Goal: Task Accomplishment & Management: Manage account settings

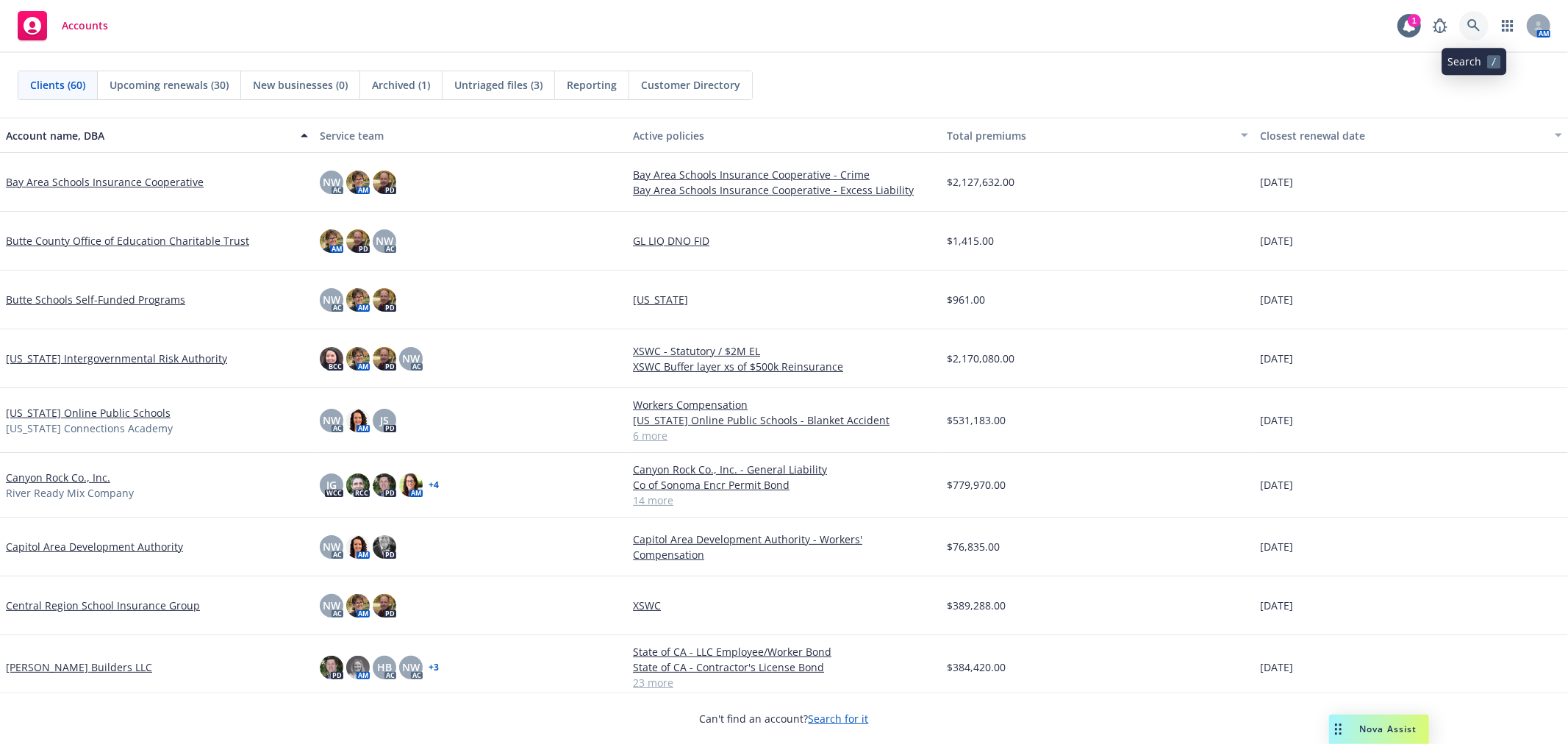
click at [1411, 22] on icon at bounding box center [1473, 25] width 13 height 13
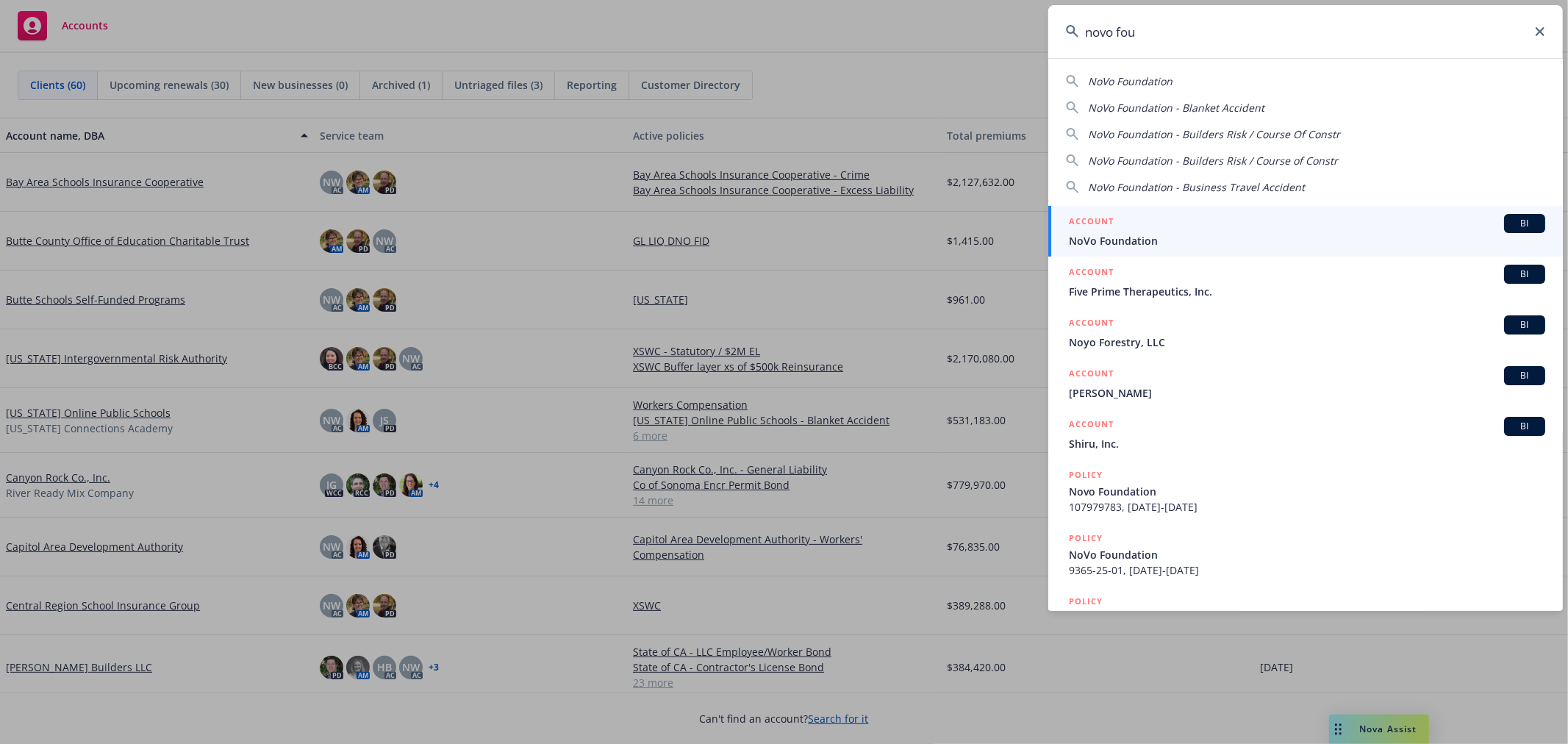
type input "novo fou"
click at [1237, 229] on div "ACCOUNT BI" at bounding box center [1307, 223] width 476 height 19
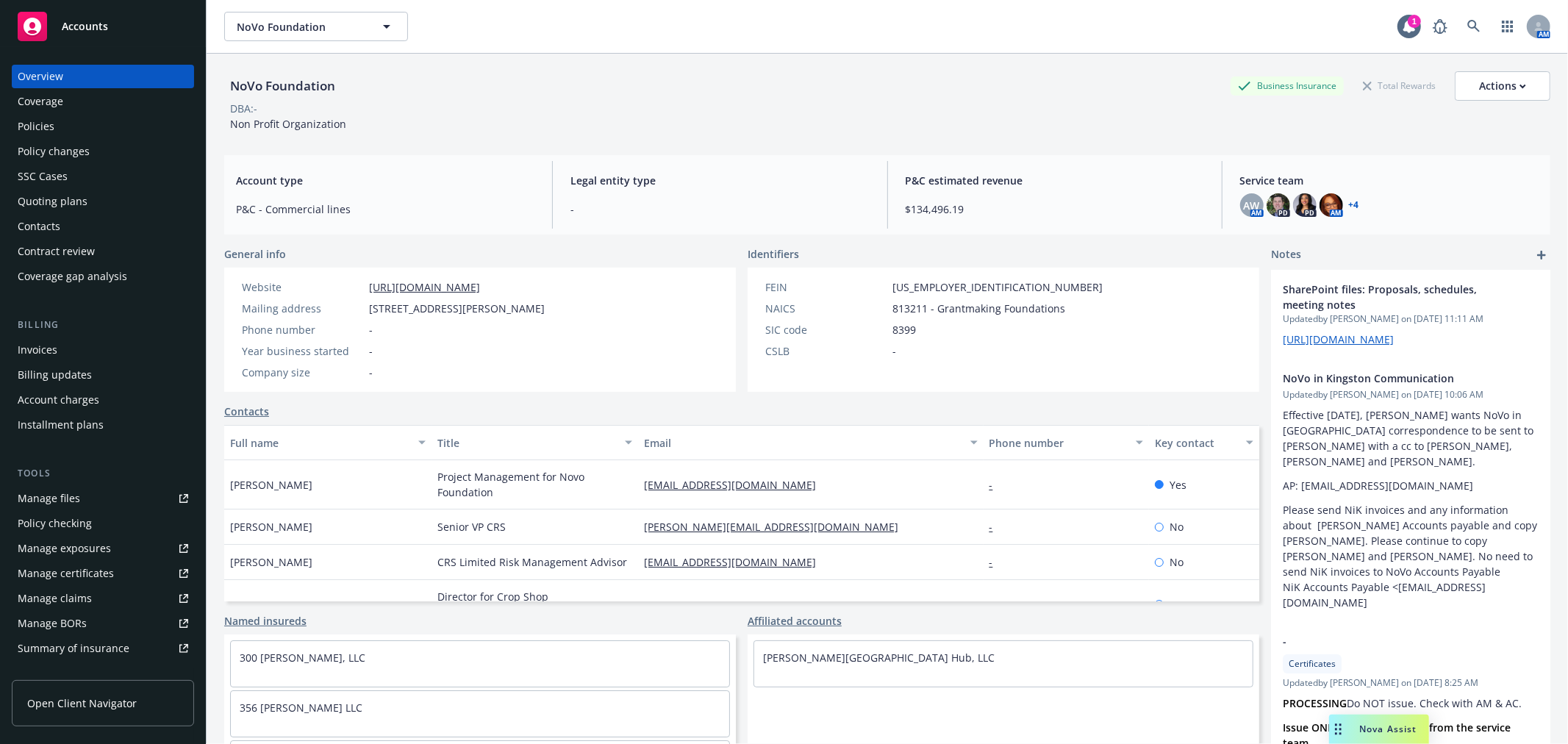
click at [73, 159] on div "Policy changes" at bounding box center [54, 151] width 72 height 24
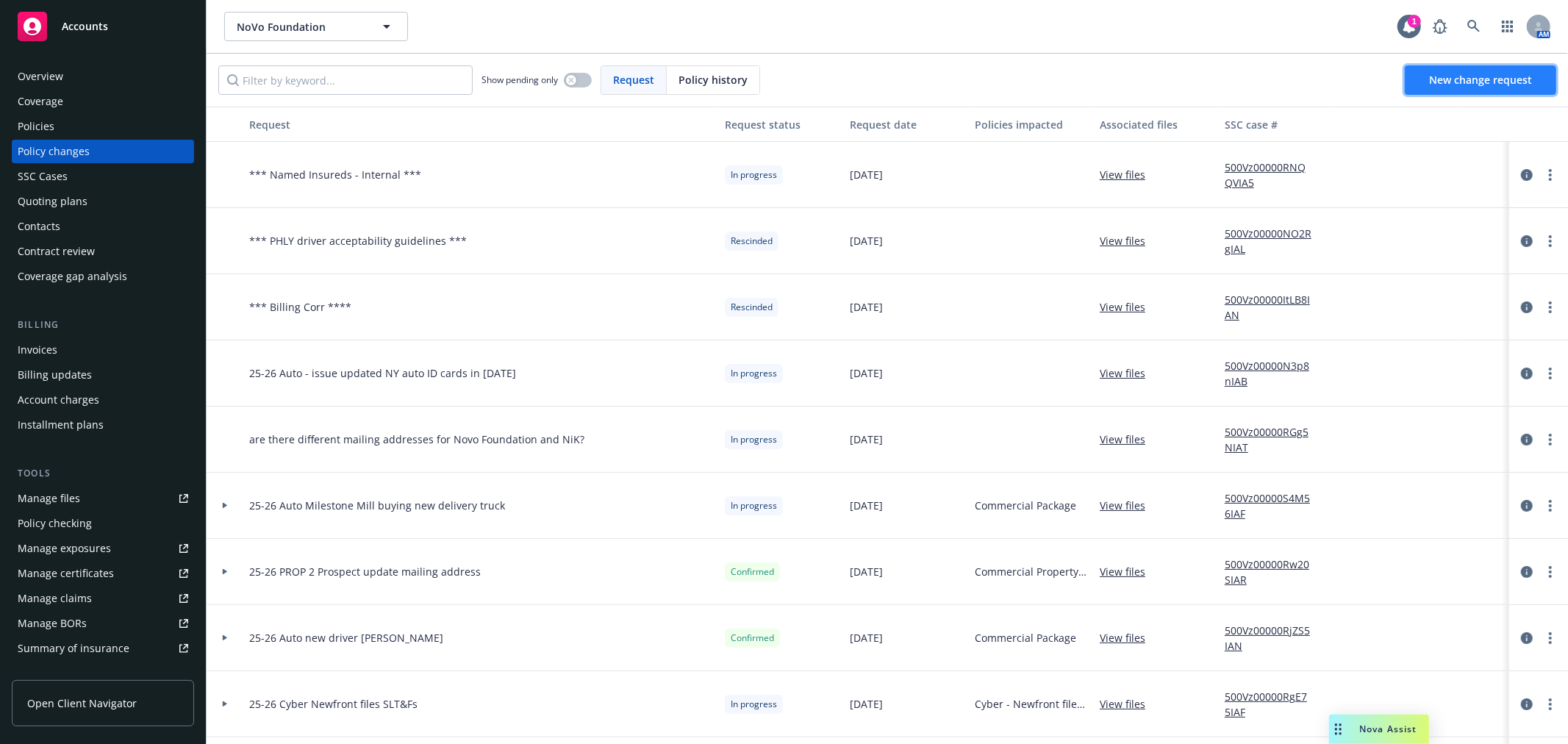
click at [1411, 77] on span "New change request" at bounding box center [1481, 79] width 103 height 14
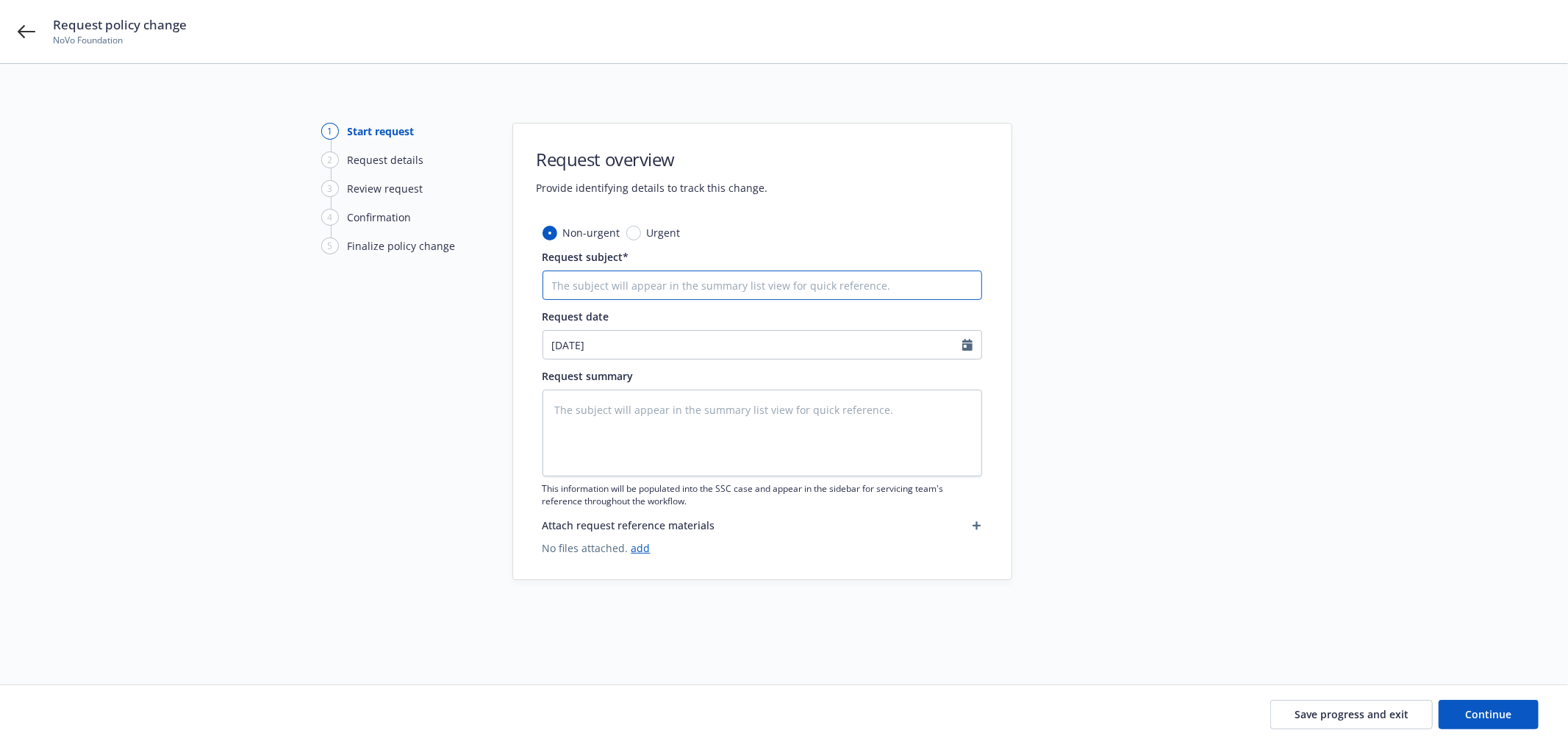
click at [658, 280] on input "Request subject*" at bounding box center [762, 285] width 440 height 29
type textarea "x"
type input "2"
type textarea "x"
type input "25"
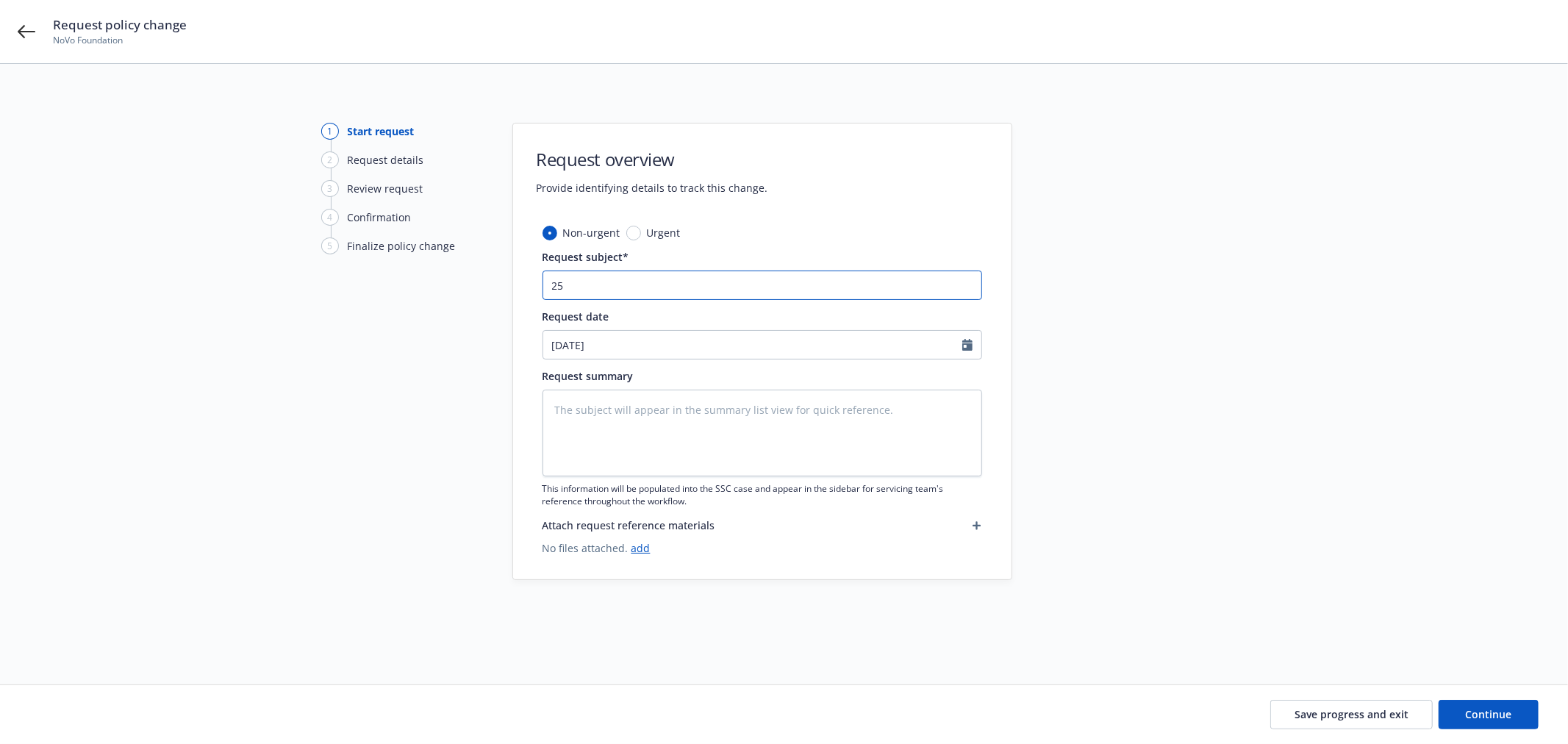
type textarea "x"
type input "25-"
type textarea "x"
type input "25-2"
type textarea "x"
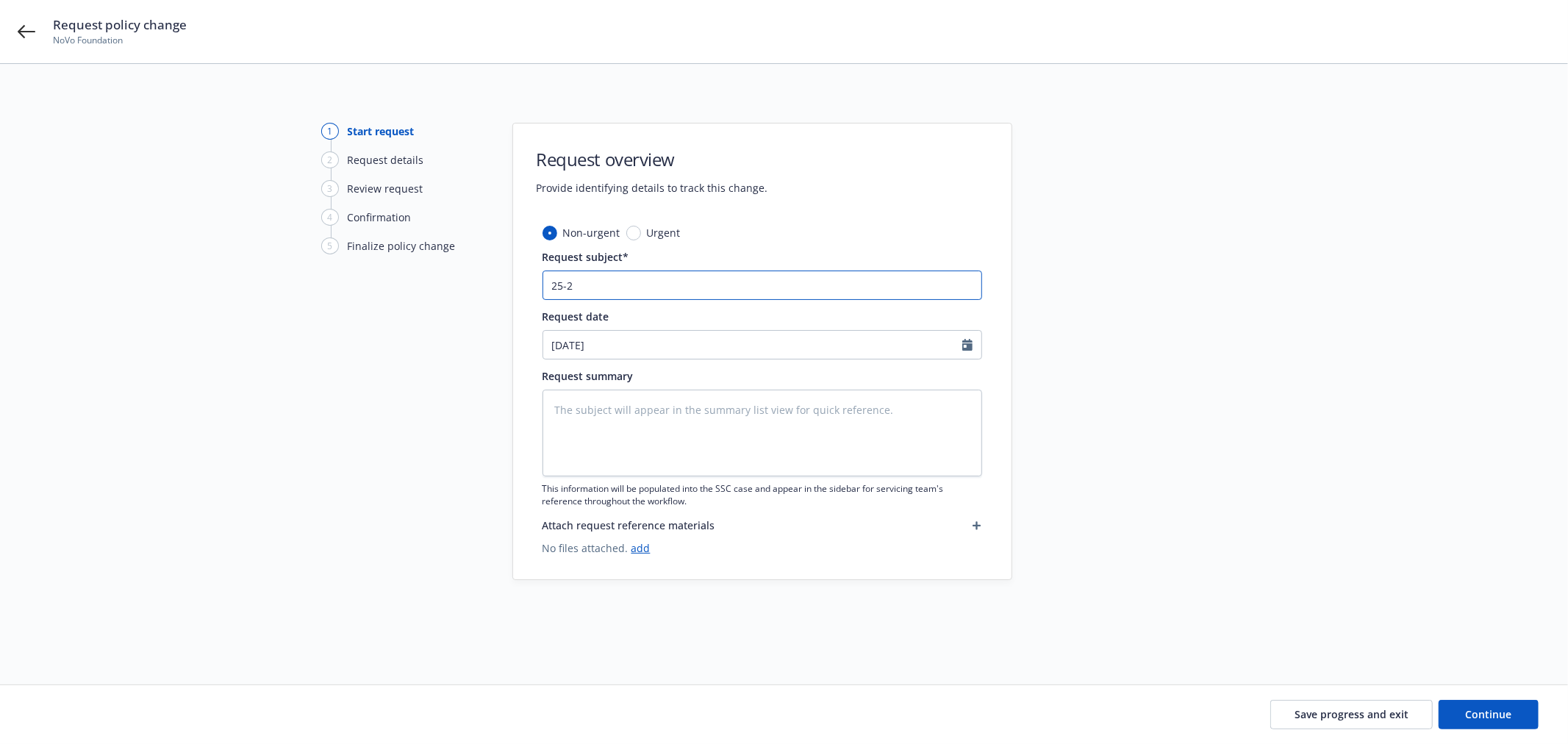
type input "25-26"
type textarea "x"
type input "25-26"
type textarea "x"
type input "25-26 A"
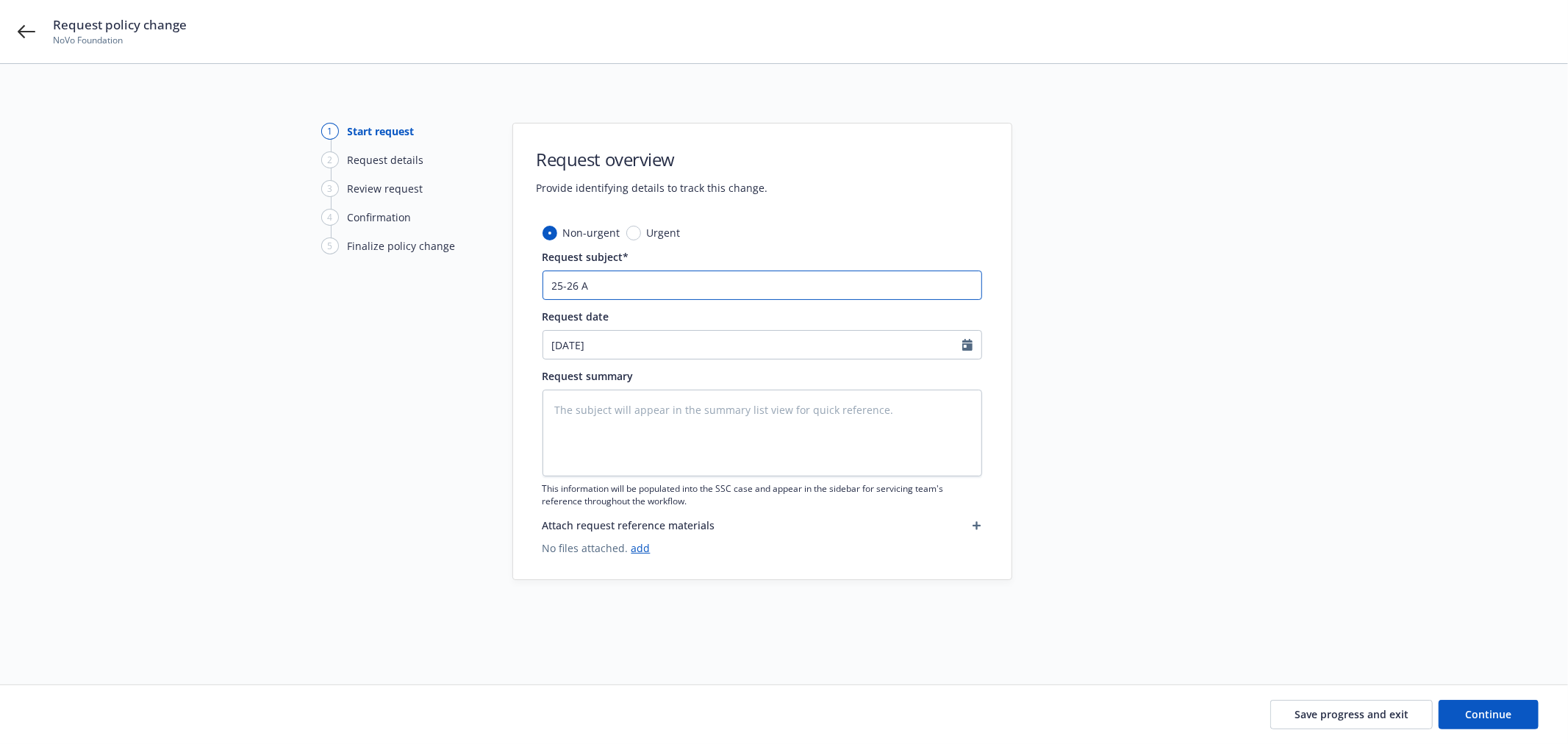
type textarea "x"
type input "25-26 Au"
type textarea "x"
type input "25-26 Aut"
type textarea "x"
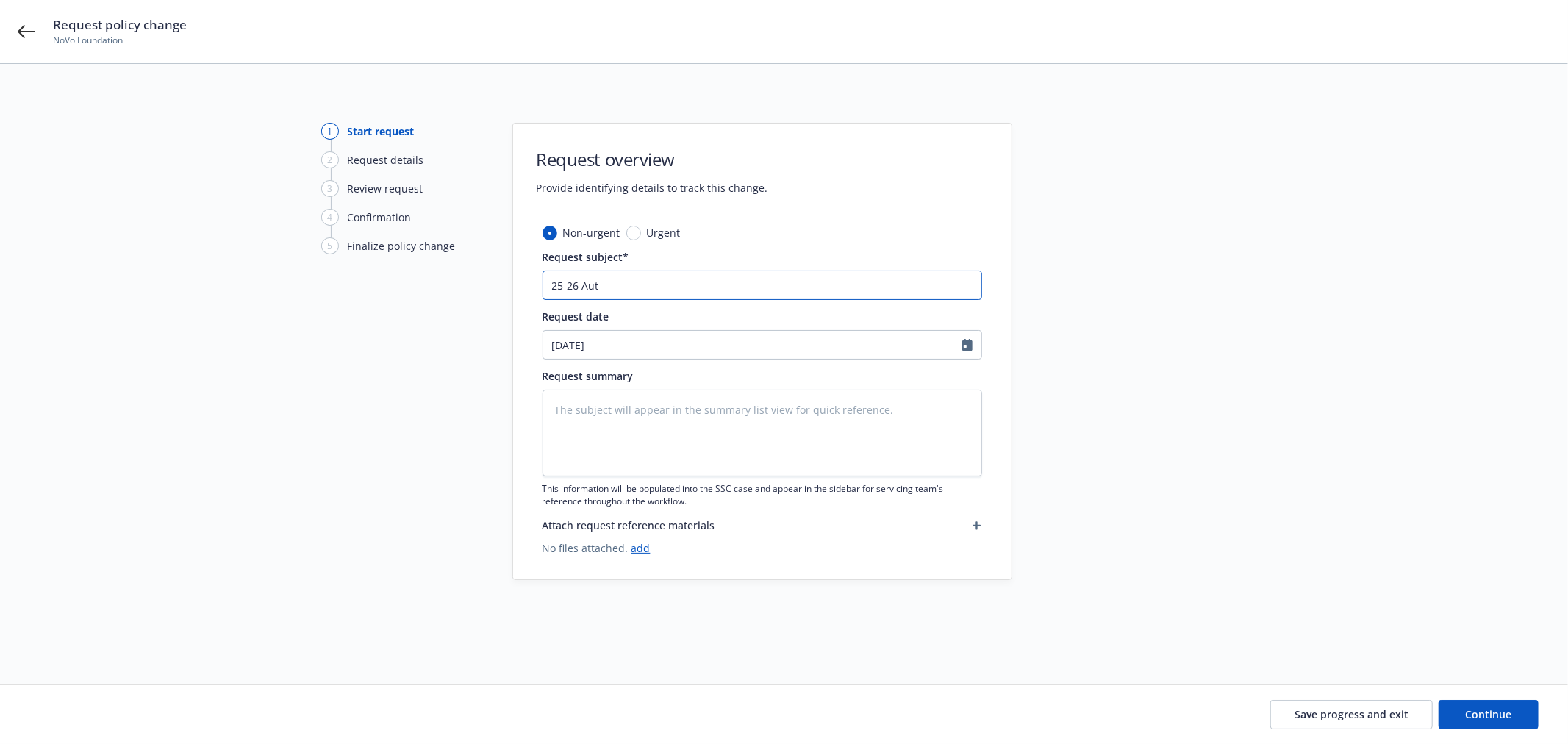
type input "25-26 Auto"
type textarea "x"
type input "25-26 Auto"
type textarea "x"
type input "25-26 Auto n"
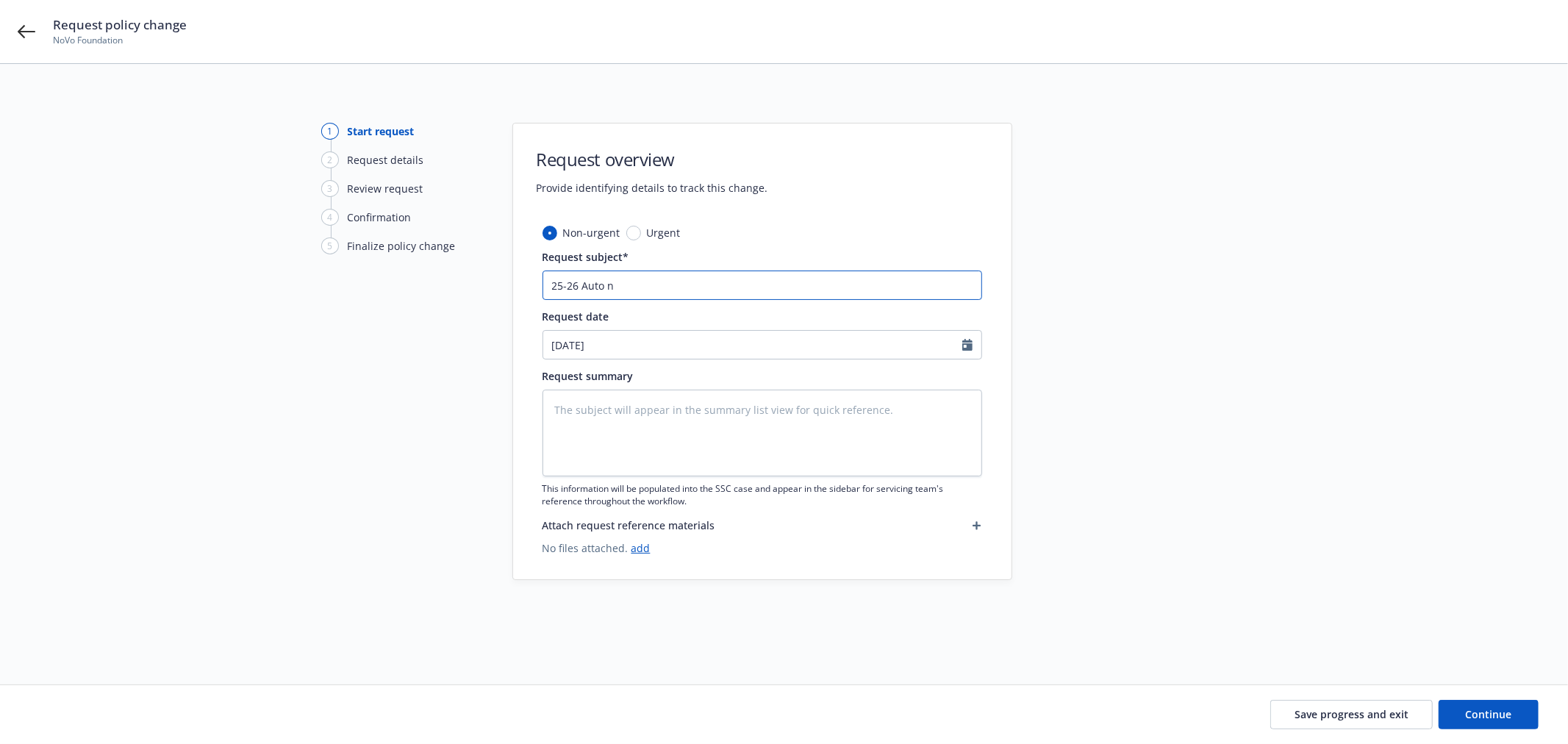
type textarea "x"
type input "25-26 Auto ne"
type textarea "x"
type input "25-26 Auto new"
type textarea "x"
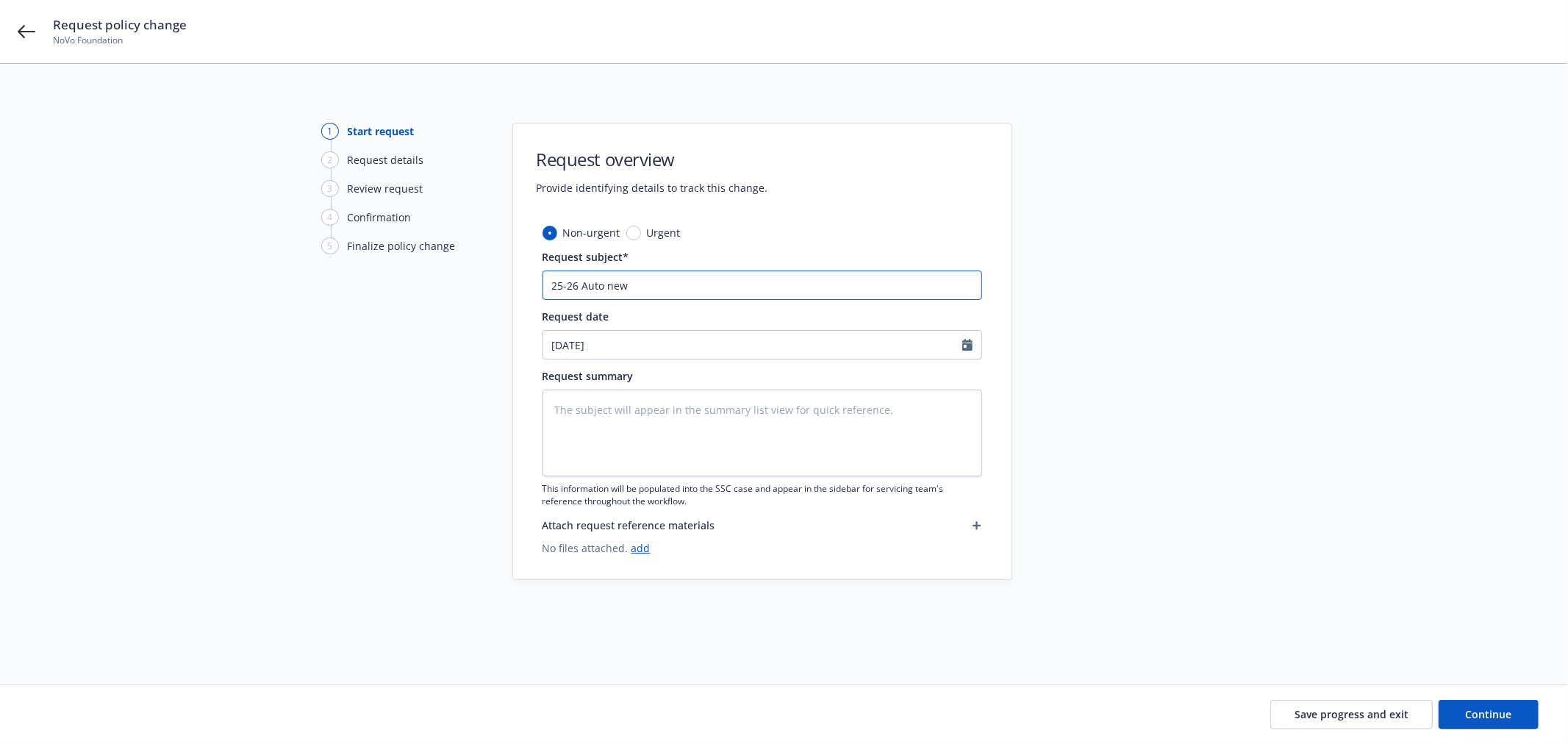
type input "25-26 Auto new"
type textarea "x"
type input "25-26 Auto new d"
type textarea "x"
type input "25-26 Auto new dr"
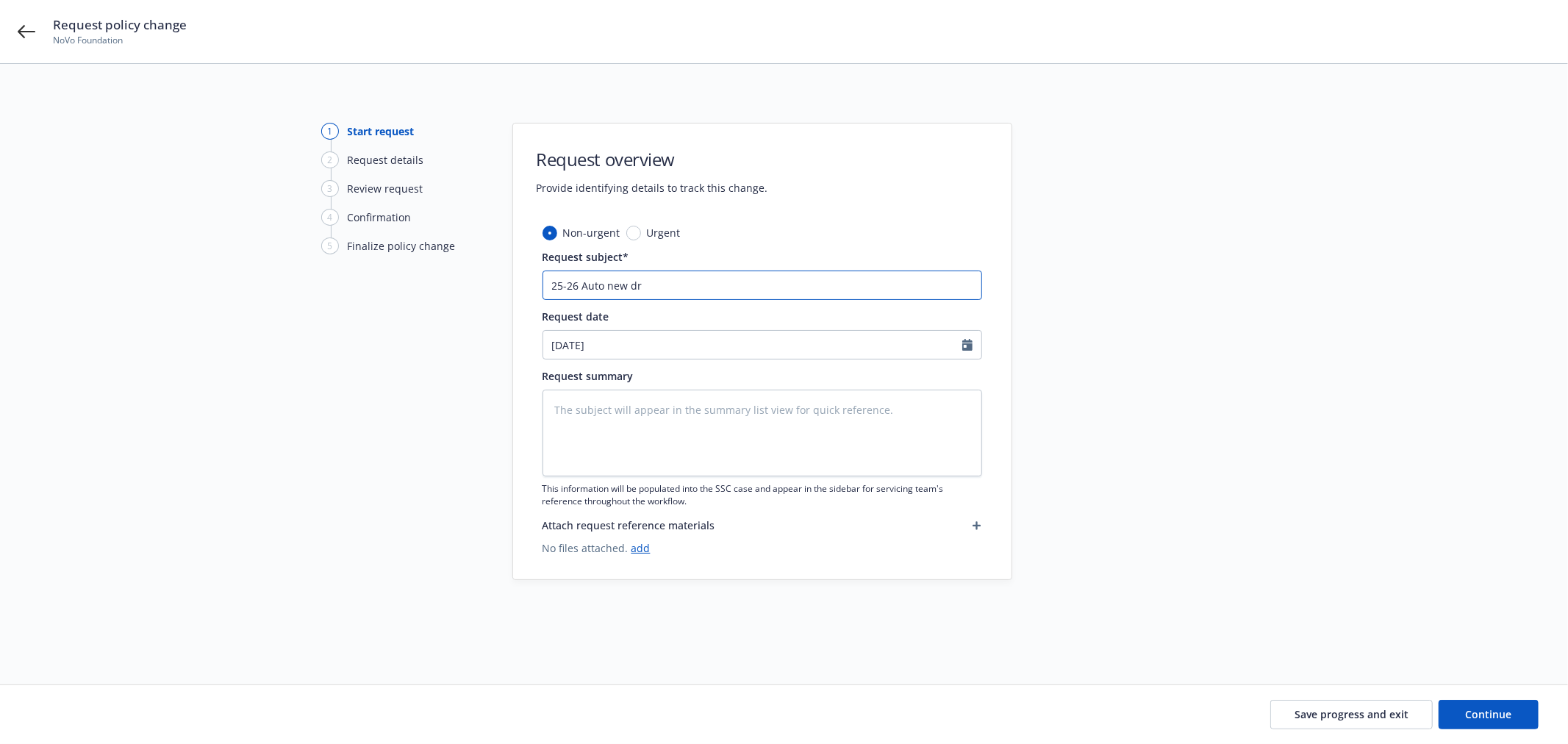
type textarea "x"
type input "25-26 Auto new dri"
type textarea "x"
type input "25-26 Auto new driv"
type textarea "x"
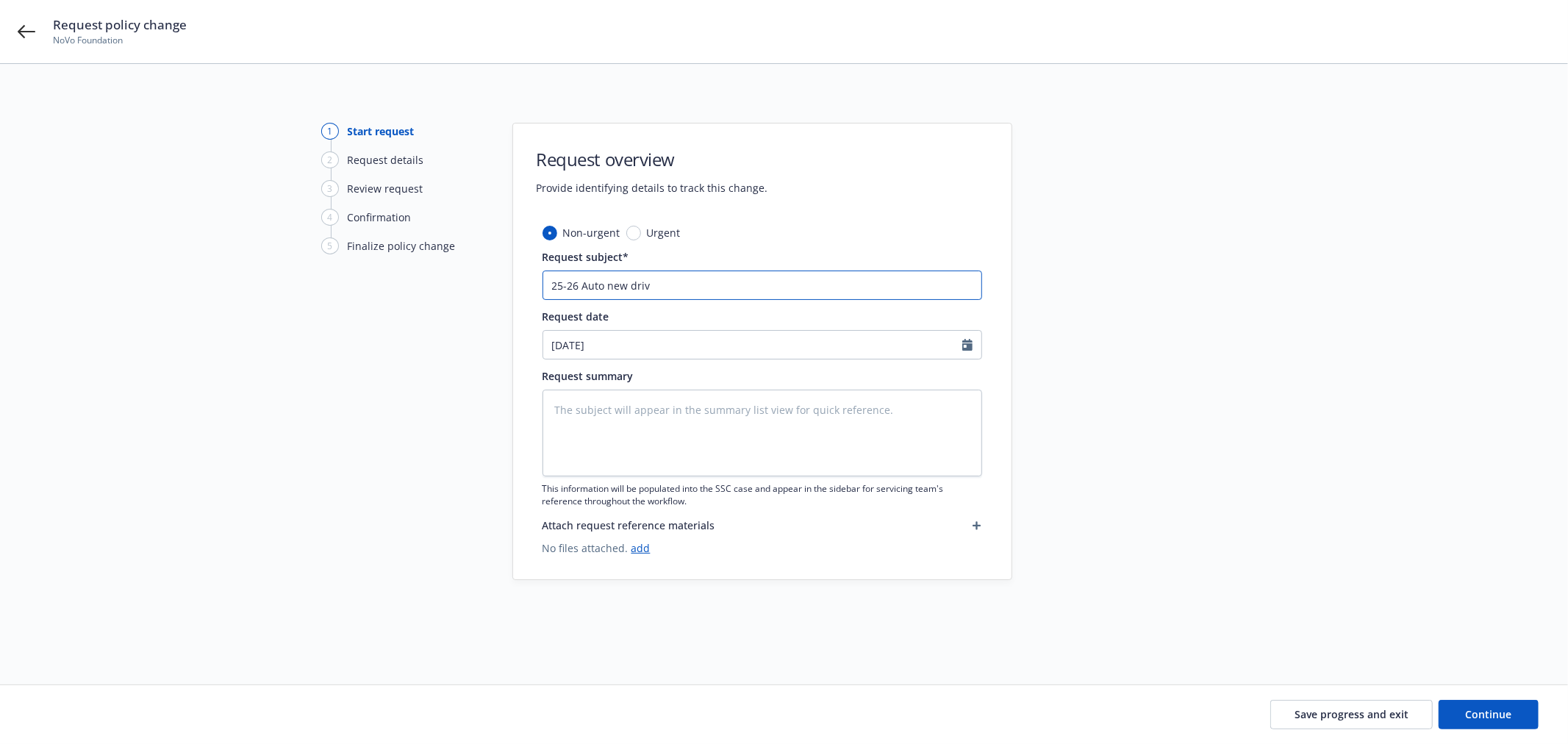
type input "25-26 Auto new drive"
type textarea "x"
type input "25-26 Auto new driver"
type textarea "x"
type input "25-26 Auto new driver"
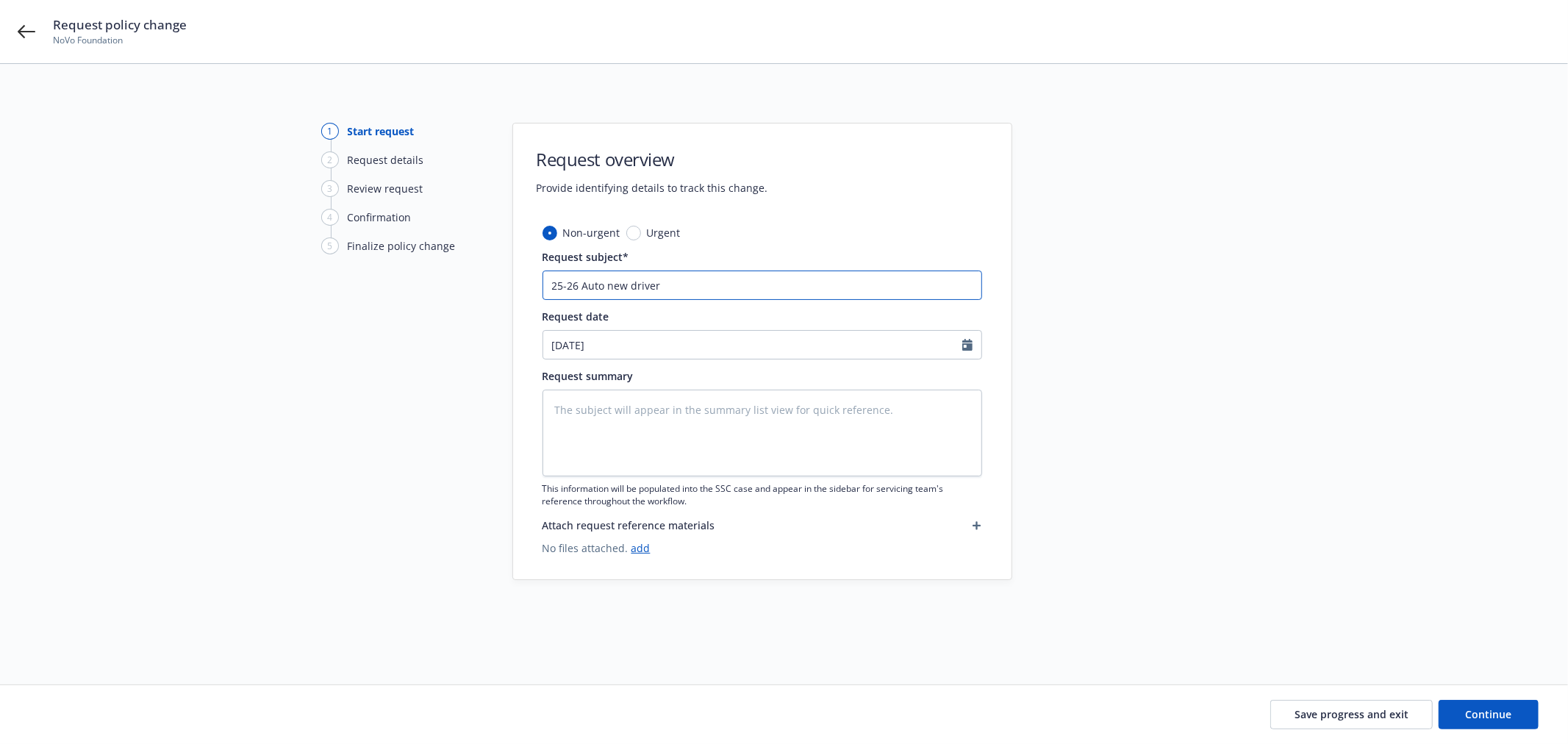
paste input "Matthew Blanchard"
type textarea "x"
type input "25-26 Auto new driver Matthew Blanchard"
click at [703, 422] on textarea at bounding box center [762, 433] width 440 height 87
paste textarea "25-26 Auto new driver Matthew Blanchard"
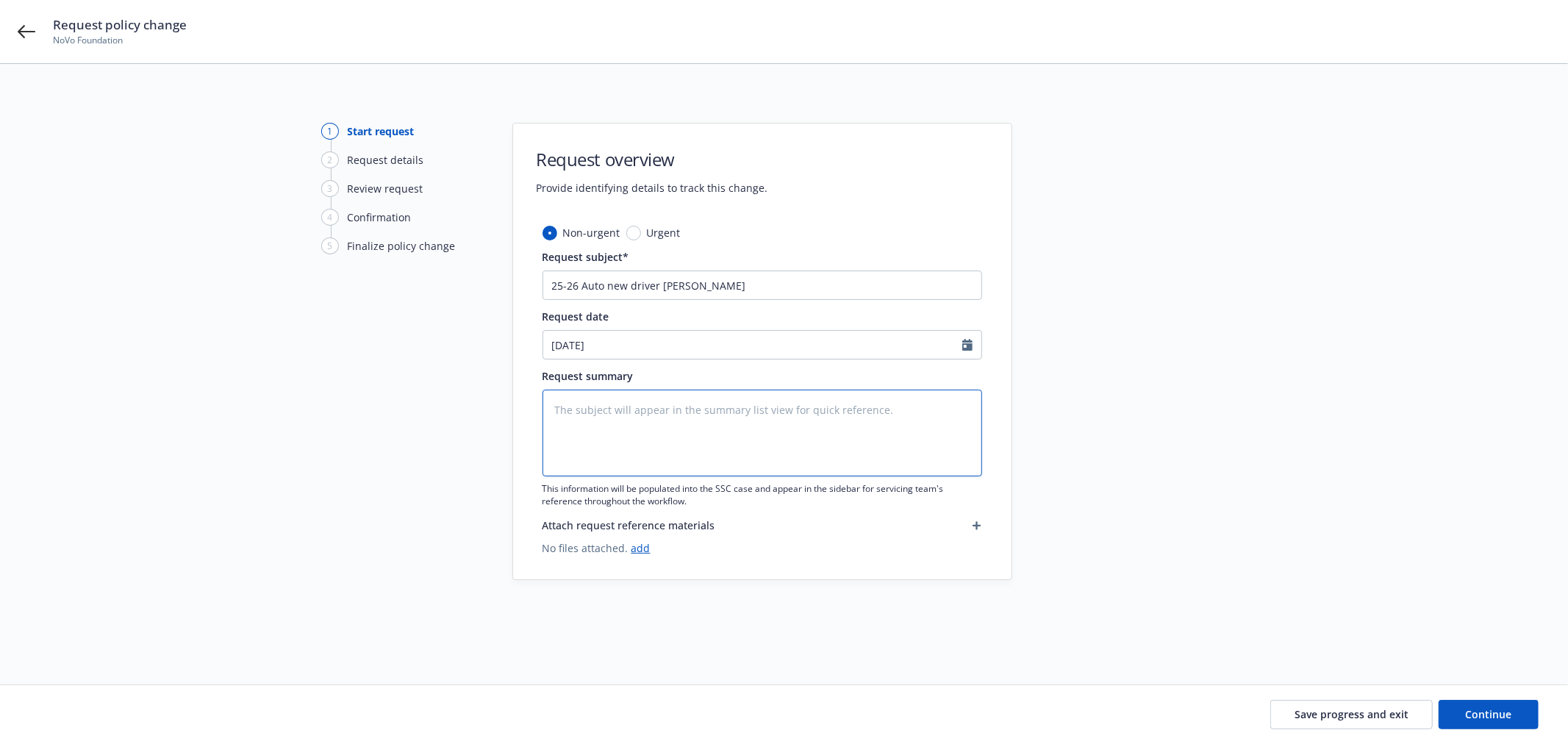
type textarea "x"
type textarea "25-26 Auto new driver Matthew Blanchard"
click at [820, 287] on input "25-26 Auto new driver Matthew Blanchard" at bounding box center [762, 285] width 440 height 29
type textarea "x"
type input "25-26 Auto new driver Matthew Blanchard"
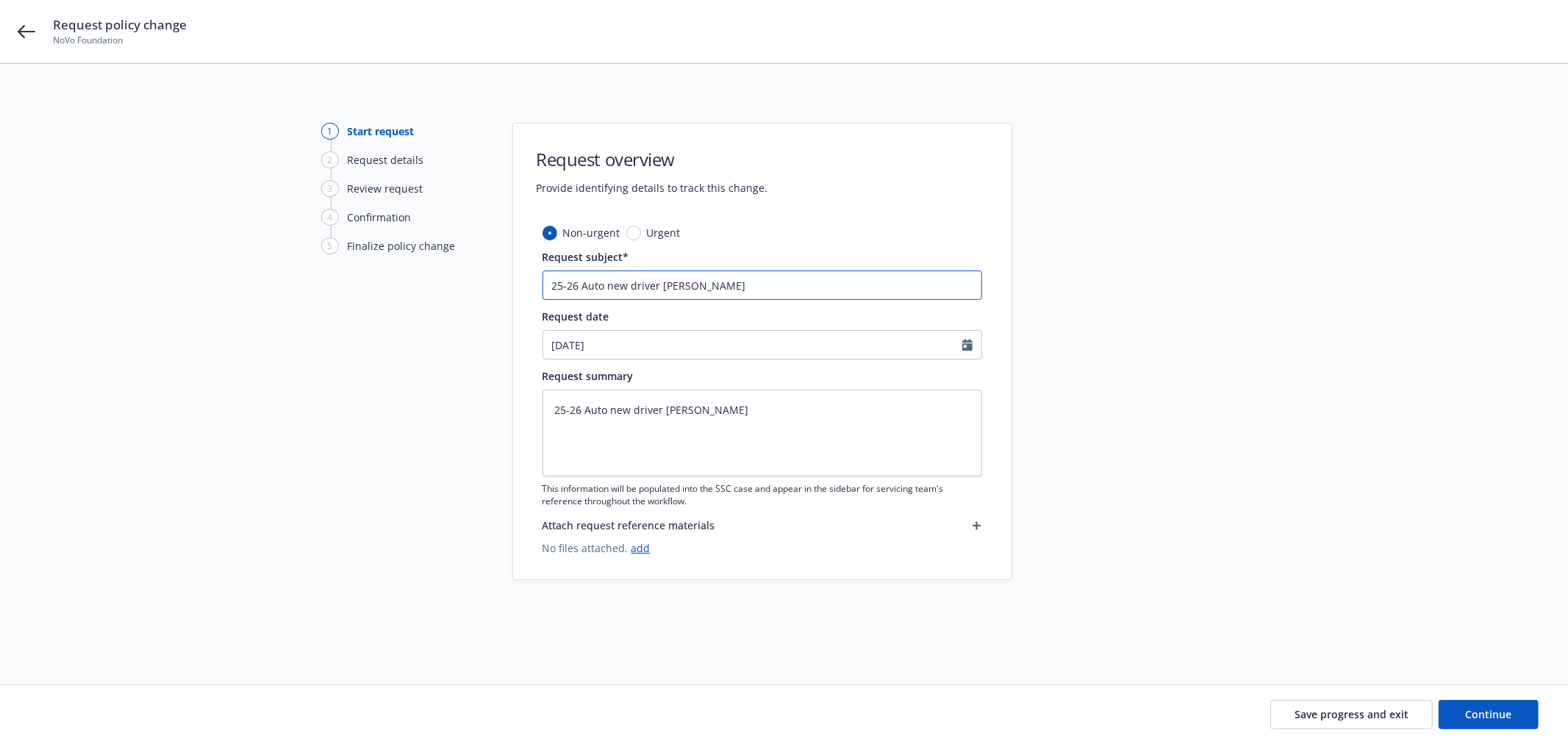
type textarea "x"
type input "25-26 Auto new driver Matthew Blanchard ("
type textarea "x"
type input "25-26 Auto new driver Matthew Blanchard (M"
type textarea "x"
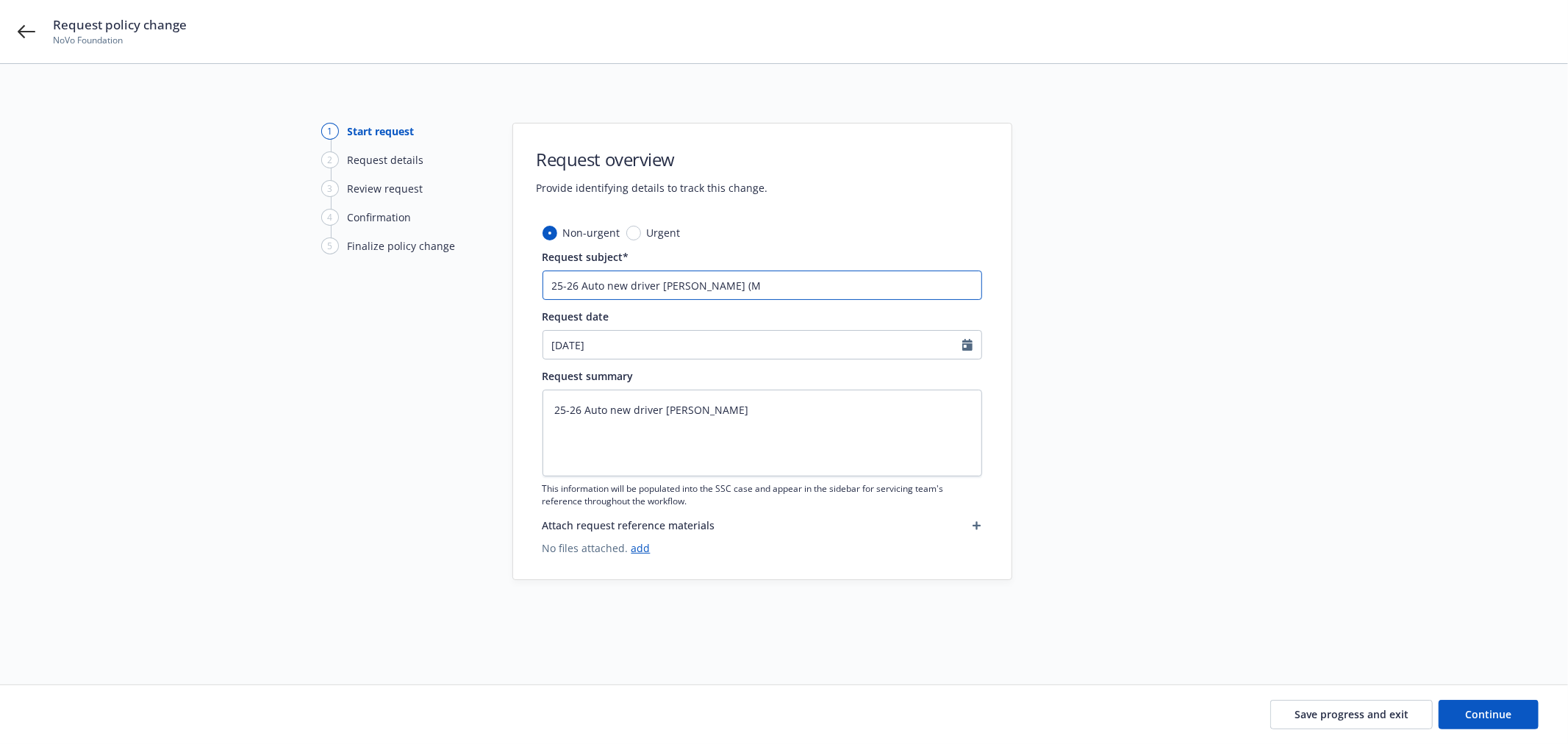
type input "25-26 Auto new driver Matthew Blanchard (Mi"
type textarea "x"
type input "25-26 Auto new driver Matthew Blanchard (Mil"
type textarea "x"
type input "25-26 Auto new driver Matthew Blanchard (Mile"
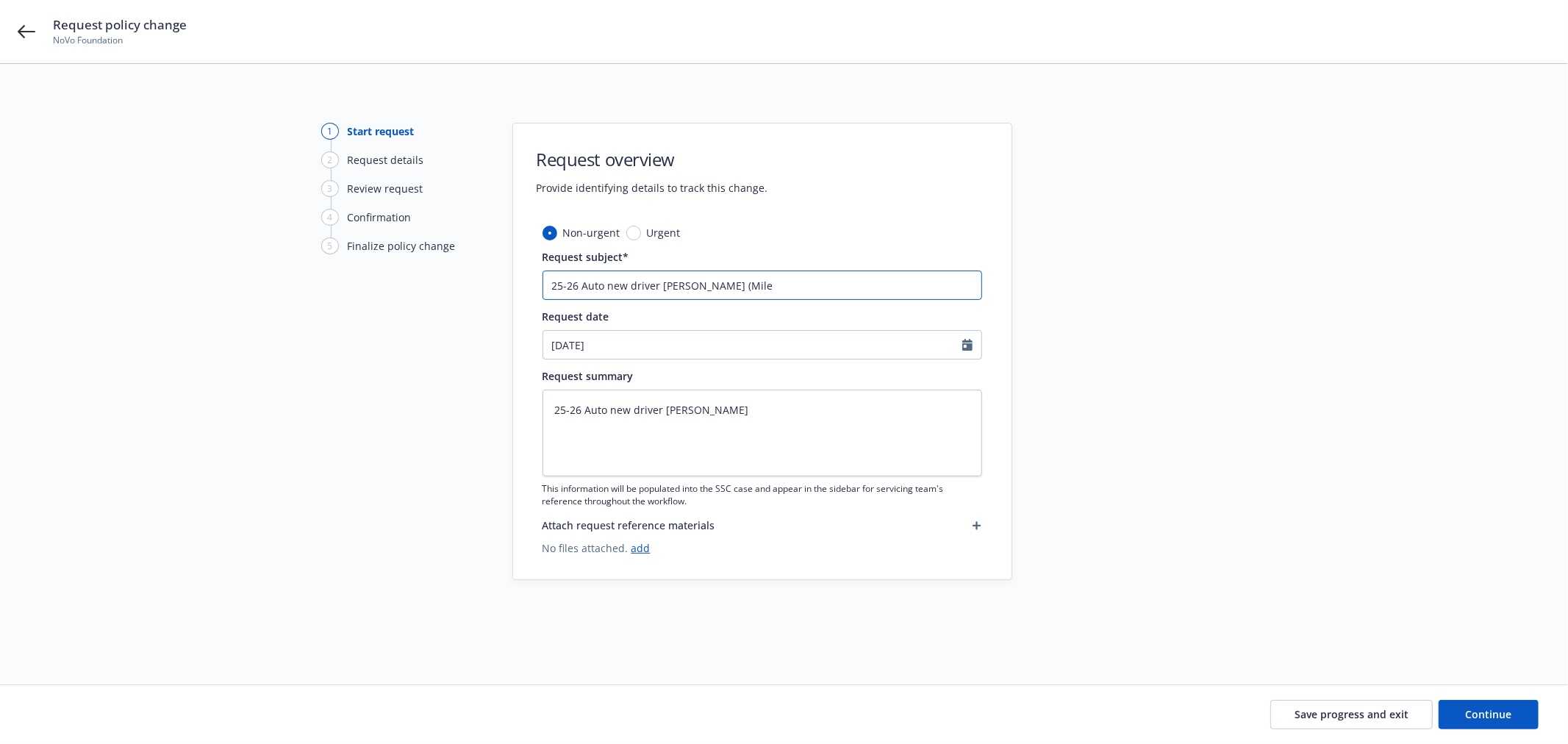
type textarea "x"
type input "25-26 Auto new driver Matthew Blanchard (Miles"
type textarea "x"
type input "25-26 Auto new driver Matthew Blanchard (Milest"
type textarea "x"
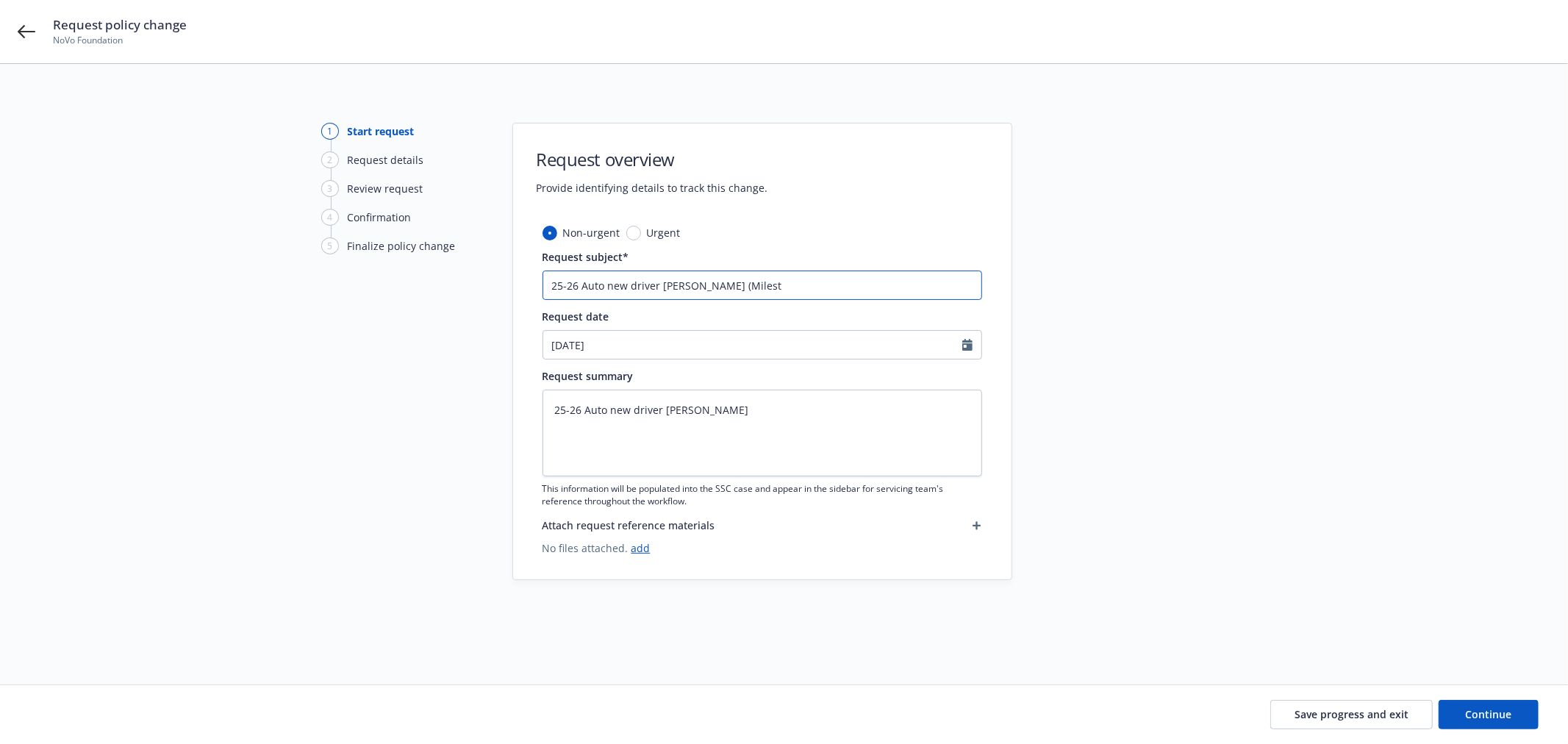
type input "25-26 Auto new driver Matthew Blanchard (Milesto"
type textarea "x"
type input "25-26 Auto new driver Matthew Blanchard (Mileston"
type textarea "x"
type input "25-26 Auto new driver Matthew Blanchard (Milestone"
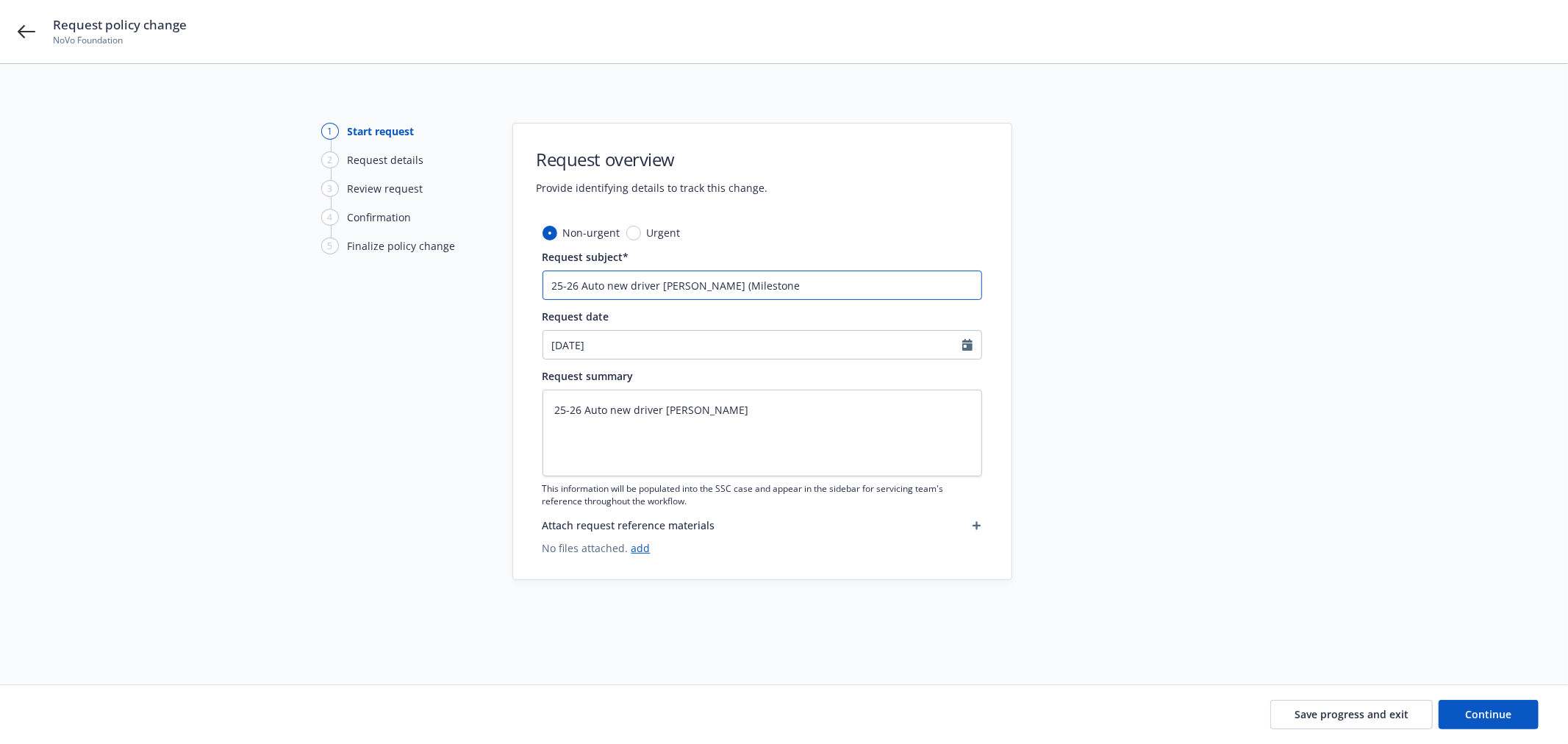
type textarea "x"
type input "25-26 Auto new driver Matthew Blanchard (Milestone"
type textarea "x"
type input "25-26 Auto new driver Matthew Blanchard (Milestone M"
type textarea "x"
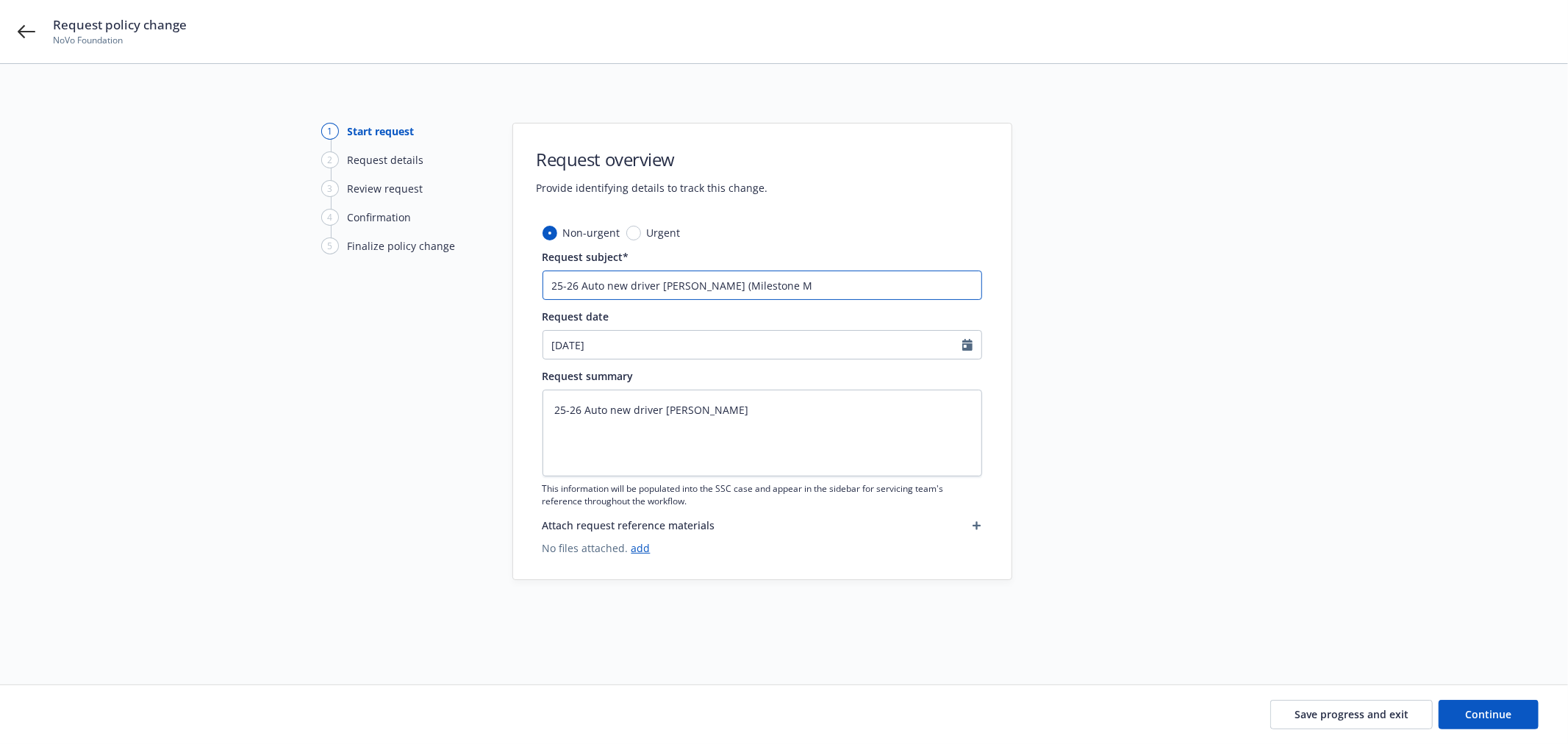
type input "25-26 Auto new driver Matthew Blanchard (Milestone Mi"
type textarea "x"
type input "25-26 Auto new driver Matthew Blanchard (Milestone Mil"
type textarea "x"
type input "25-26 Auto new driver Matthew Blanchard (Milestone Mill"
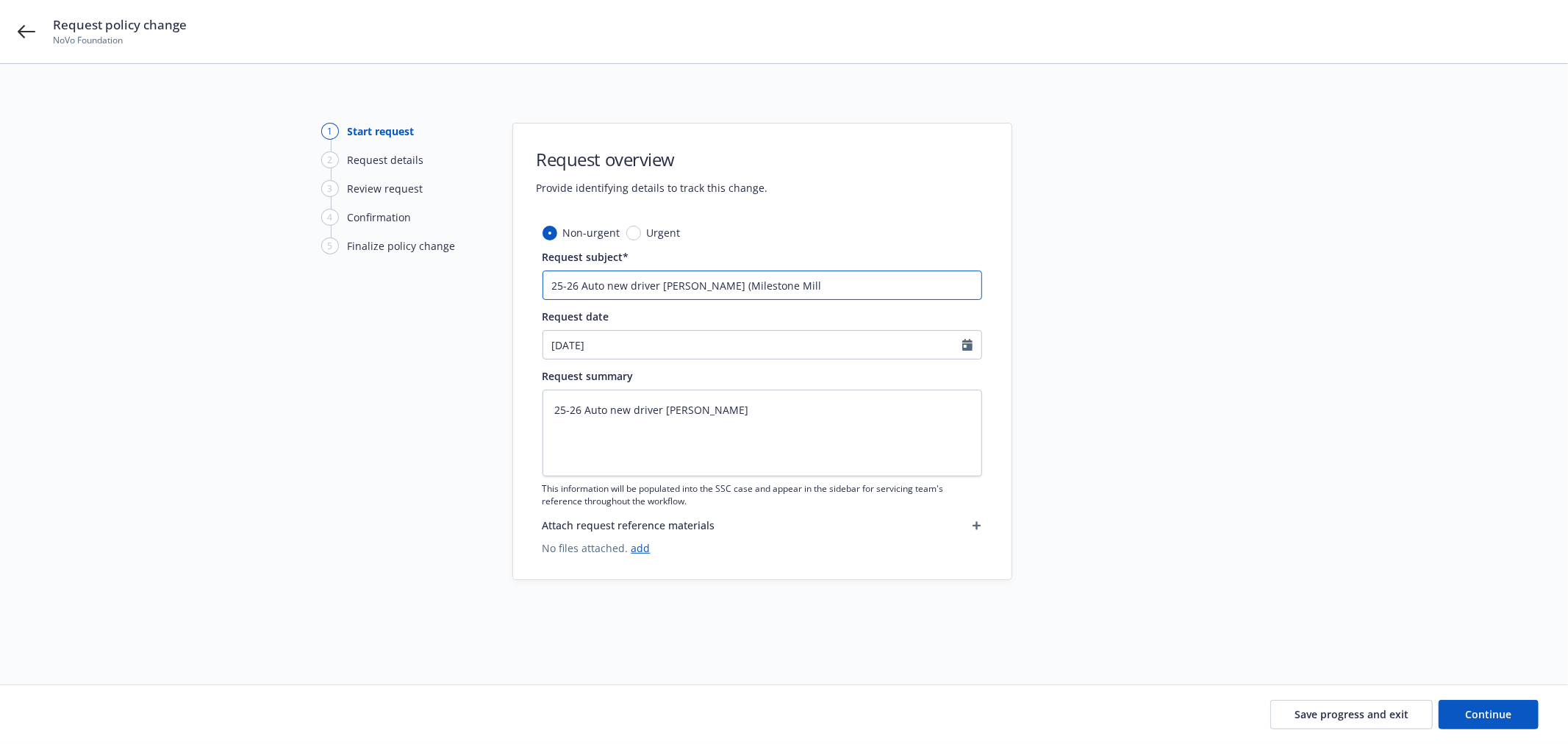
type textarea "x"
type input "25-26 Auto new driver Matthew Blanchard (Milestone Mill)"
select select "9"
type textarea "x"
paste textarea "(Milestone Mill)"
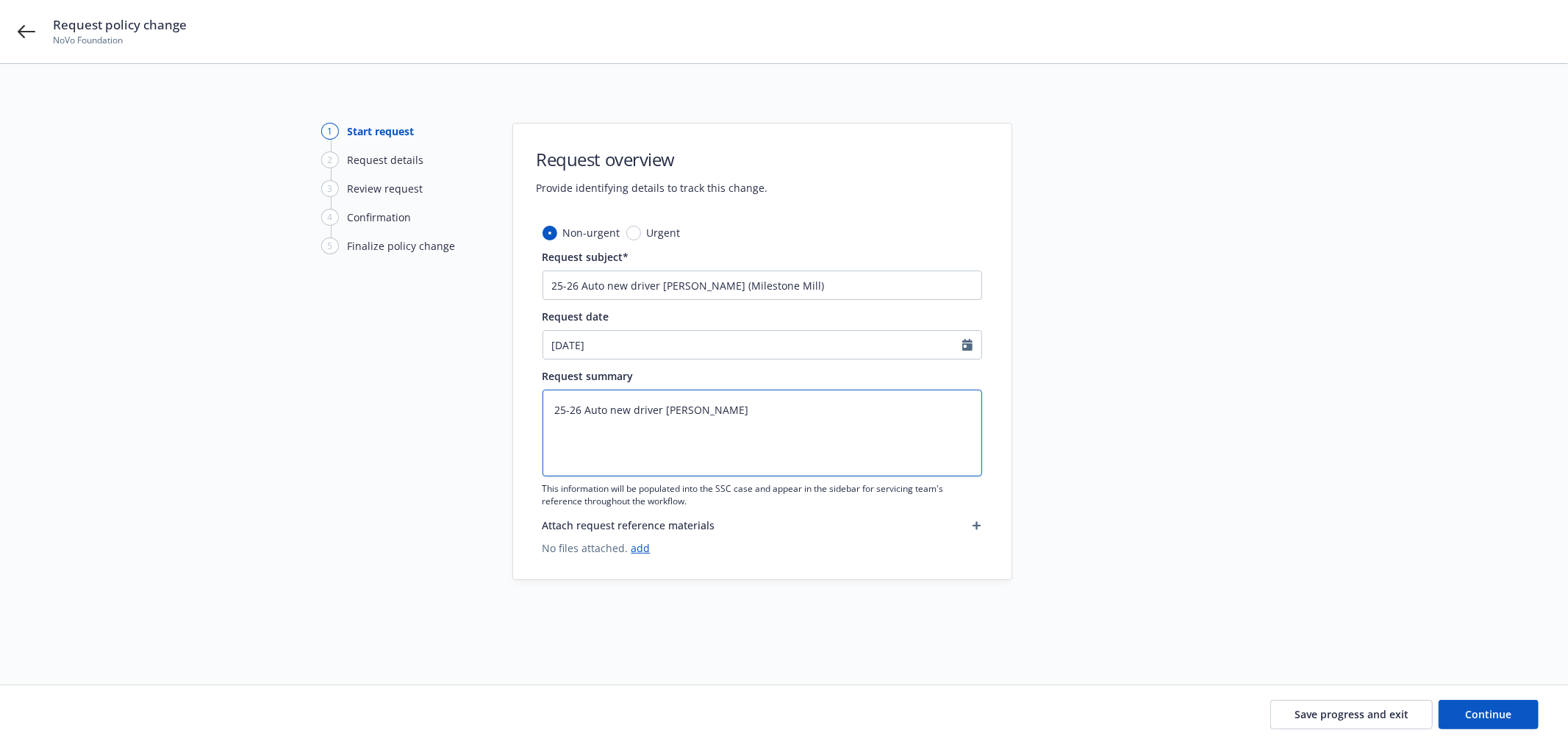
type textarea "x"
type textarea "25-26 Auto new driver Matthew Blanchard (Milestone Mill)"
click at [1411, 669] on span "Continue" at bounding box center [1489, 714] width 46 height 14
type textarea "x"
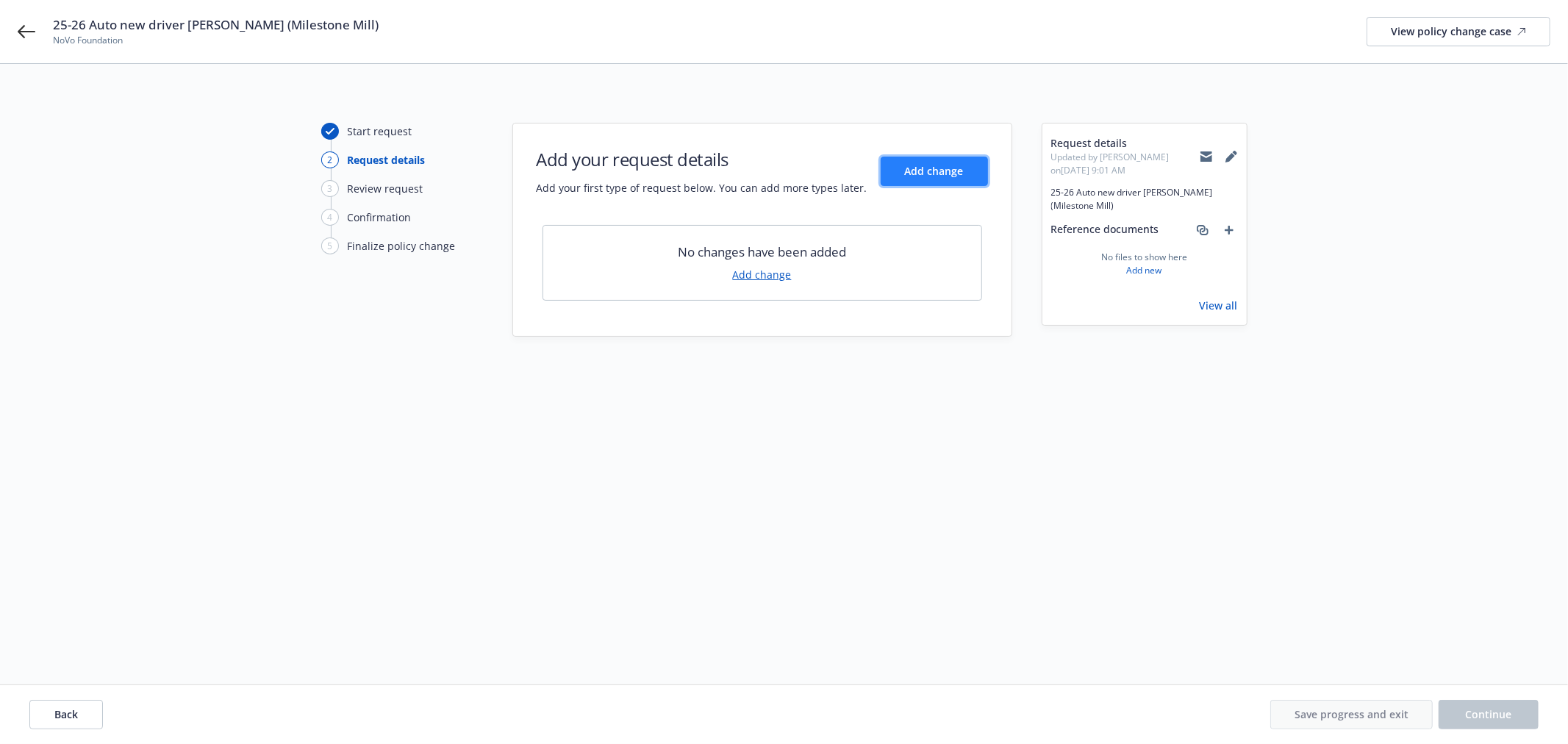
click at [942, 170] on span "Add change" at bounding box center [935, 171] width 59 height 14
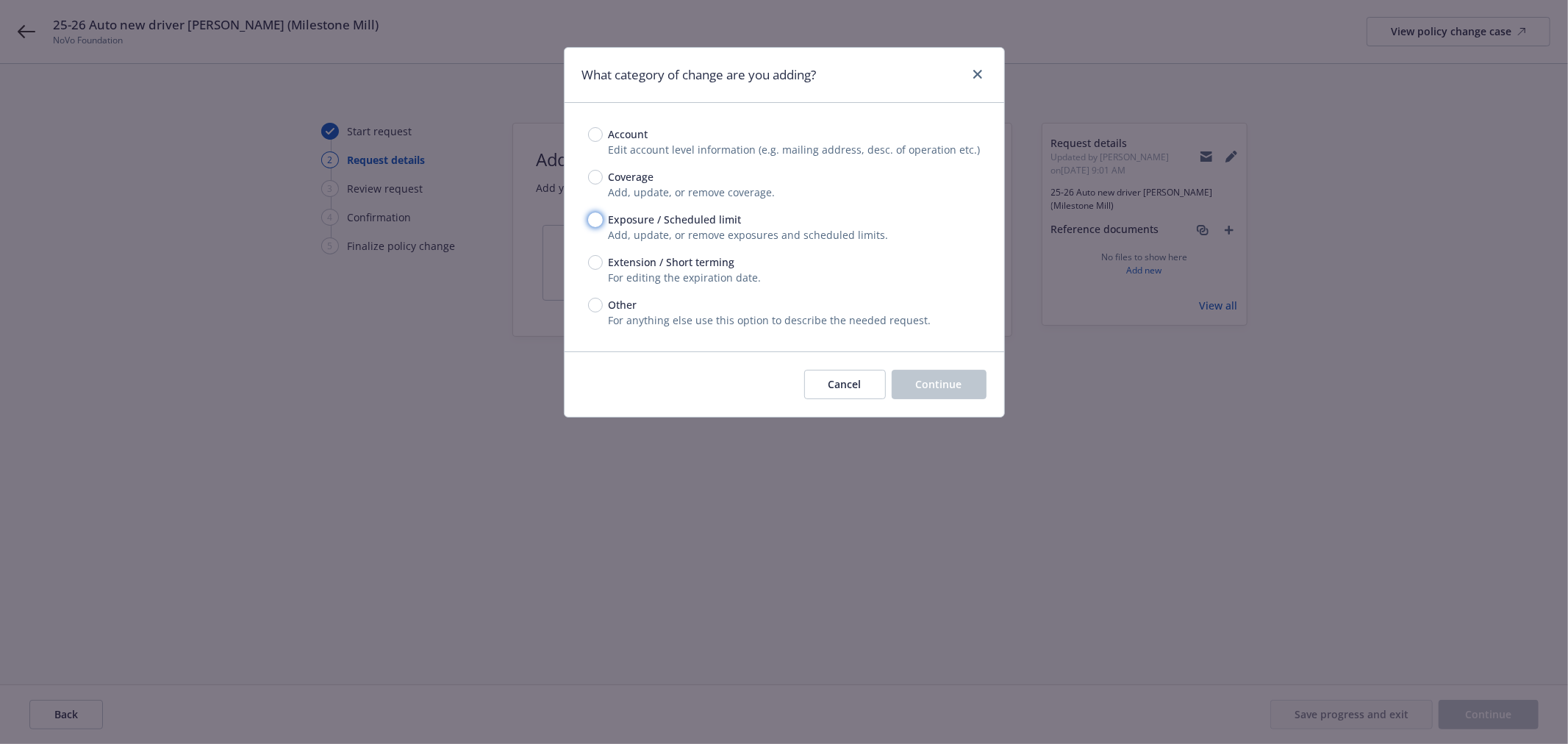
click at [591, 223] on input "Exposure / Scheduled limit" at bounding box center [595, 220] width 15 height 15
radio input "true"
click at [968, 388] on button "Continue" at bounding box center [938, 384] width 95 height 29
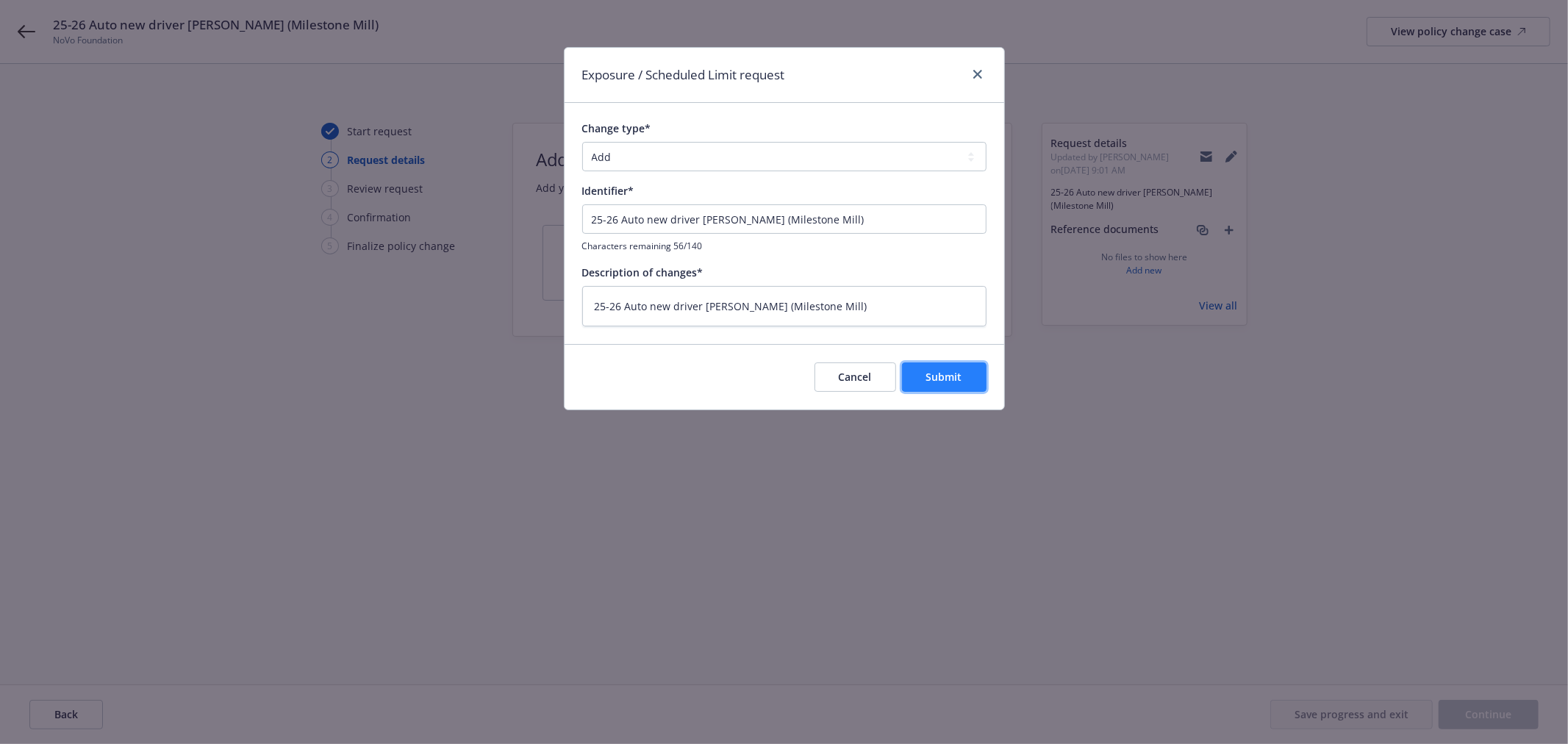
click at [942, 377] on span "Submit" at bounding box center [944, 377] width 36 height 14
type textarea "x"
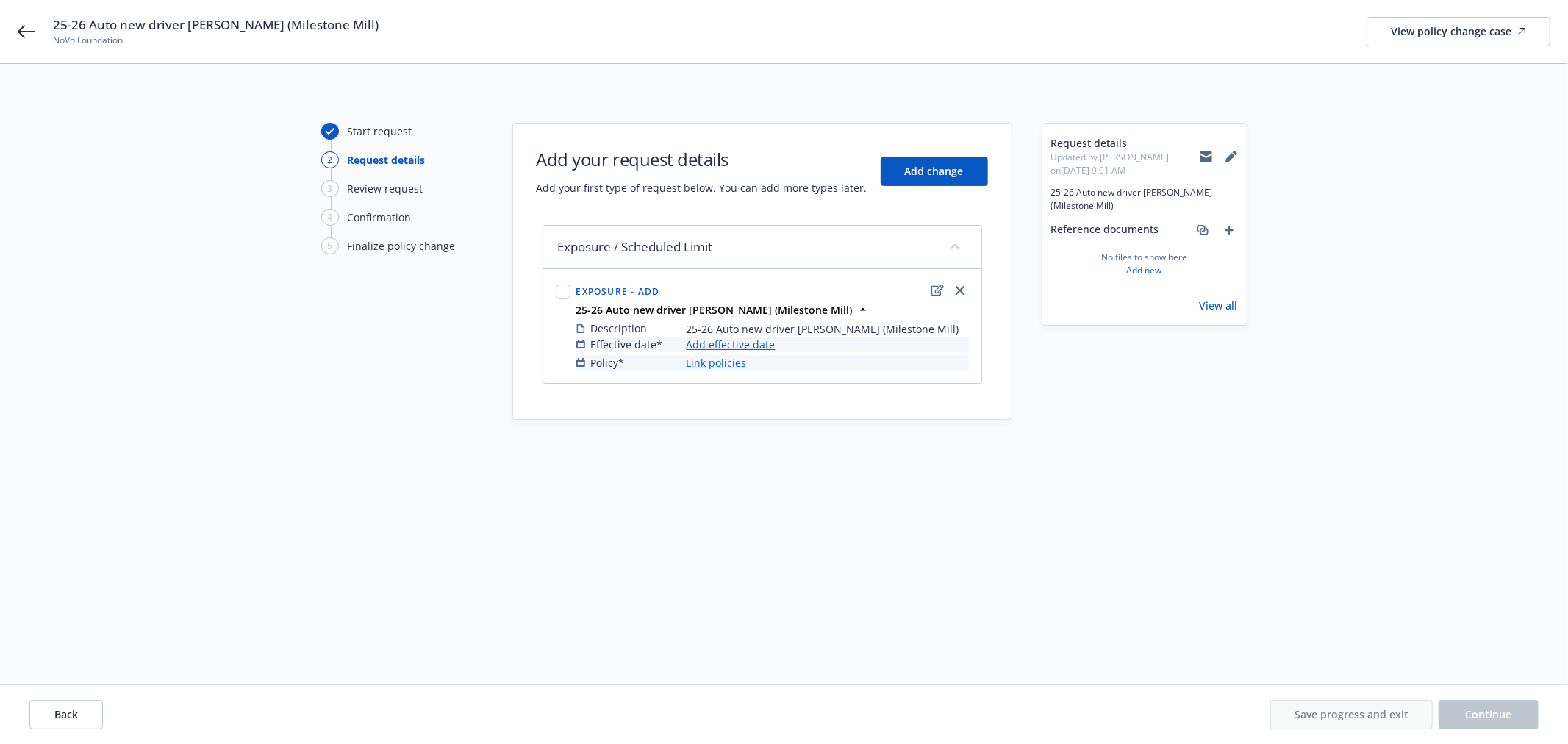
click at [758, 344] on link "Add effective date" at bounding box center [730, 344] width 89 height 15
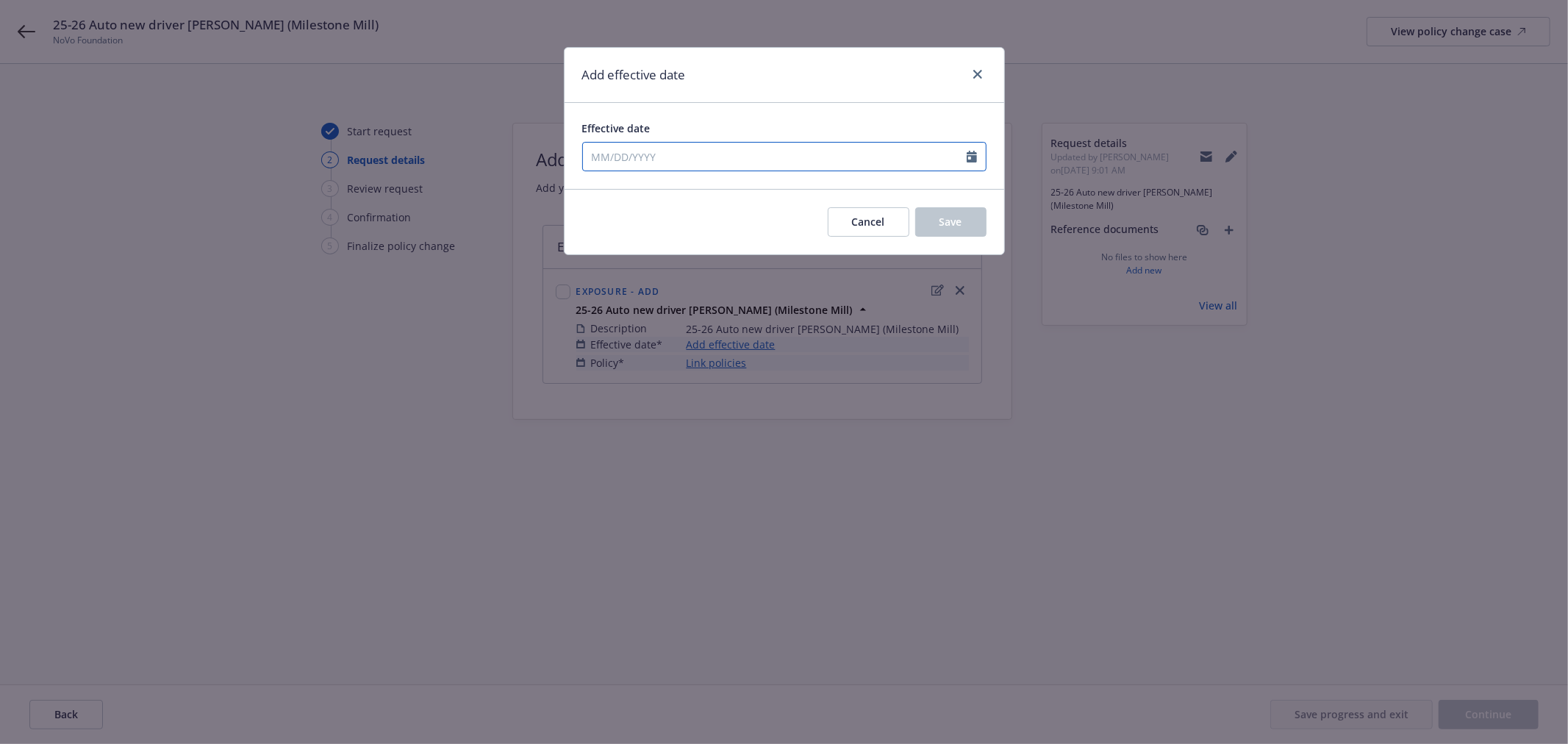
select select "9"
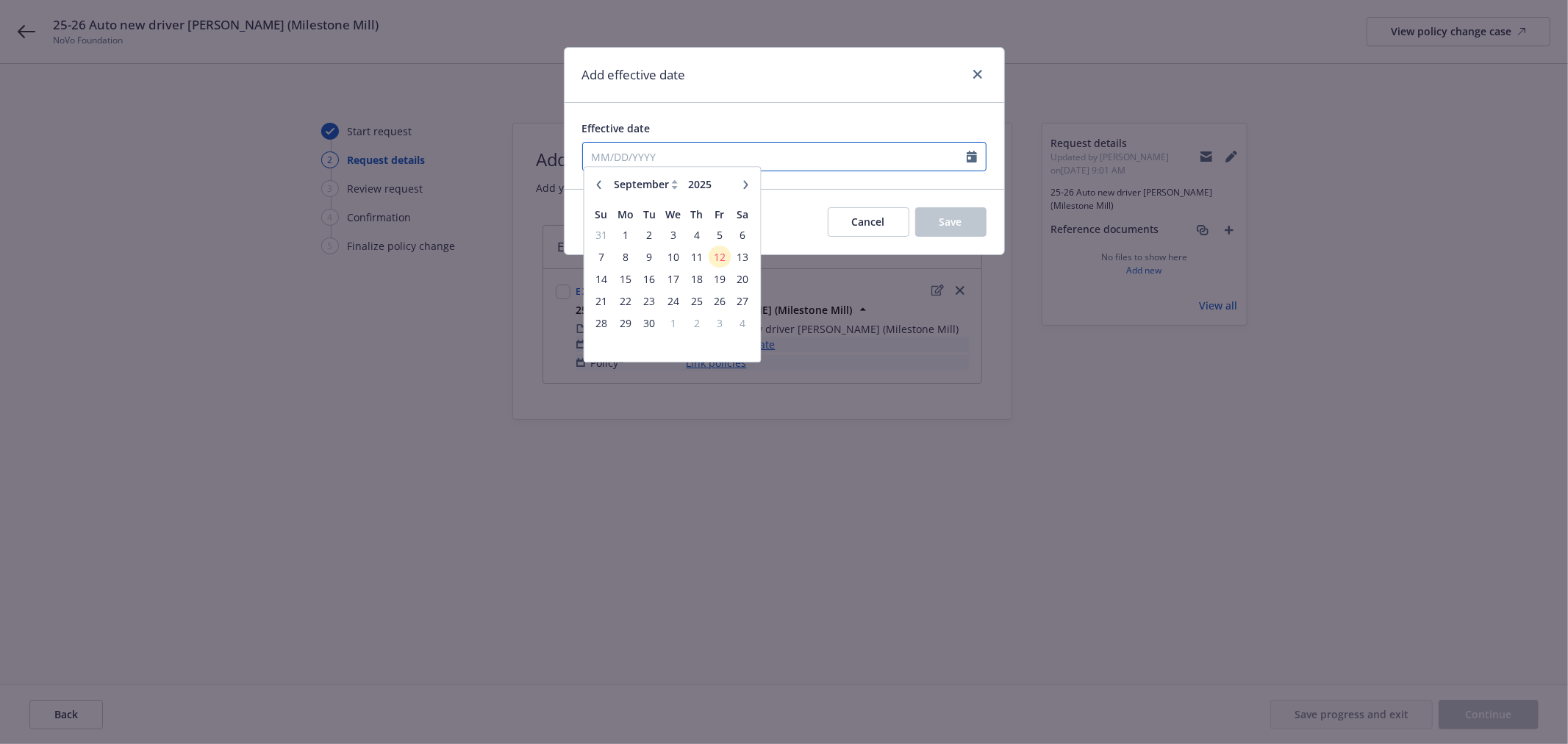
click at [750, 165] on input "Effective date" at bounding box center [775, 156] width 384 height 28
click at [718, 259] on span "12" at bounding box center [720, 264] width 20 height 18
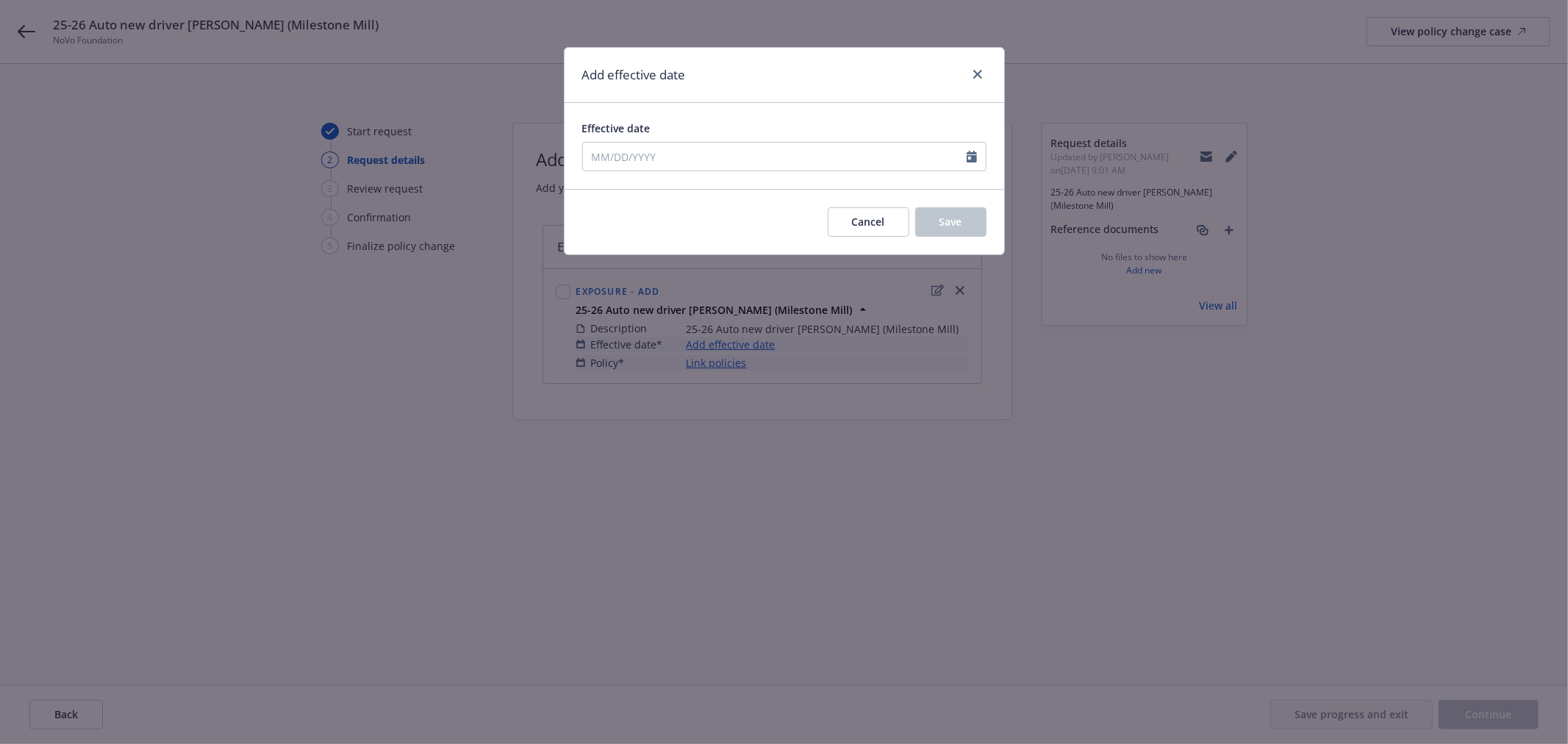
type input "09/12/2025"
click at [945, 221] on span "Save" at bounding box center [951, 222] width 23 height 14
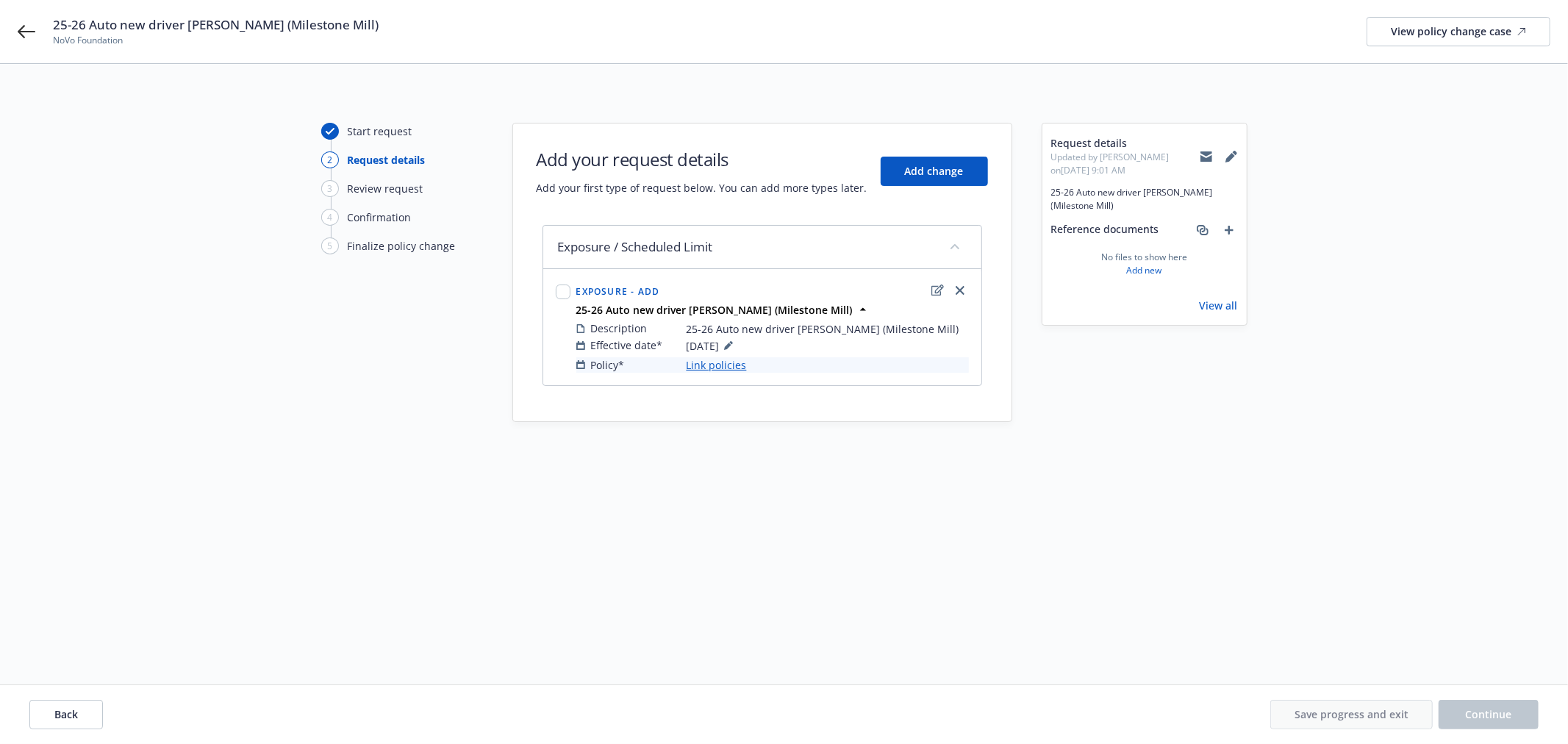
click at [717, 367] on link "Link policies" at bounding box center [717, 365] width 60 height 15
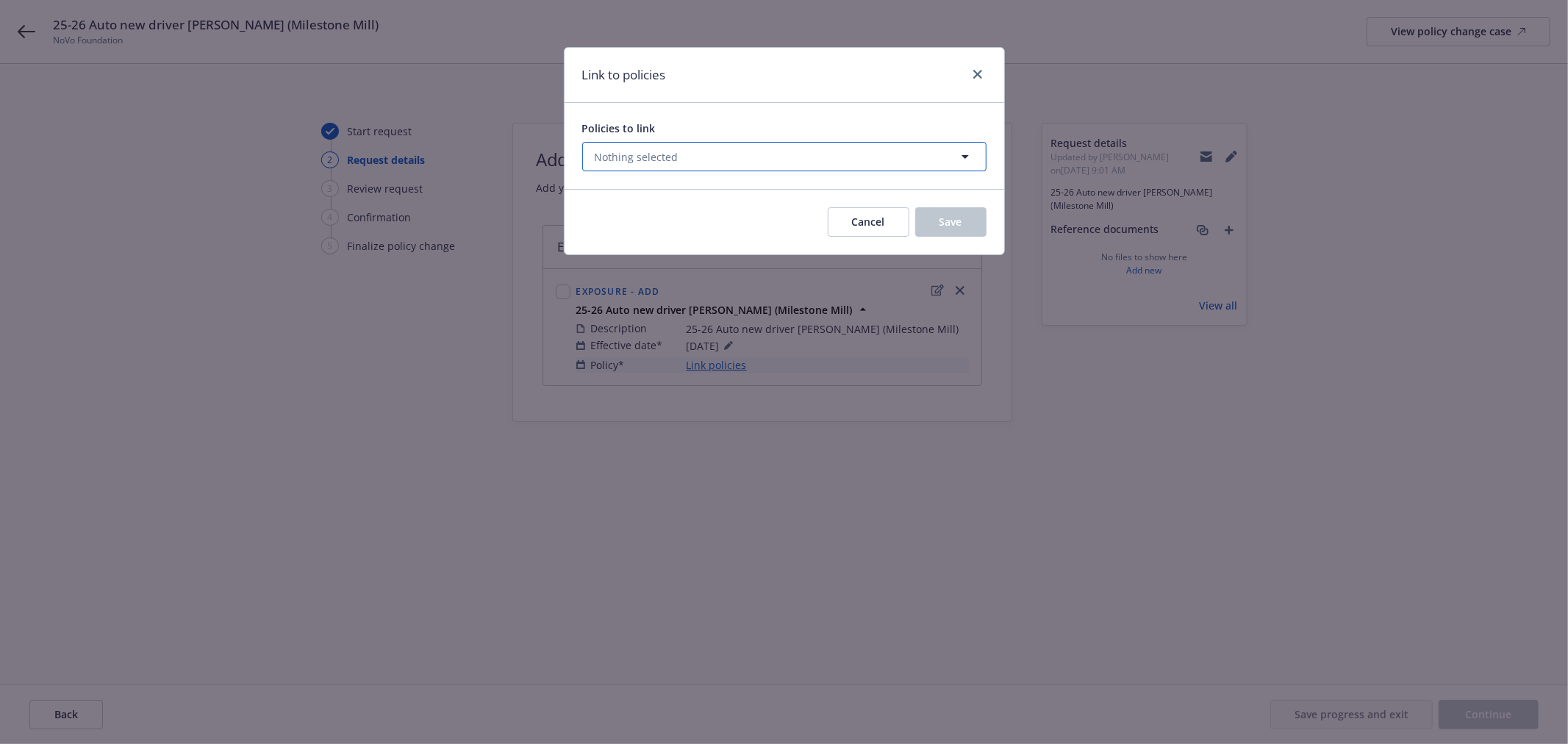
click at [716, 159] on button "Nothing selected" at bounding box center [784, 156] width 405 height 29
select select "ACTIVE"
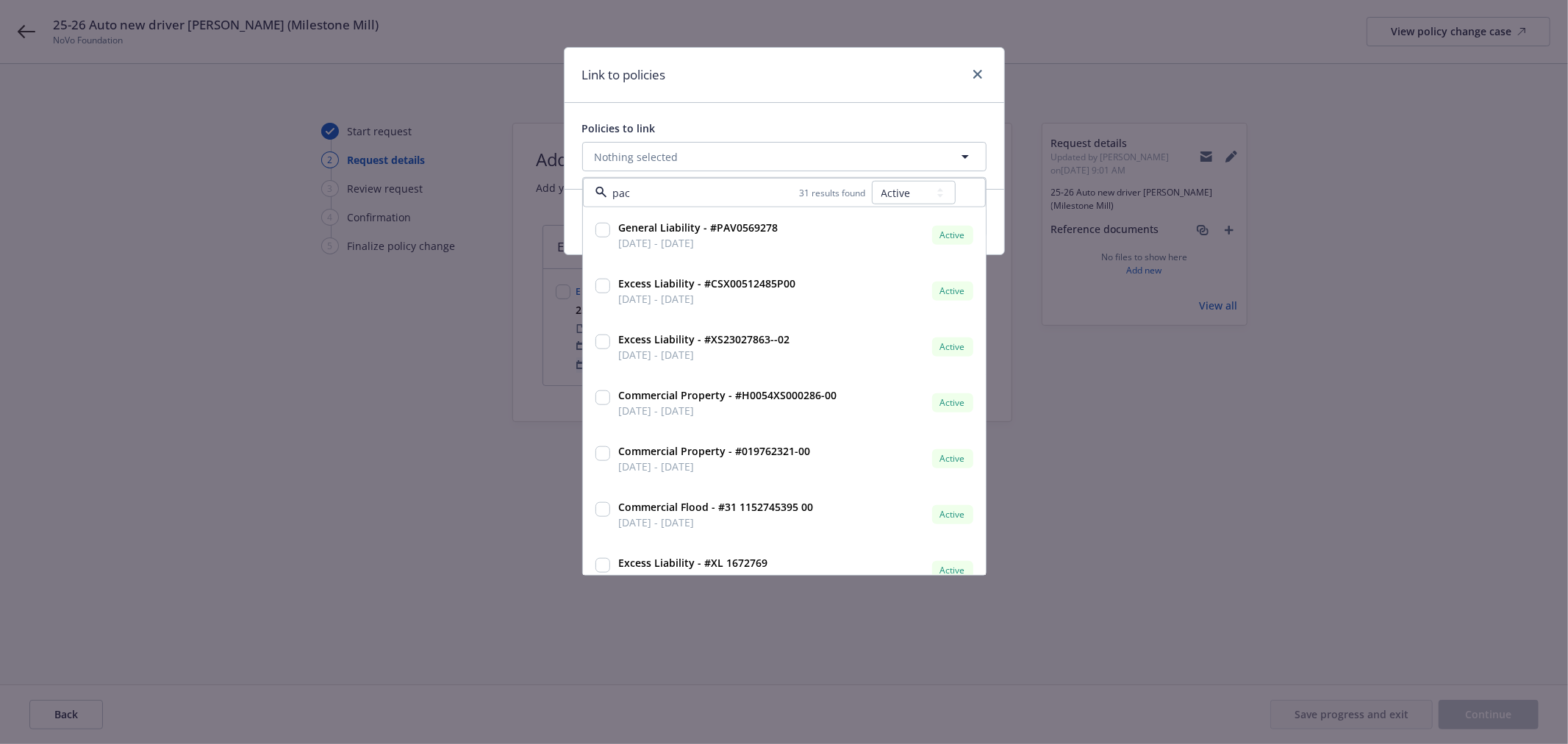
type input "pack"
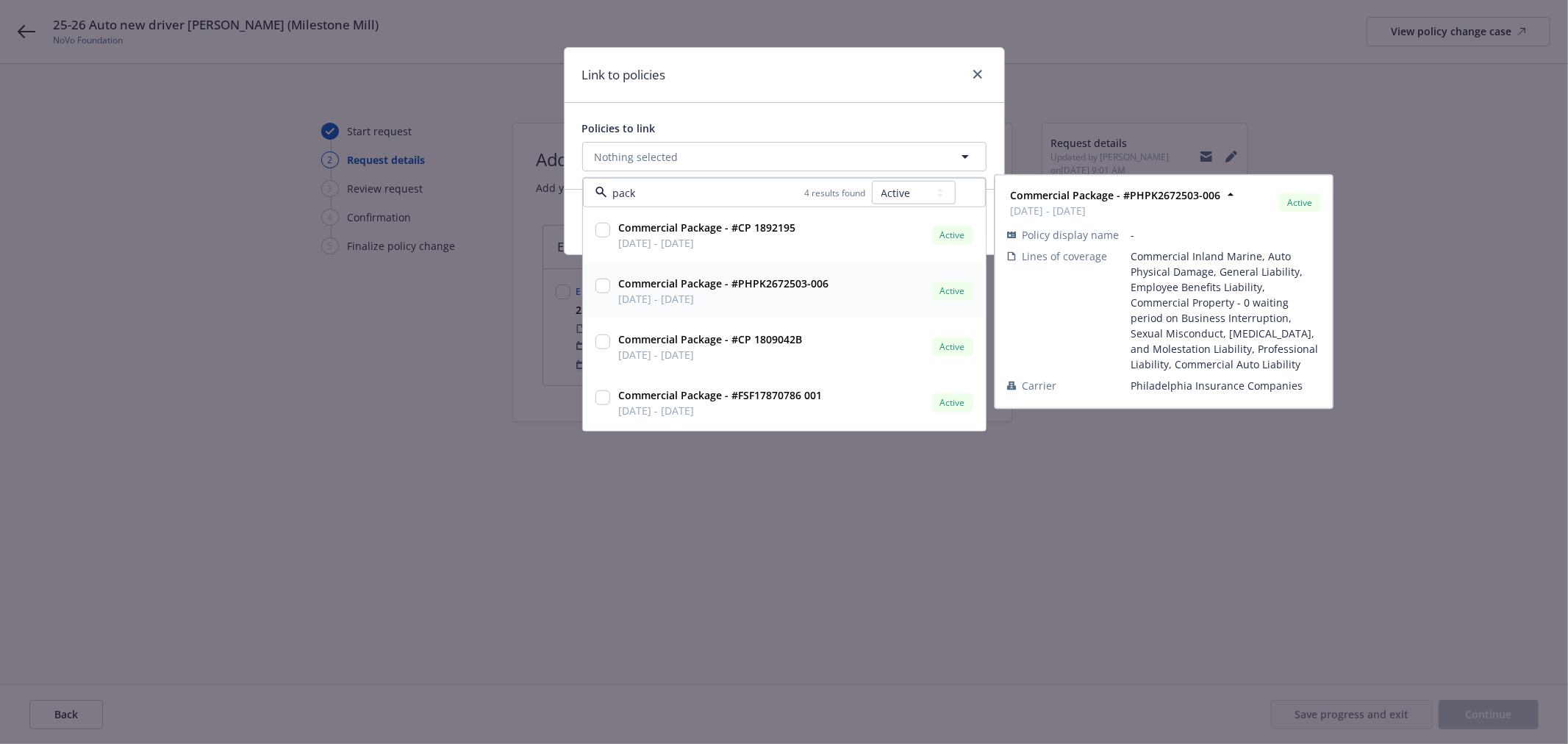
click at [604, 282] on input "checkbox" at bounding box center [603, 286] width 15 height 15
checkbox input "true"
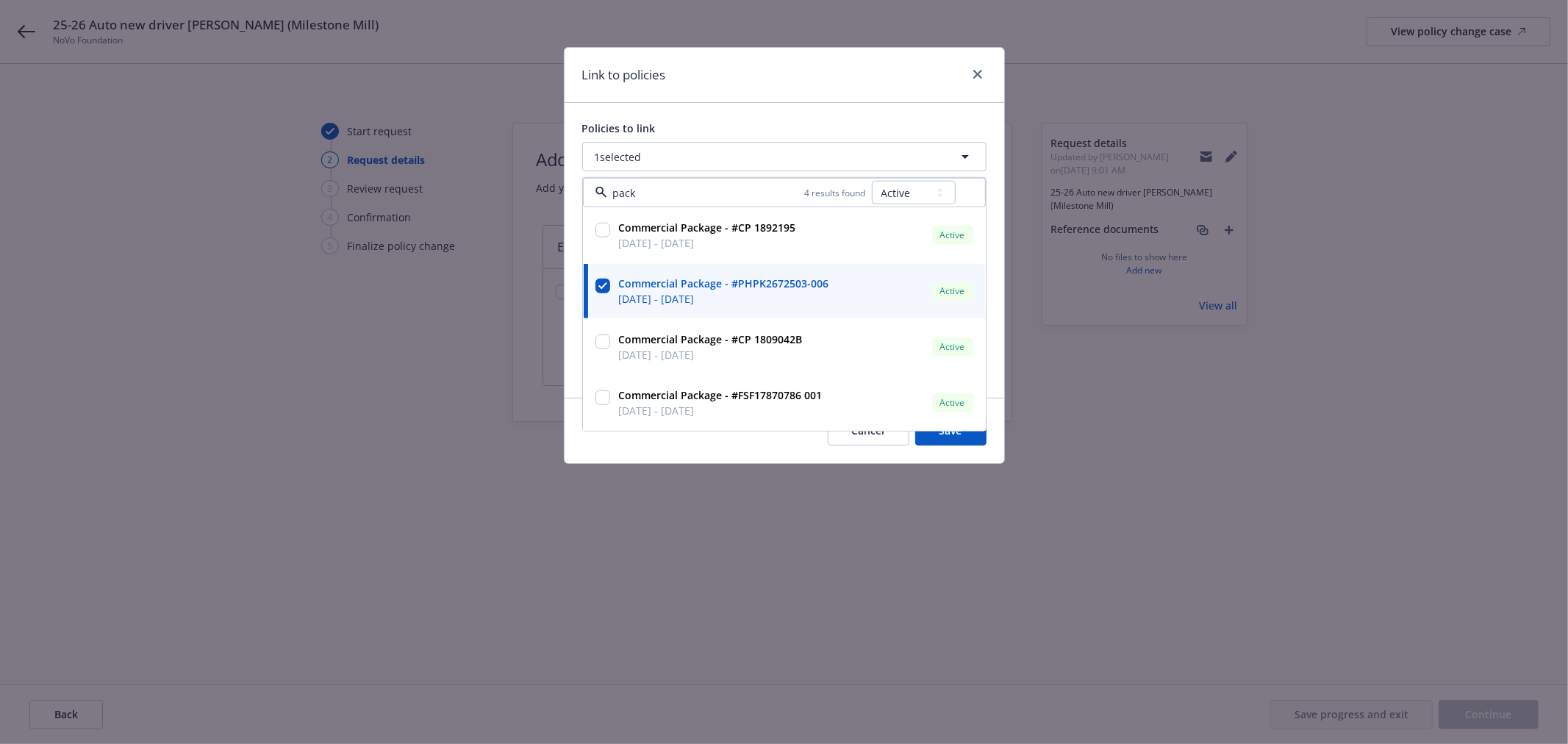
type input "pack"
click at [851, 116] on div "Policies to link 1 selected pack 4 results found All Active Upcoming Expired Ca…" at bounding box center [784, 250] width 440 height 295
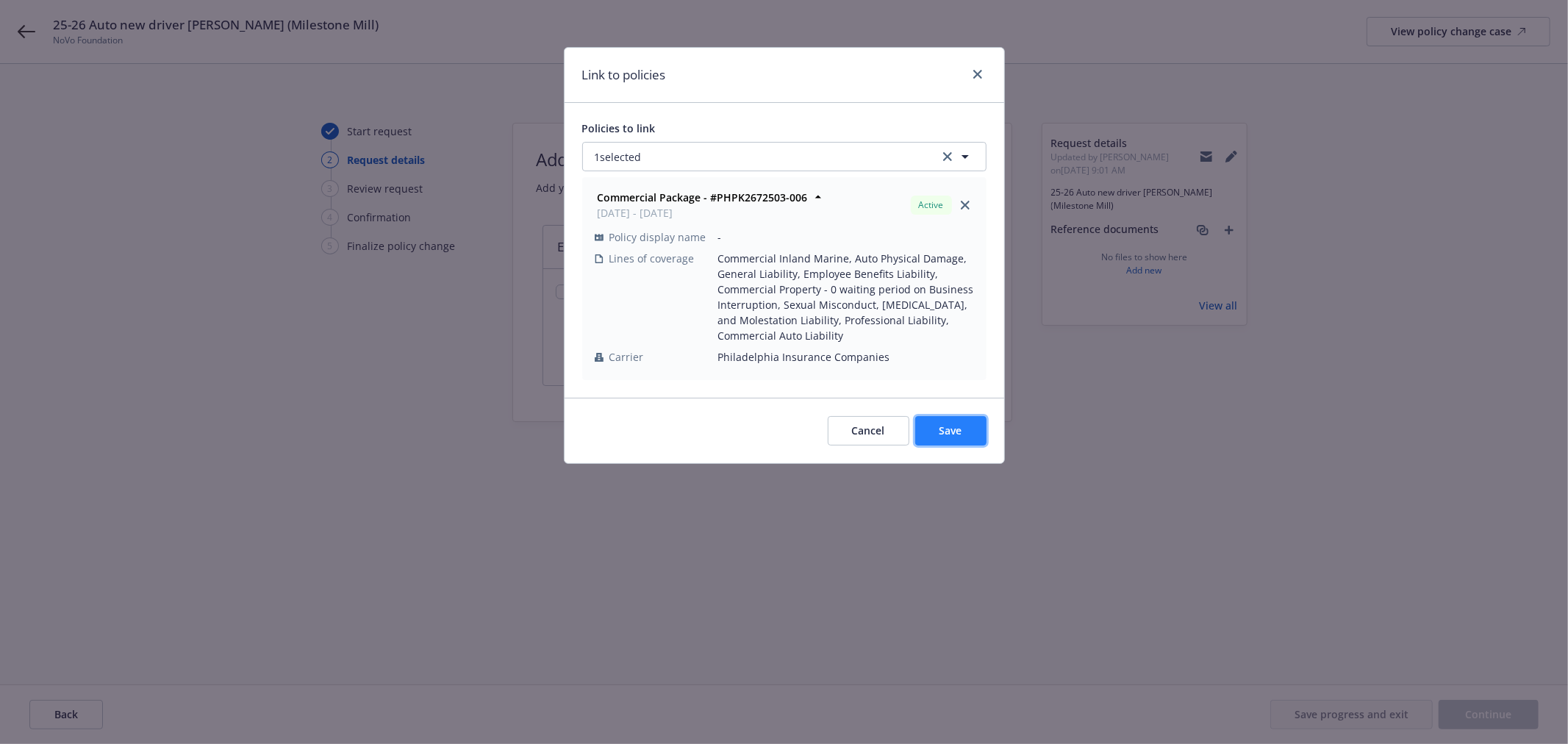
click at [957, 424] on span "Save" at bounding box center [951, 431] width 23 height 14
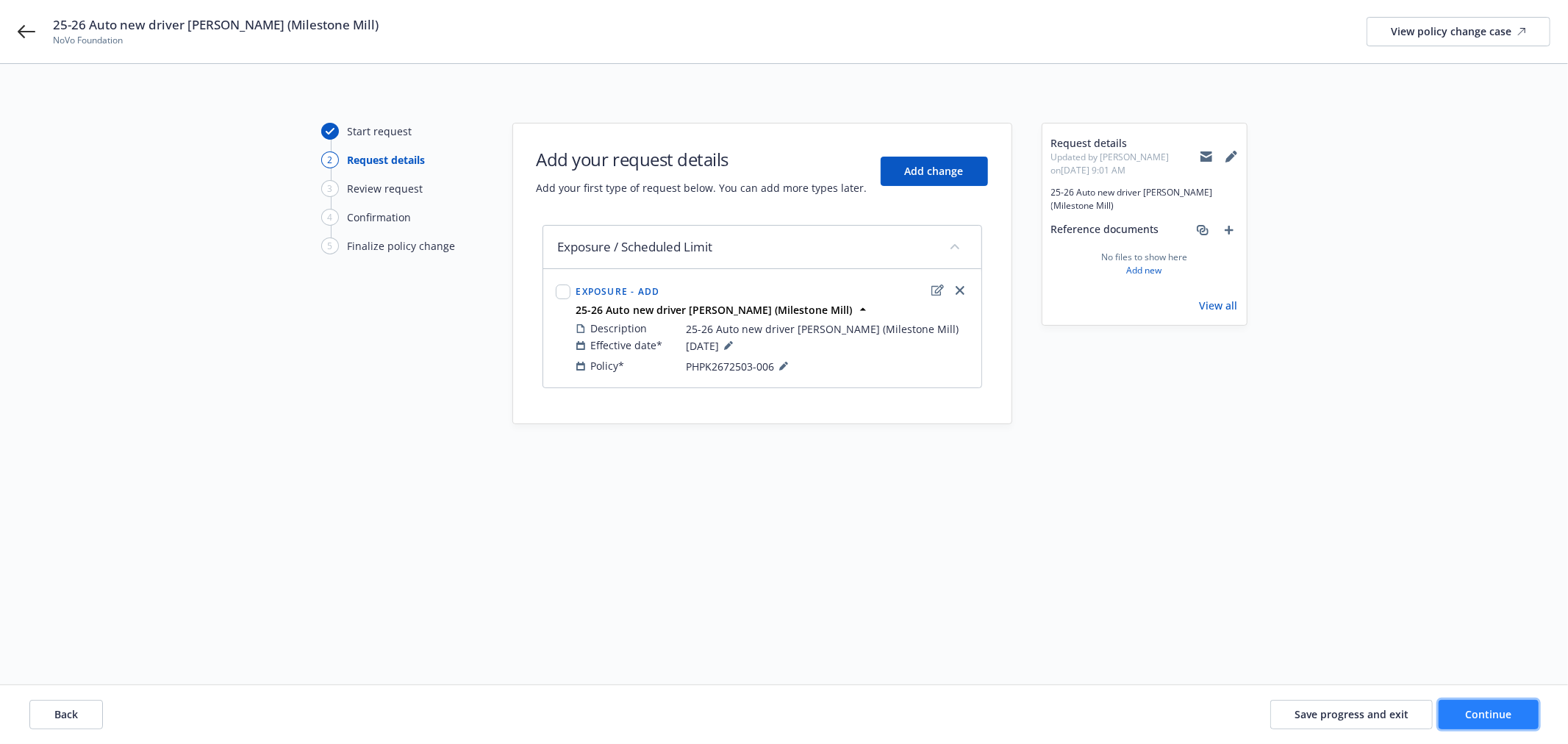
click at [1411, 669] on span "Continue" at bounding box center [1489, 714] width 46 height 14
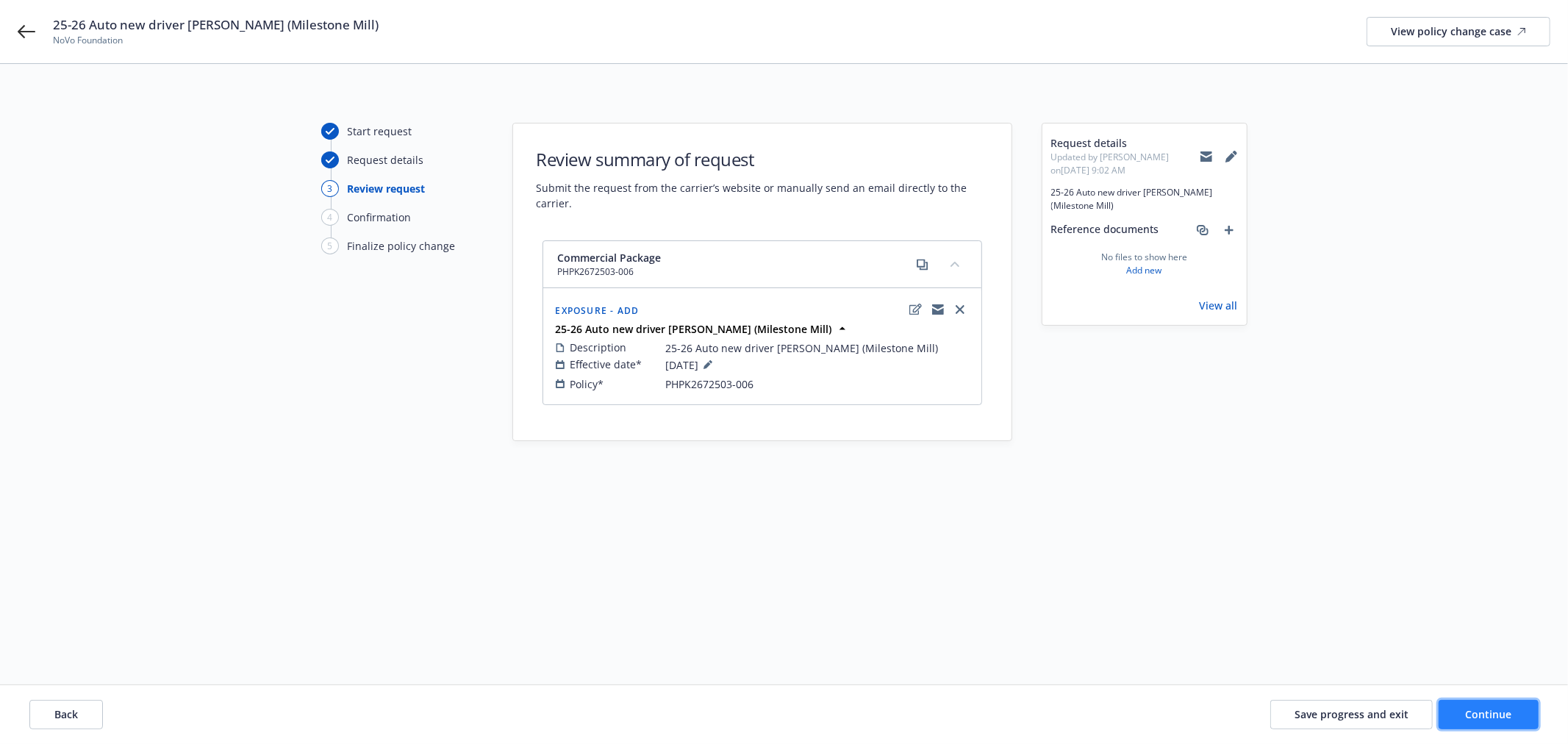
click at [1411, 669] on span "Continue" at bounding box center [1489, 714] width 46 height 14
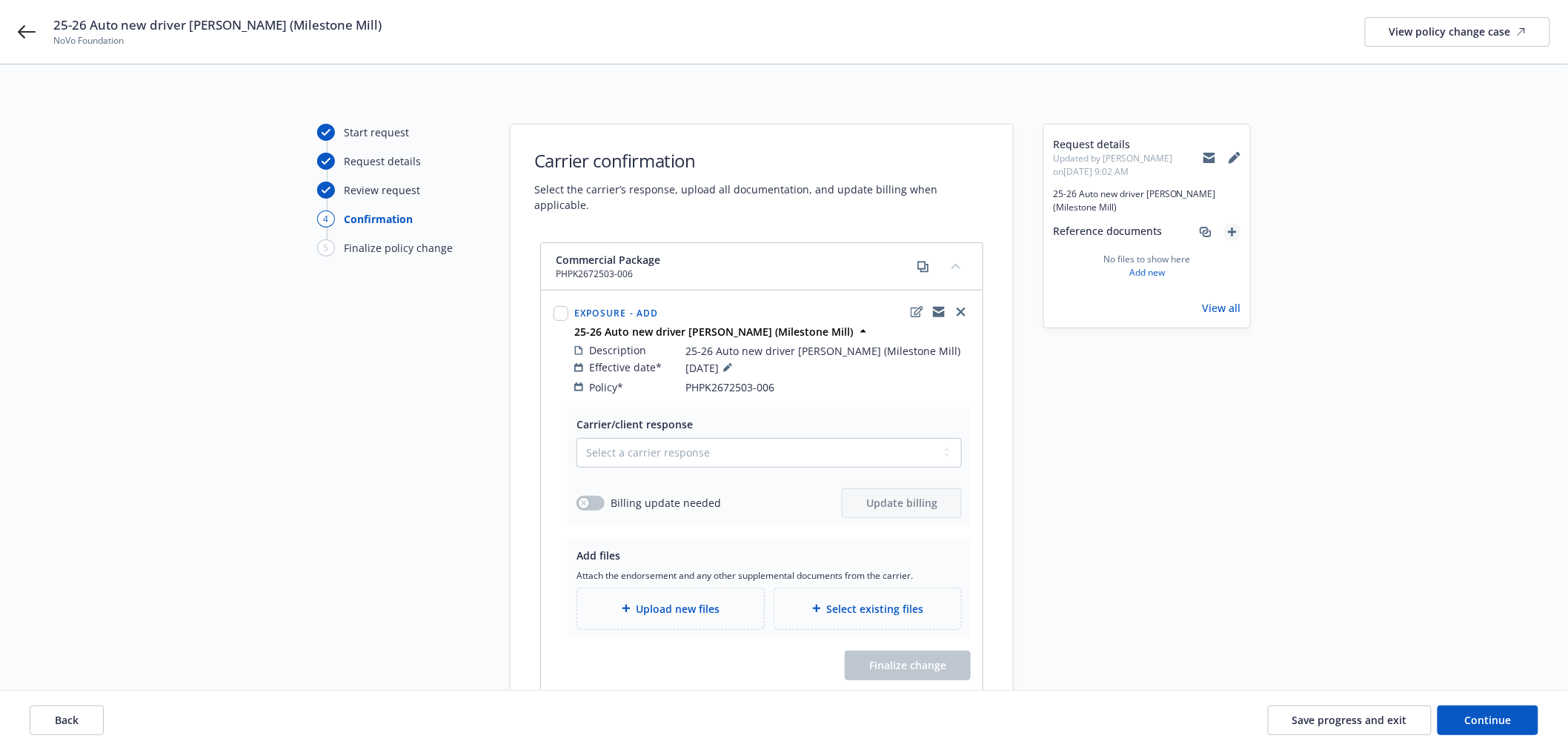
click at [1232, 230] on icon "add" at bounding box center [1232, 231] width 9 height 9
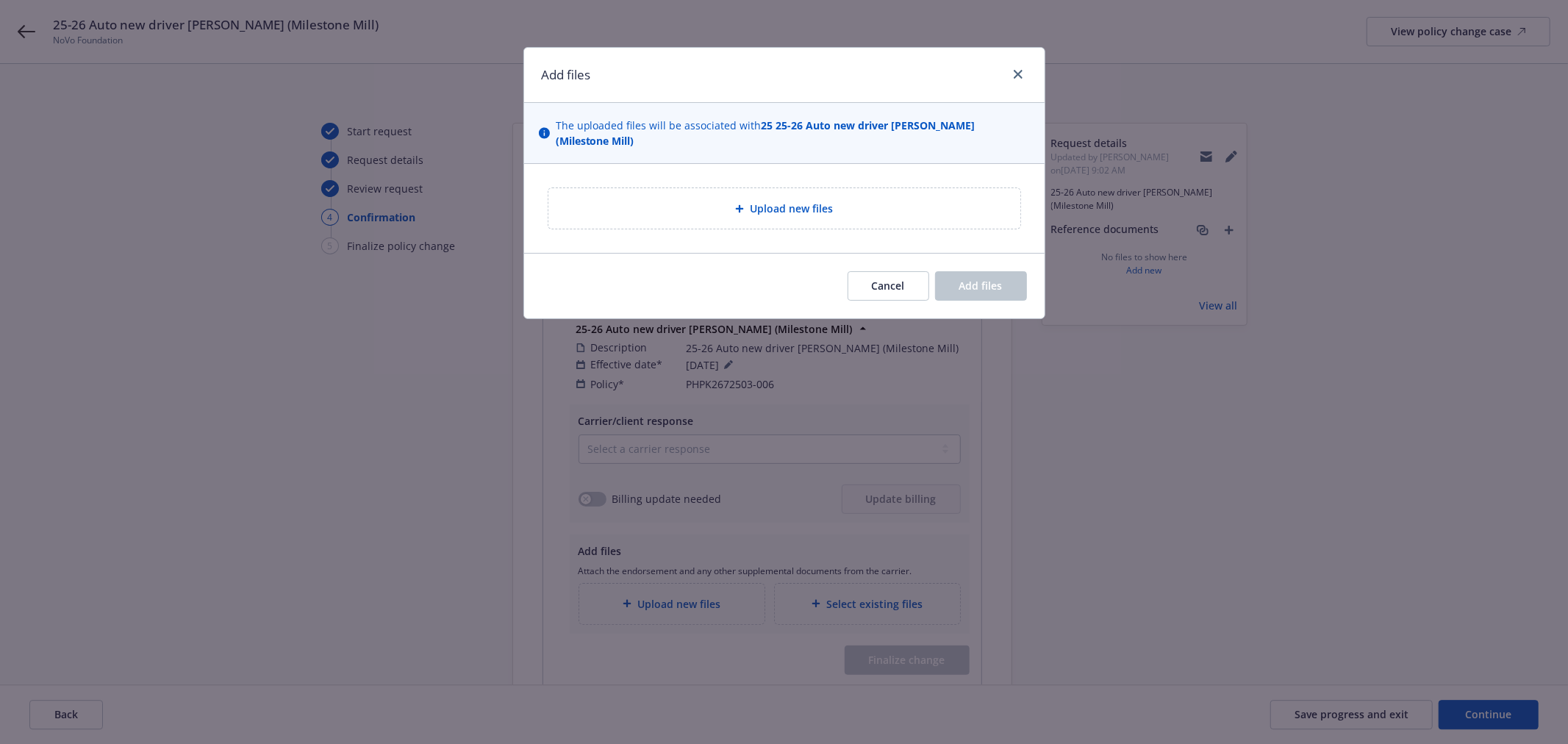
click at [800, 203] on span "Upload new files" at bounding box center [791, 208] width 83 height 15
type textarea "x"
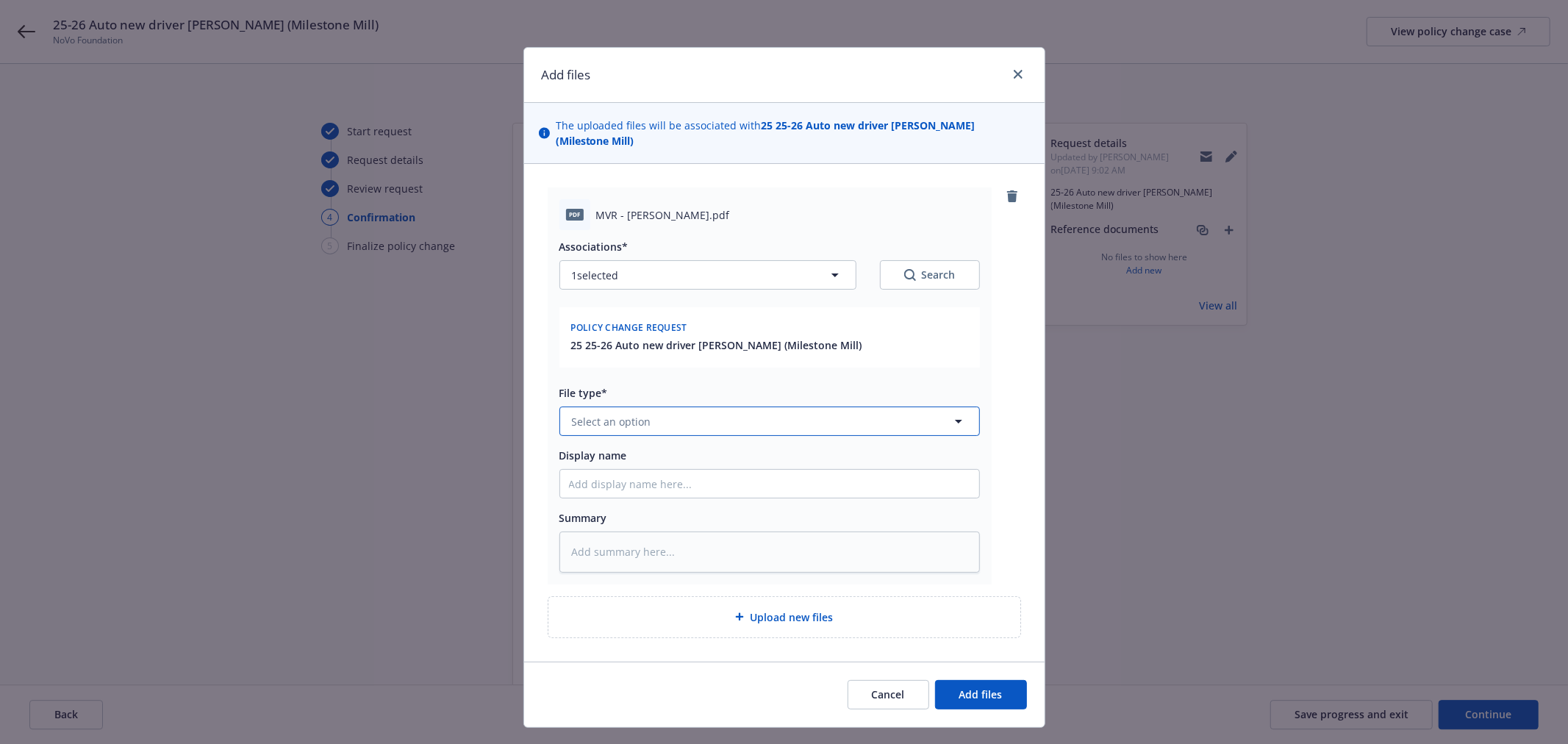
click at [649, 424] on button "Select an option" at bounding box center [770, 421] width 421 height 29
type input "mv"
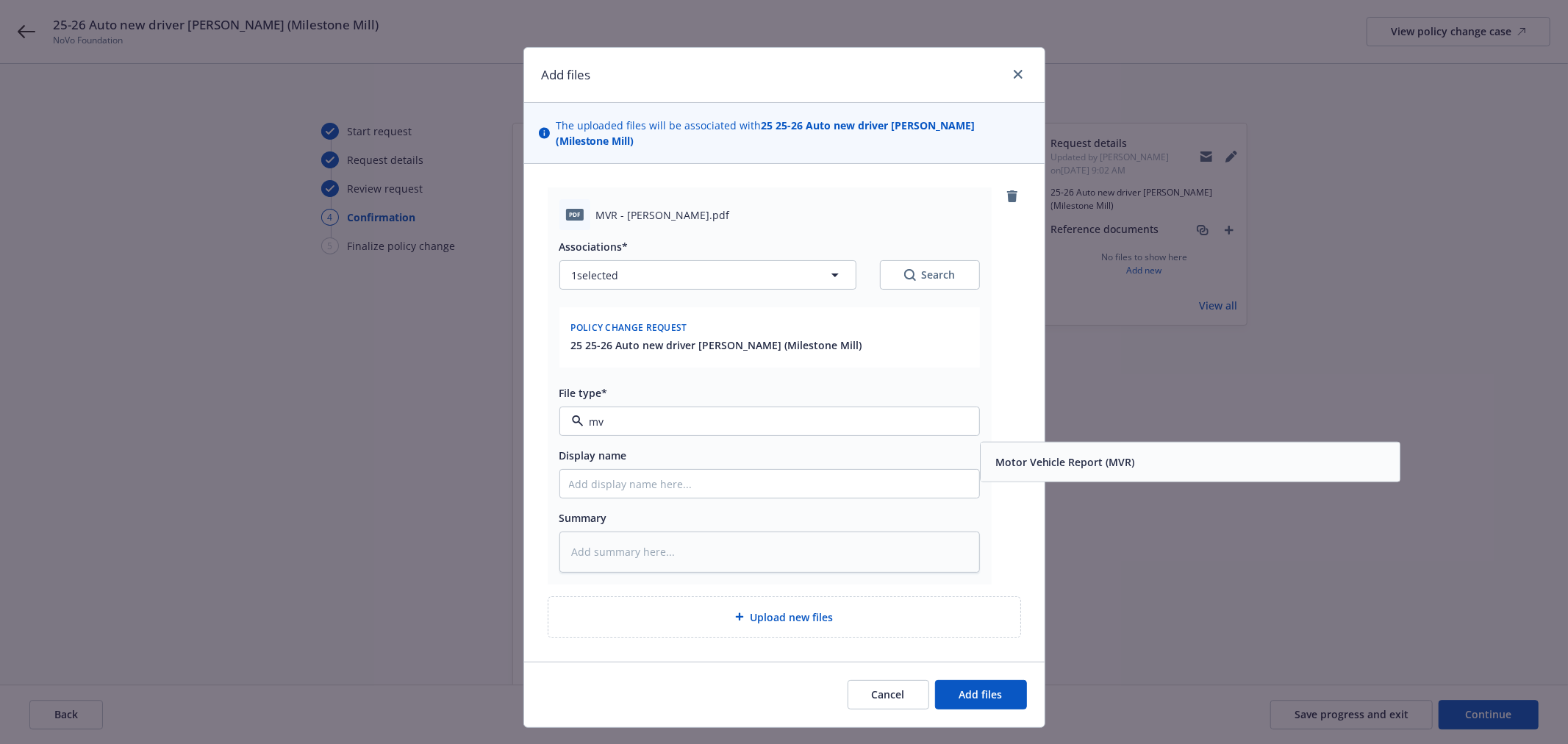
click at [1160, 458] on div "Motor Vehicle Report (MVR)" at bounding box center [1190, 462] width 401 height 22
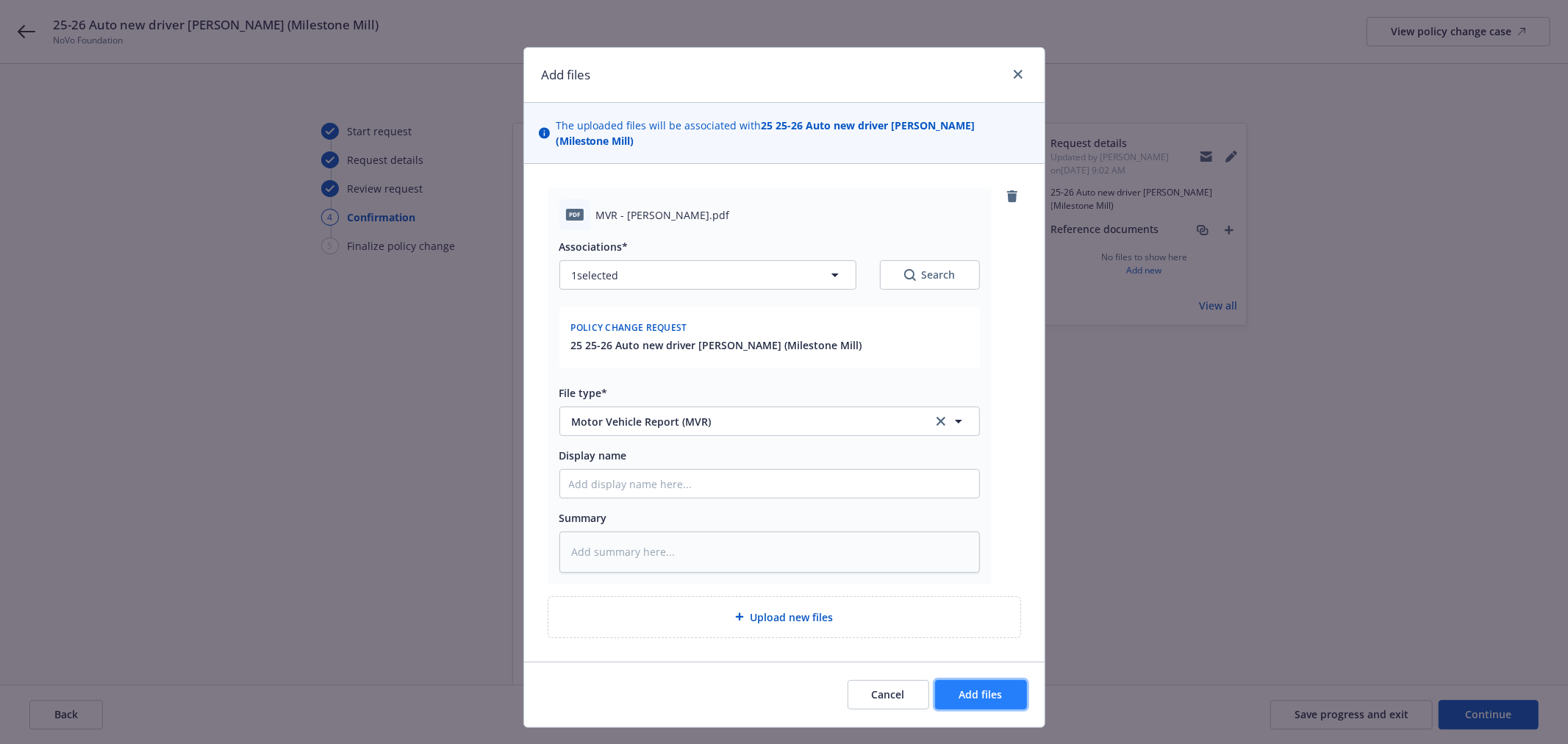
click at [987, 669] on button "Add files" at bounding box center [981, 695] width 92 height 29
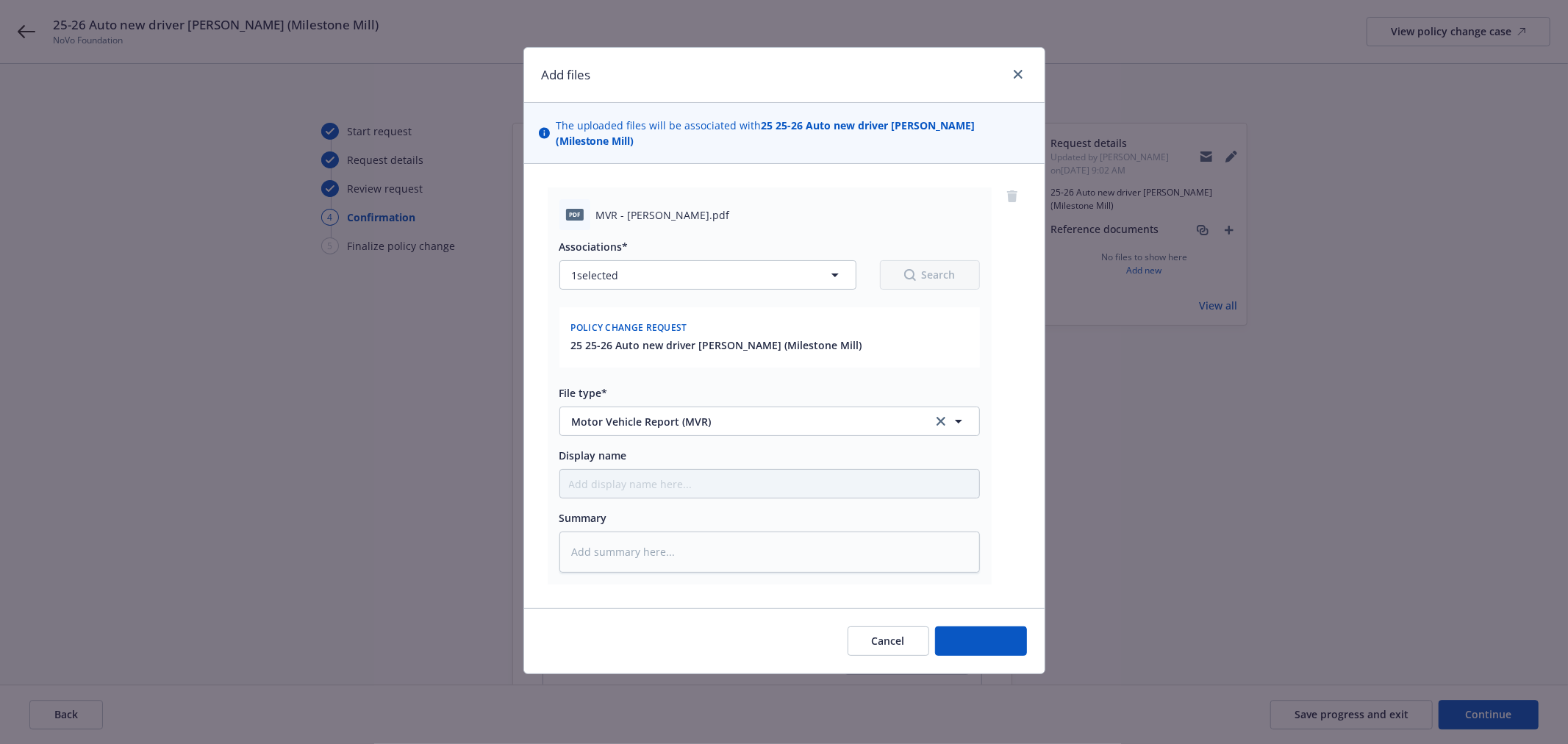
type textarea "x"
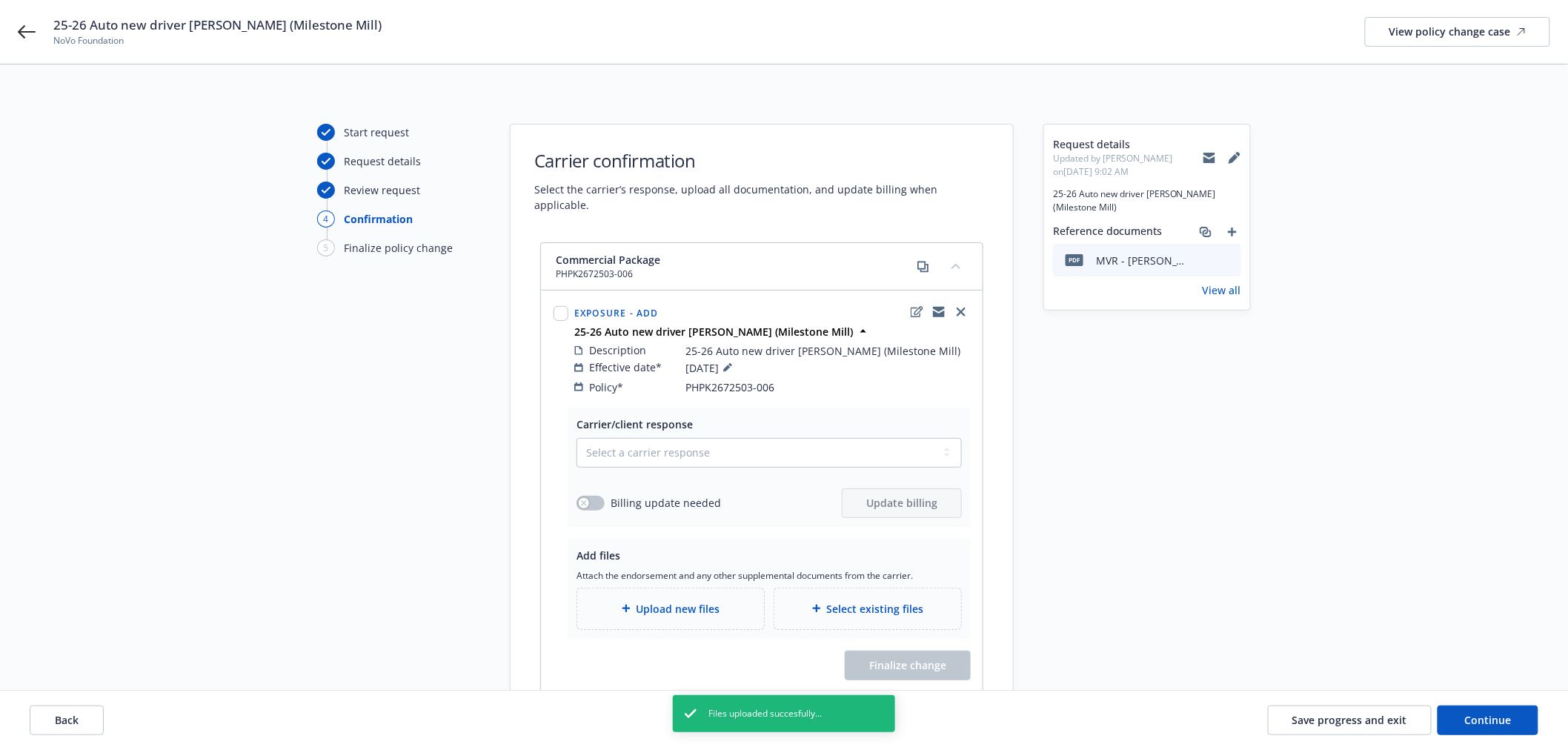
click at [1214, 158] on icon at bounding box center [1208, 158] width 12 height 7
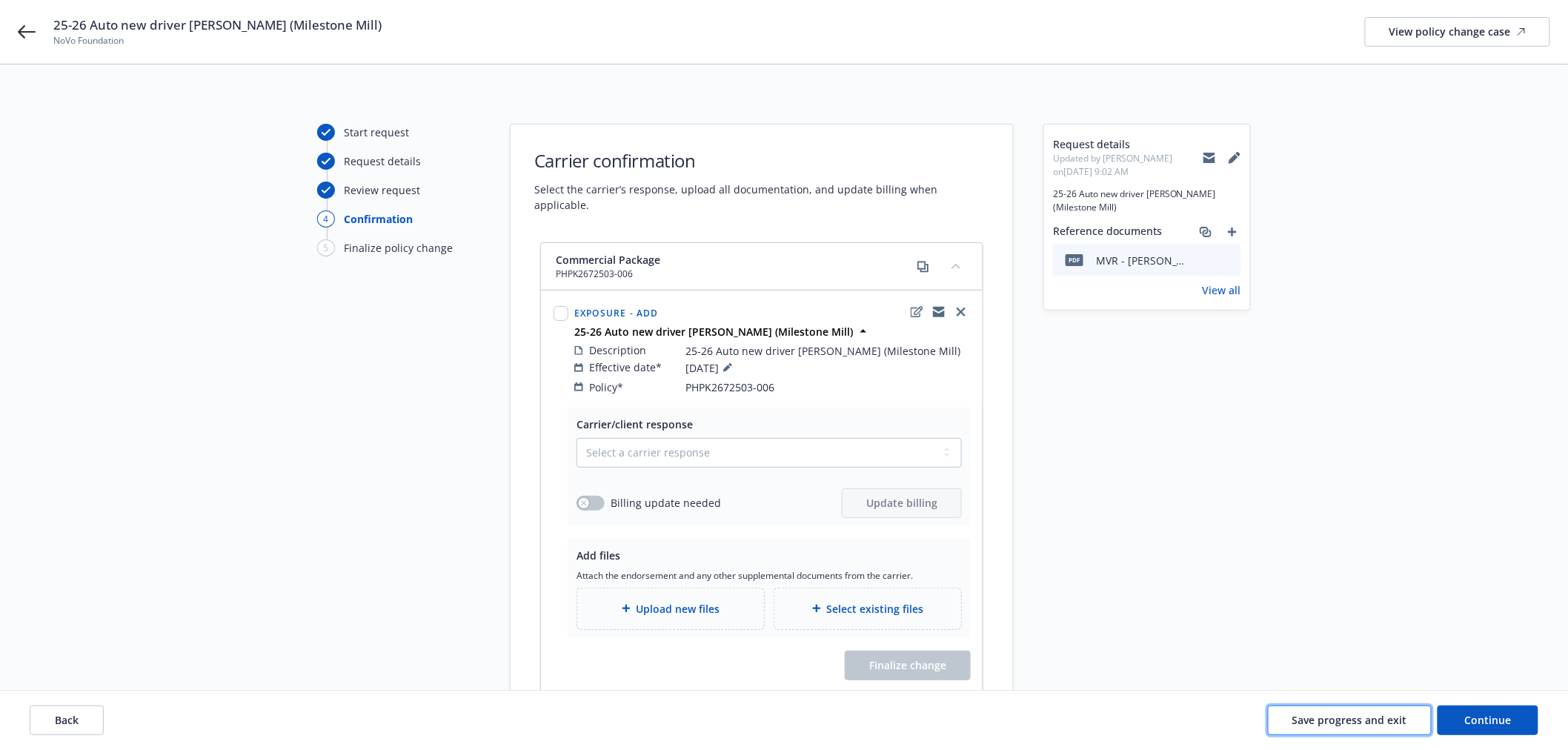
click at [1361, 674] on span "Save progress and exit" at bounding box center [1350, 720] width 115 height 14
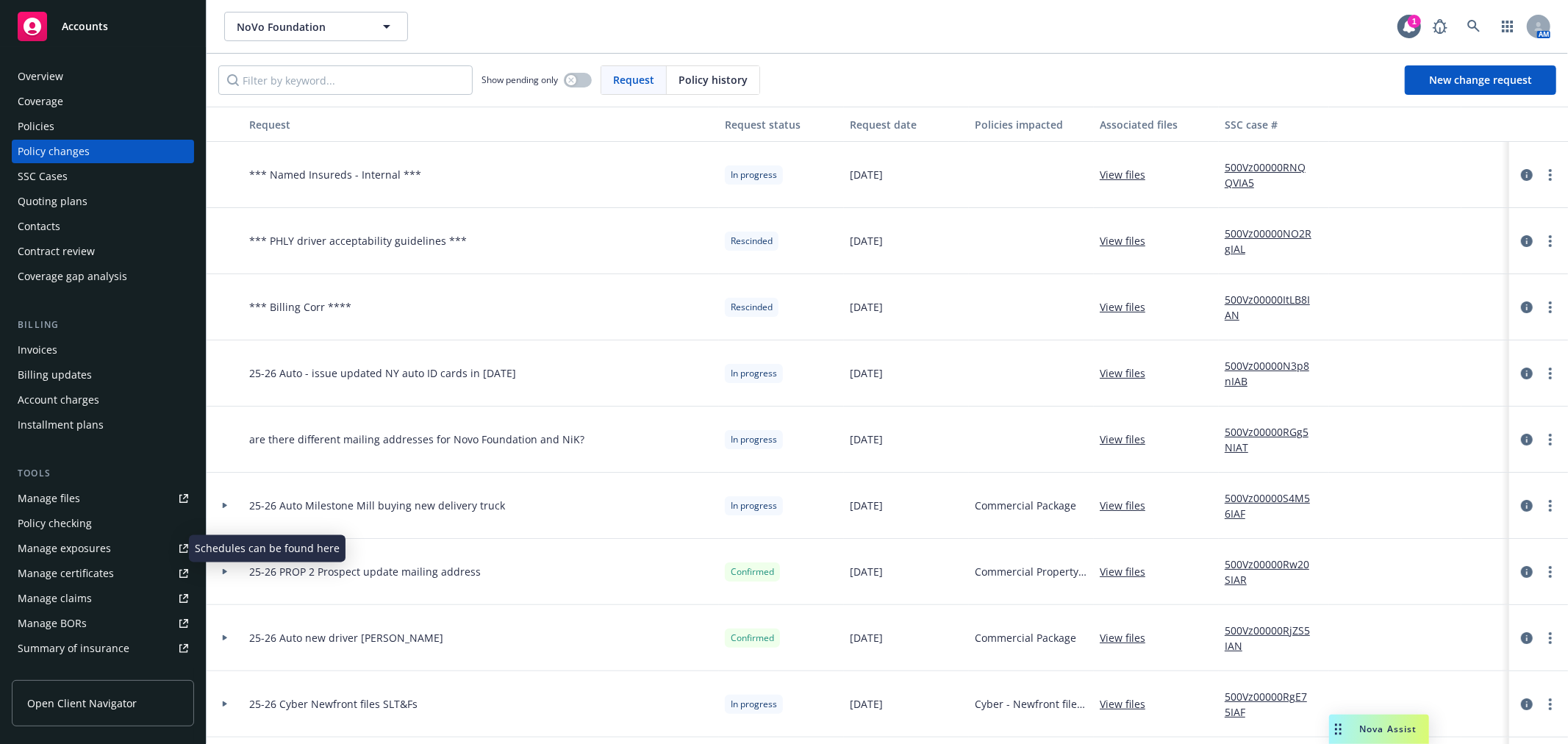
click at [81, 550] on div "Manage exposures" at bounding box center [64, 548] width 93 height 24
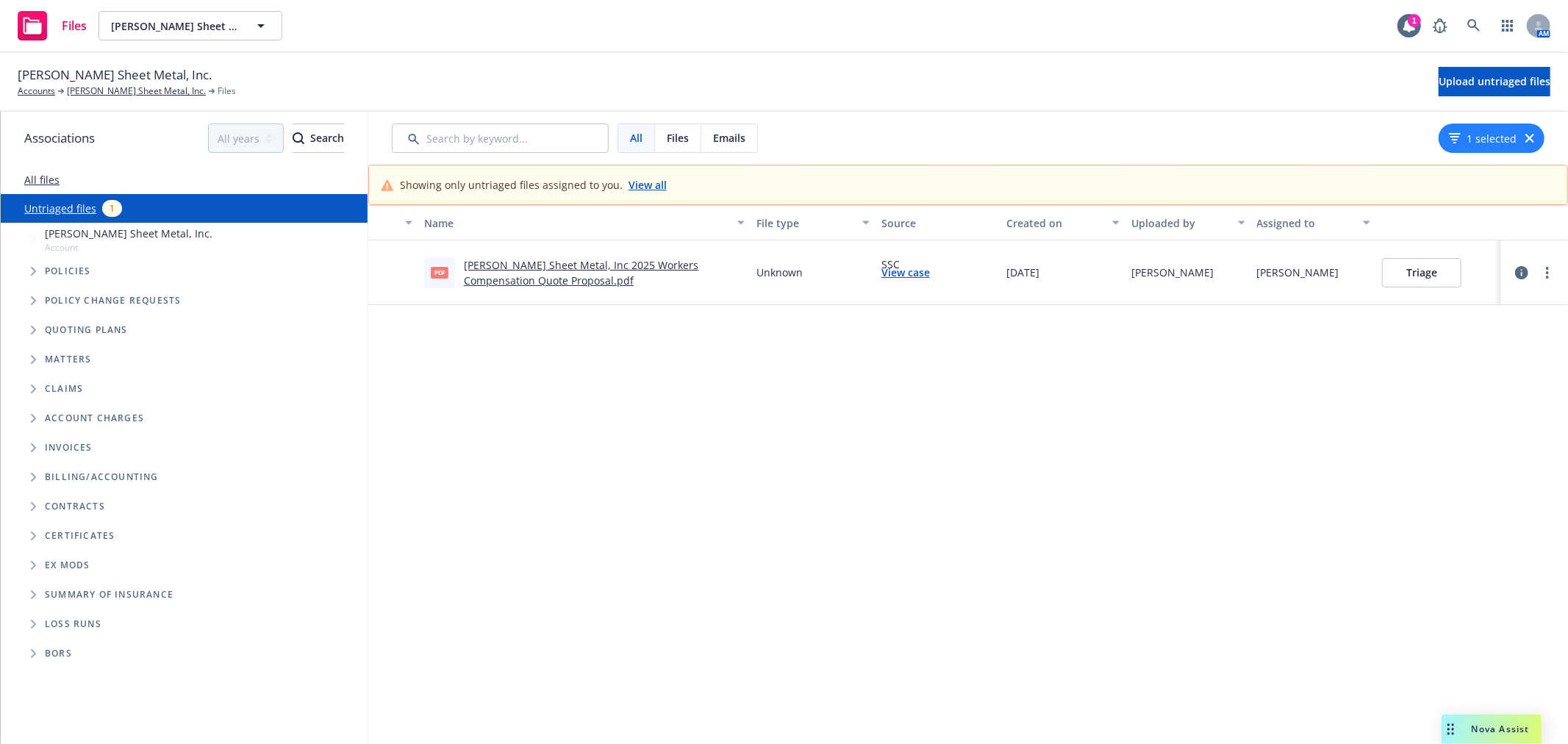
click at [648, 270] on link "Simpson Sheet Metal, Inc 2025 Workers Compensation Quote Proposal.pdf" at bounding box center [581, 273] width 234 height 29
click at [1418, 280] on button "Triage" at bounding box center [1422, 273] width 79 height 29
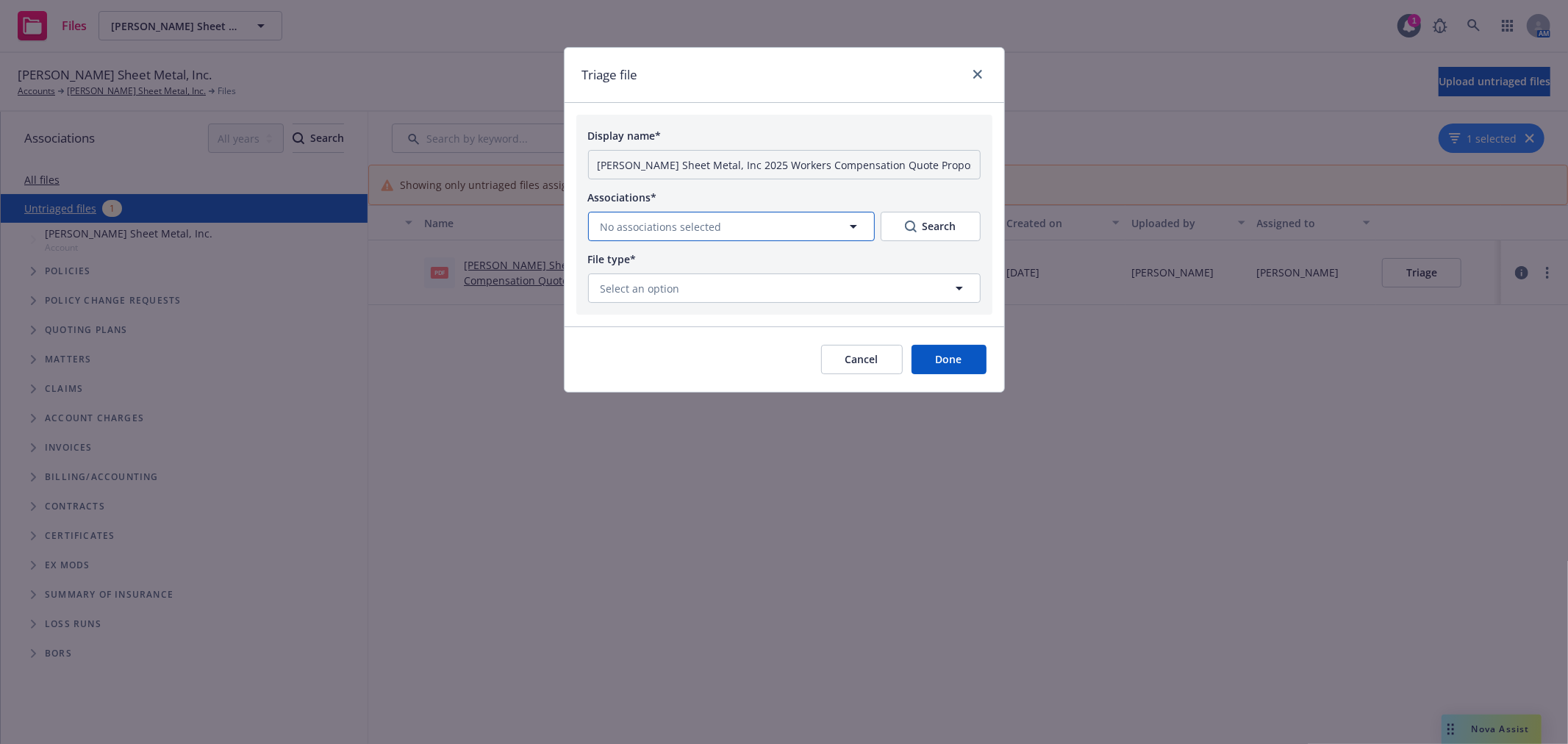
click at [730, 231] on button "No associations selected" at bounding box center [731, 226] width 287 height 29
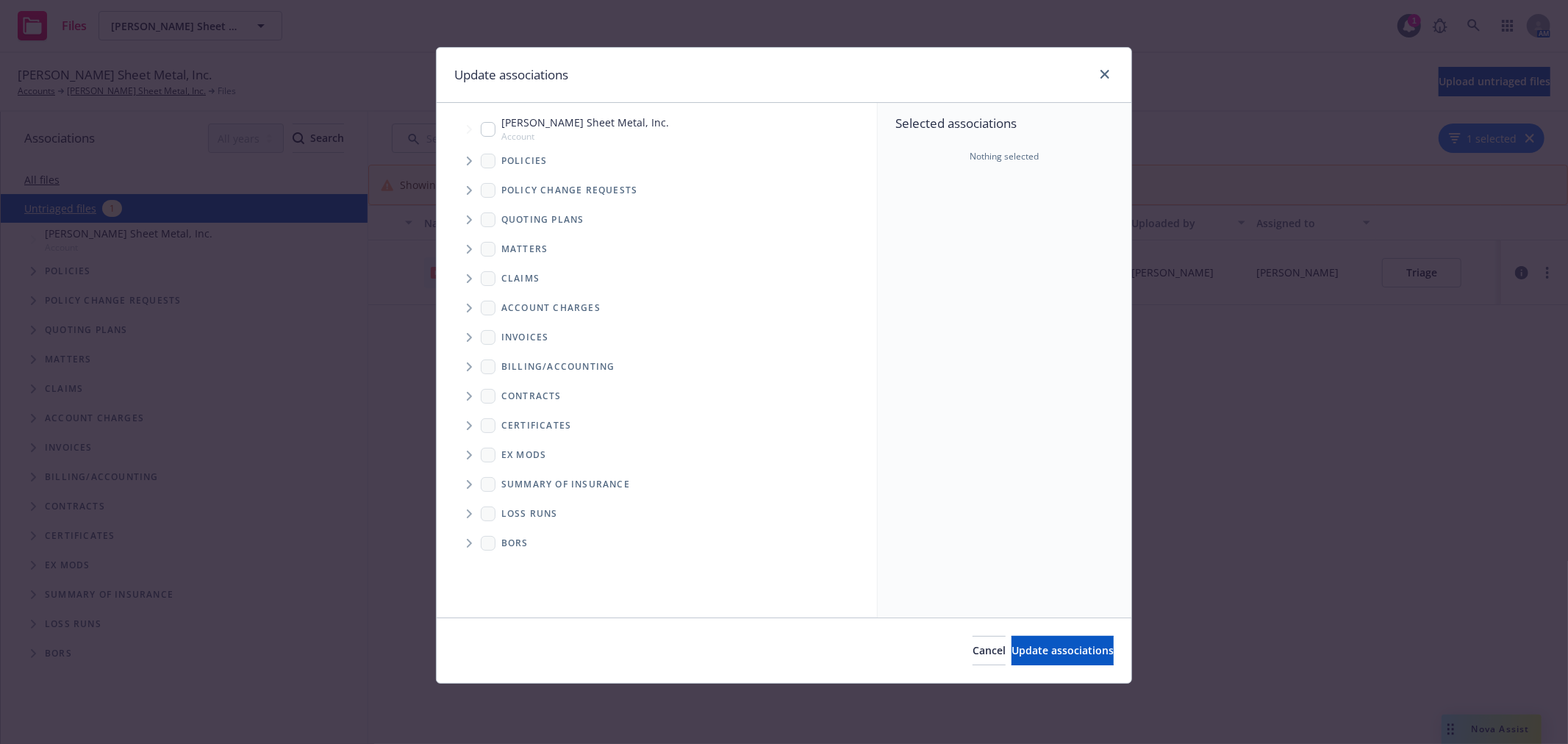
click at [468, 216] on icon "Tree Example" at bounding box center [470, 220] width 6 height 8
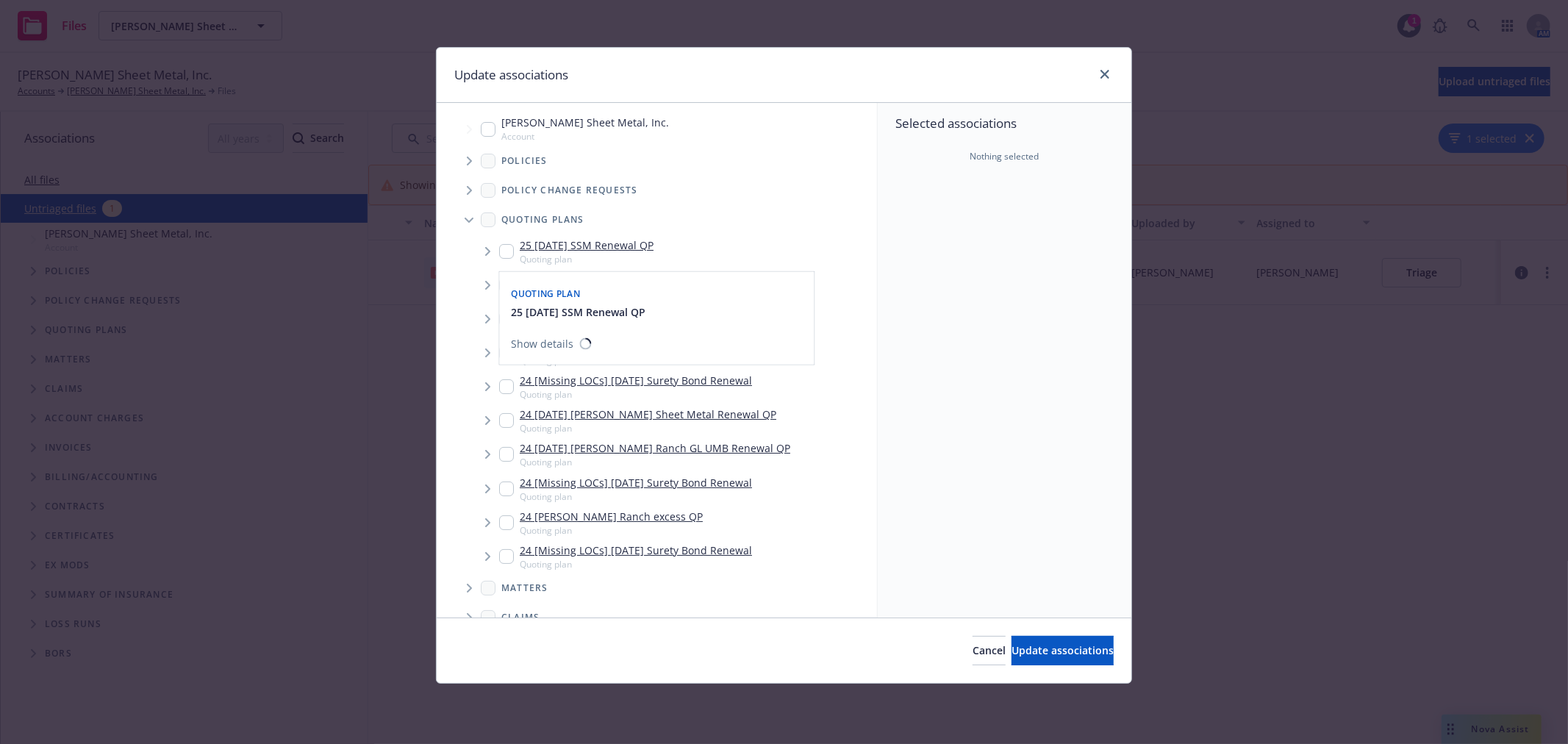
click at [502, 253] on input "Tree Example" at bounding box center [506, 251] width 15 height 15
checkbox input "true"
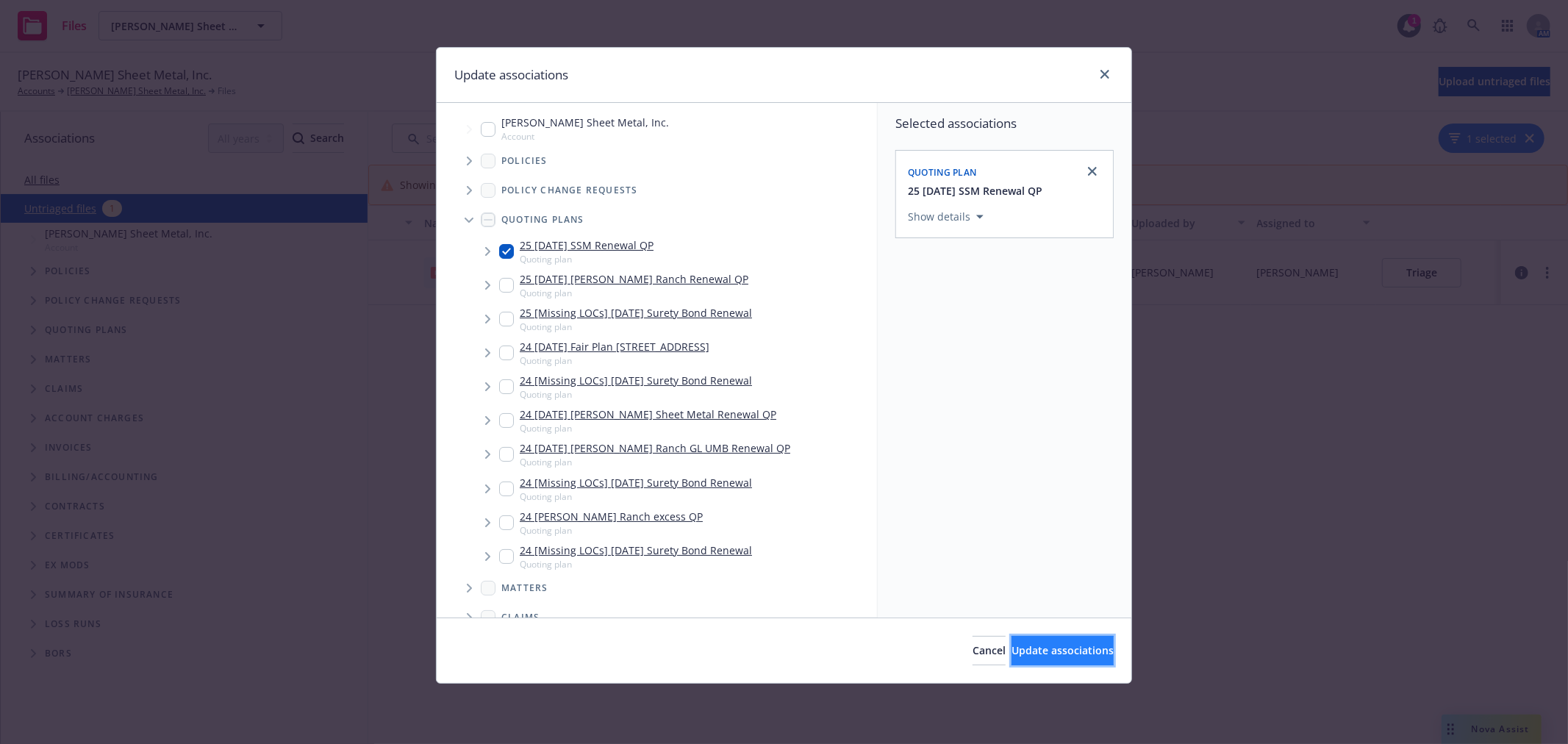
click at [1065, 650] on span "Update associations" at bounding box center [1063, 650] width 102 height 14
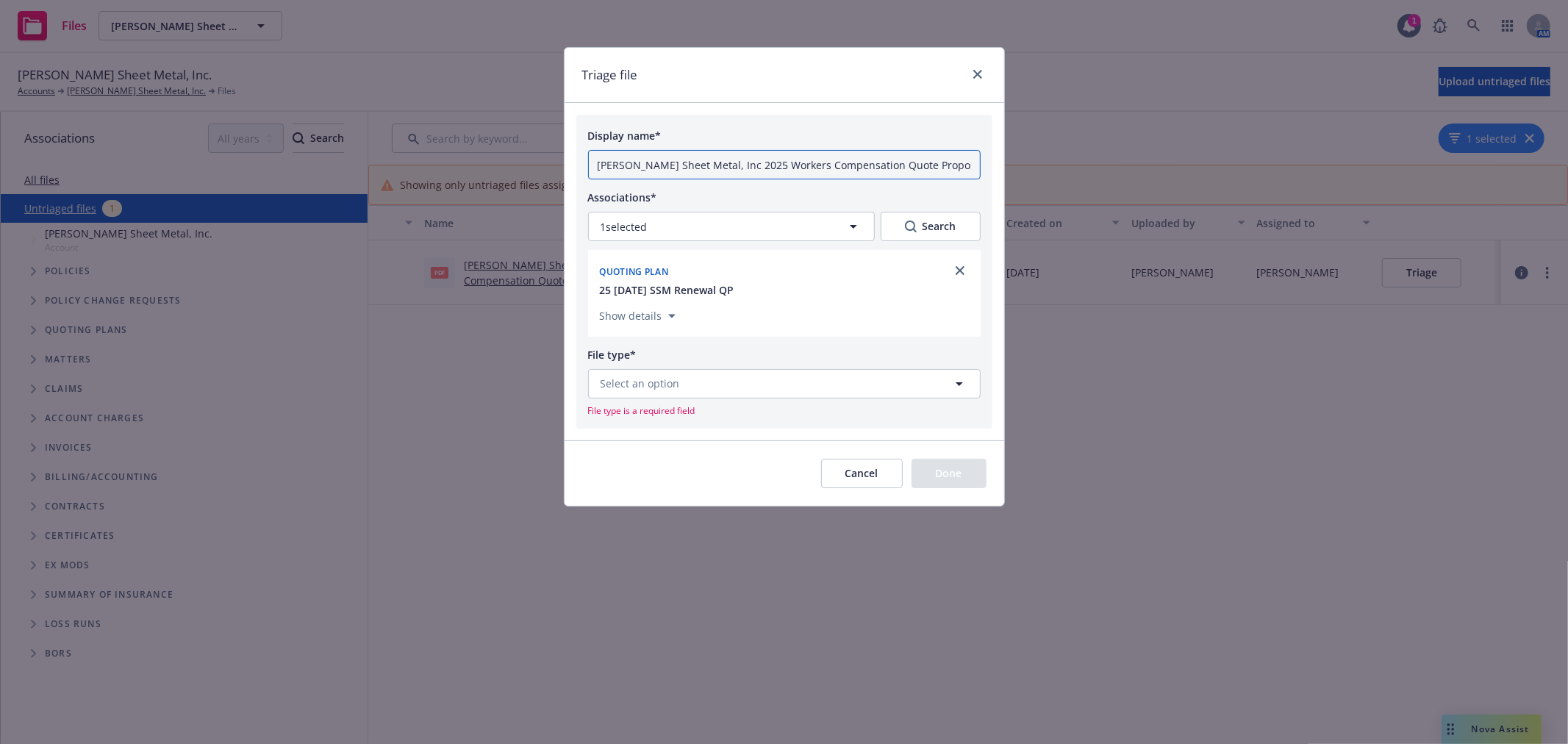
click at [738, 168] on input "Simpson Sheet Metal, Inc 2025 Workers Compensation Quote Proposal.pdf" at bounding box center [784, 165] width 392 height 29
paste input "$396,930"
type input "2025 WC BHHC quote $396,930"
click at [663, 390] on span "Select an option" at bounding box center [640, 384] width 79 height 15
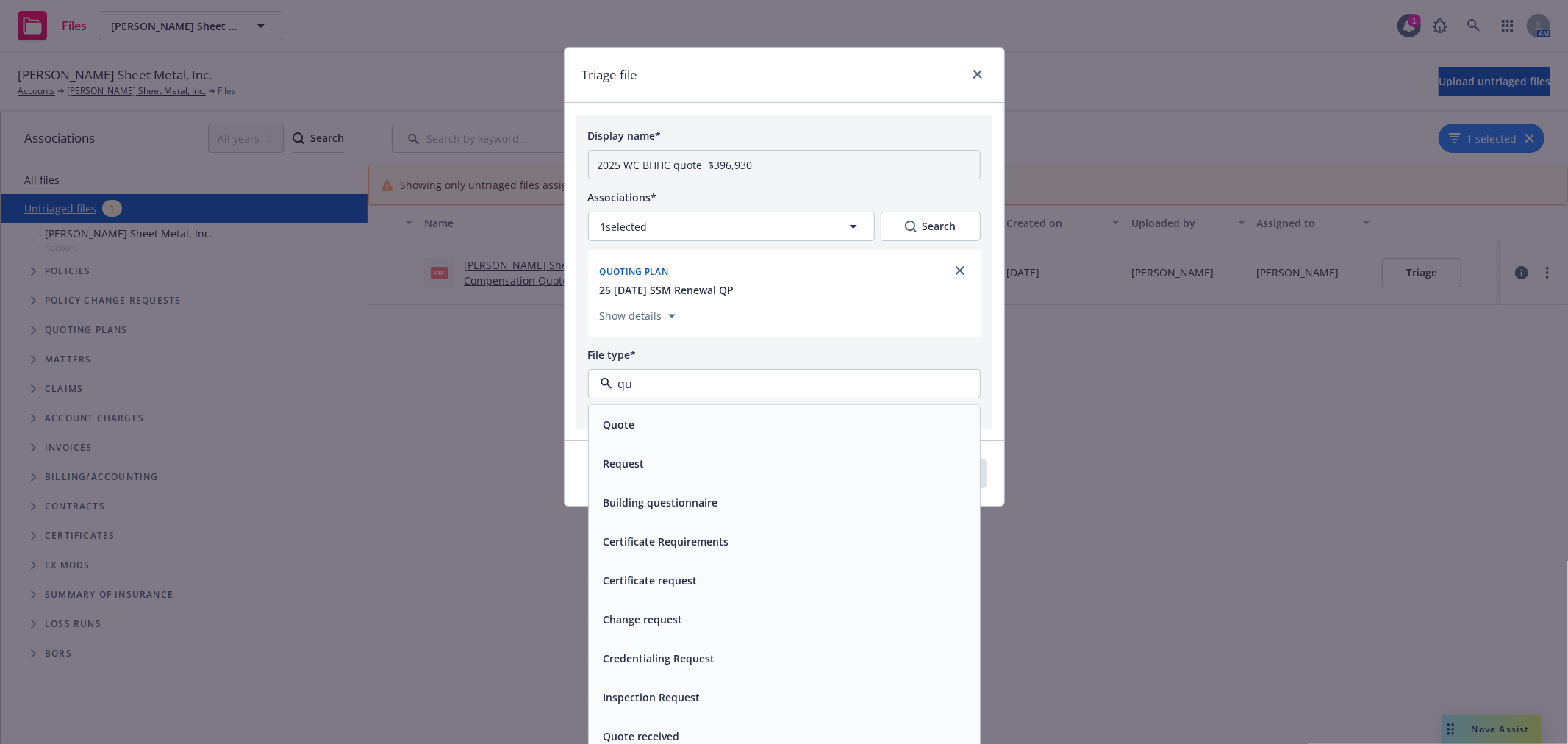
type input "quo"
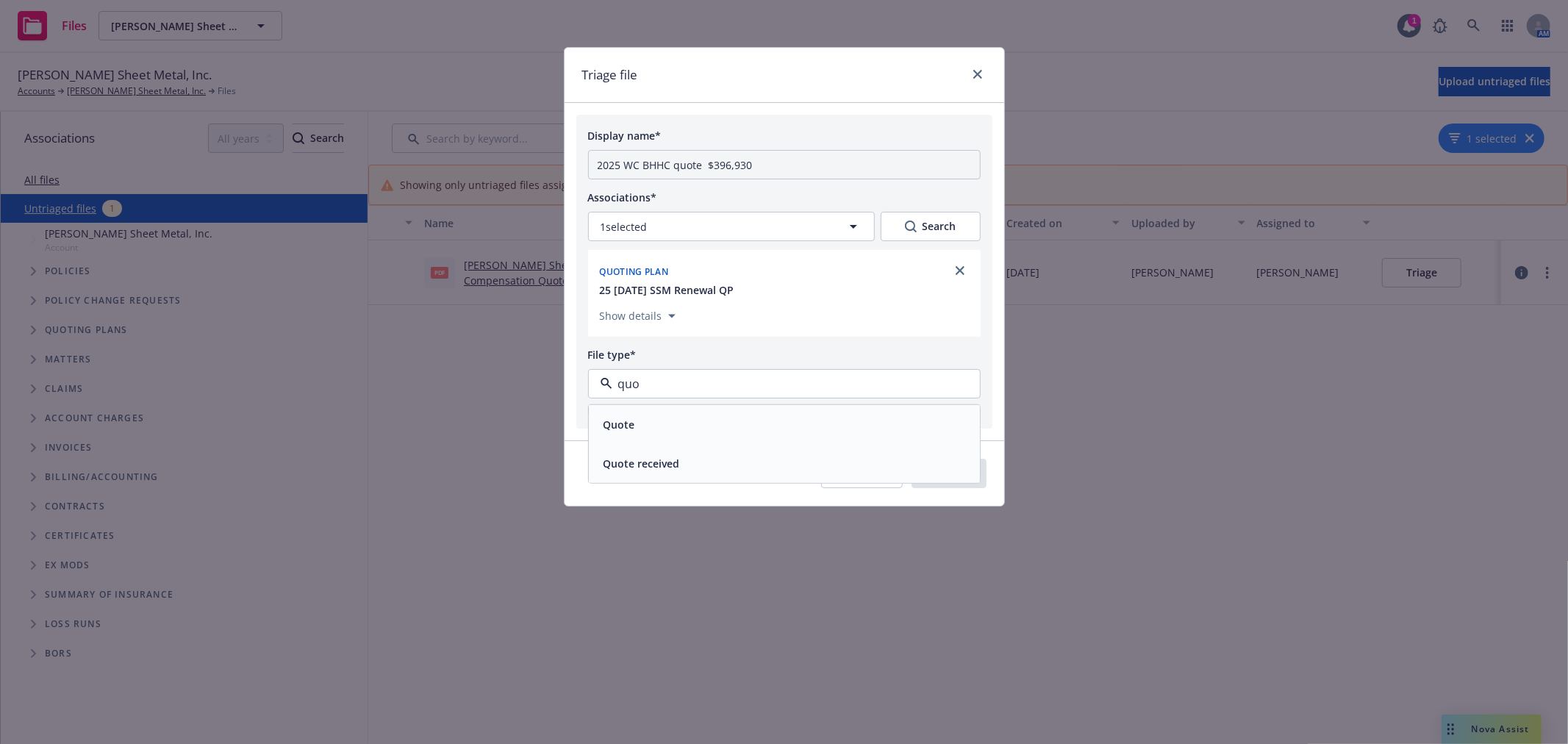
drag, startPoint x: 662, startPoint y: 412, endPoint x: 793, endPoint y: 460, distance: 139.5
click at [664, 415] on div "Quote" at bounding box center [784, 424] width 391 height 39
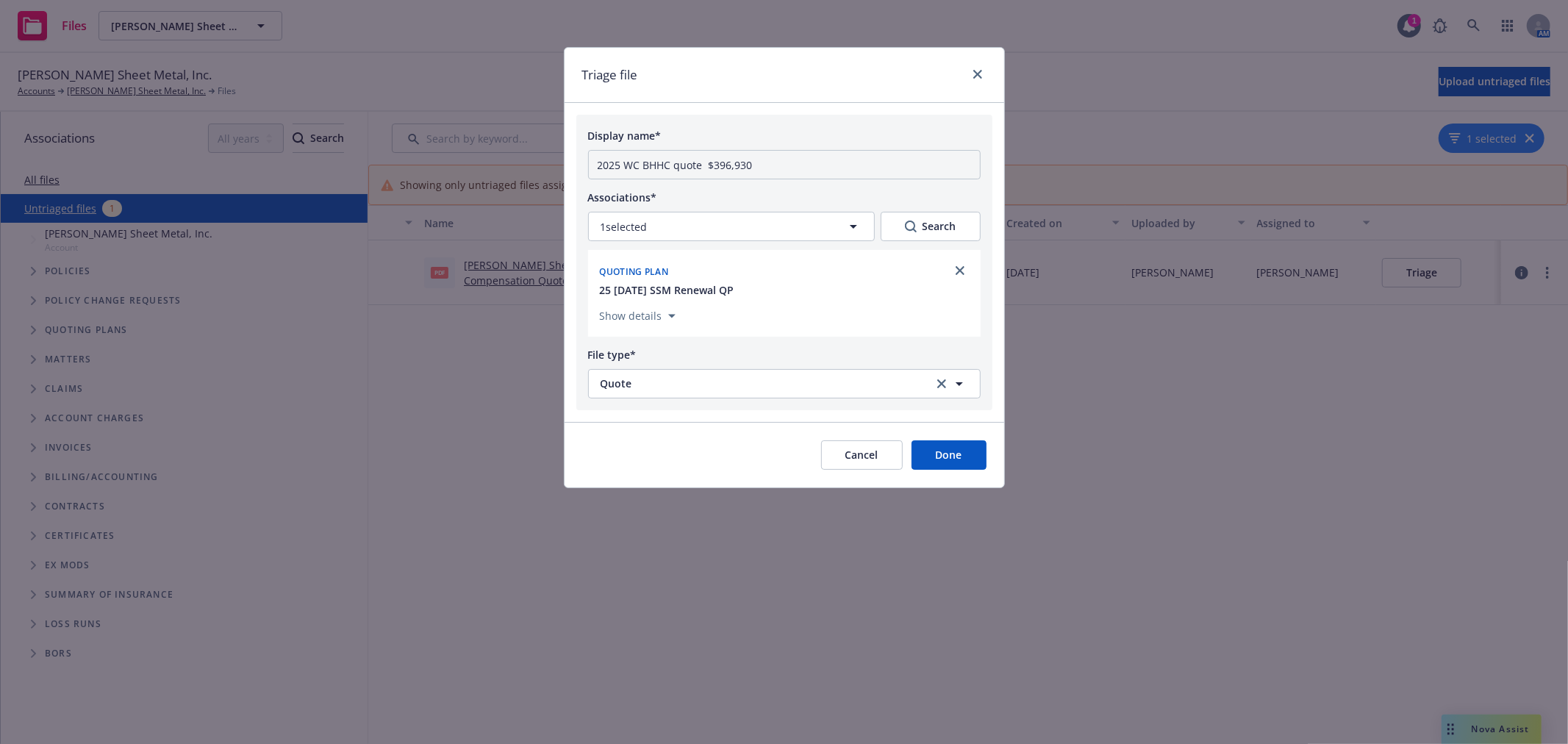
click at [953, 464] on button "Done" at bounding box center [949, 455] width 75 height 29
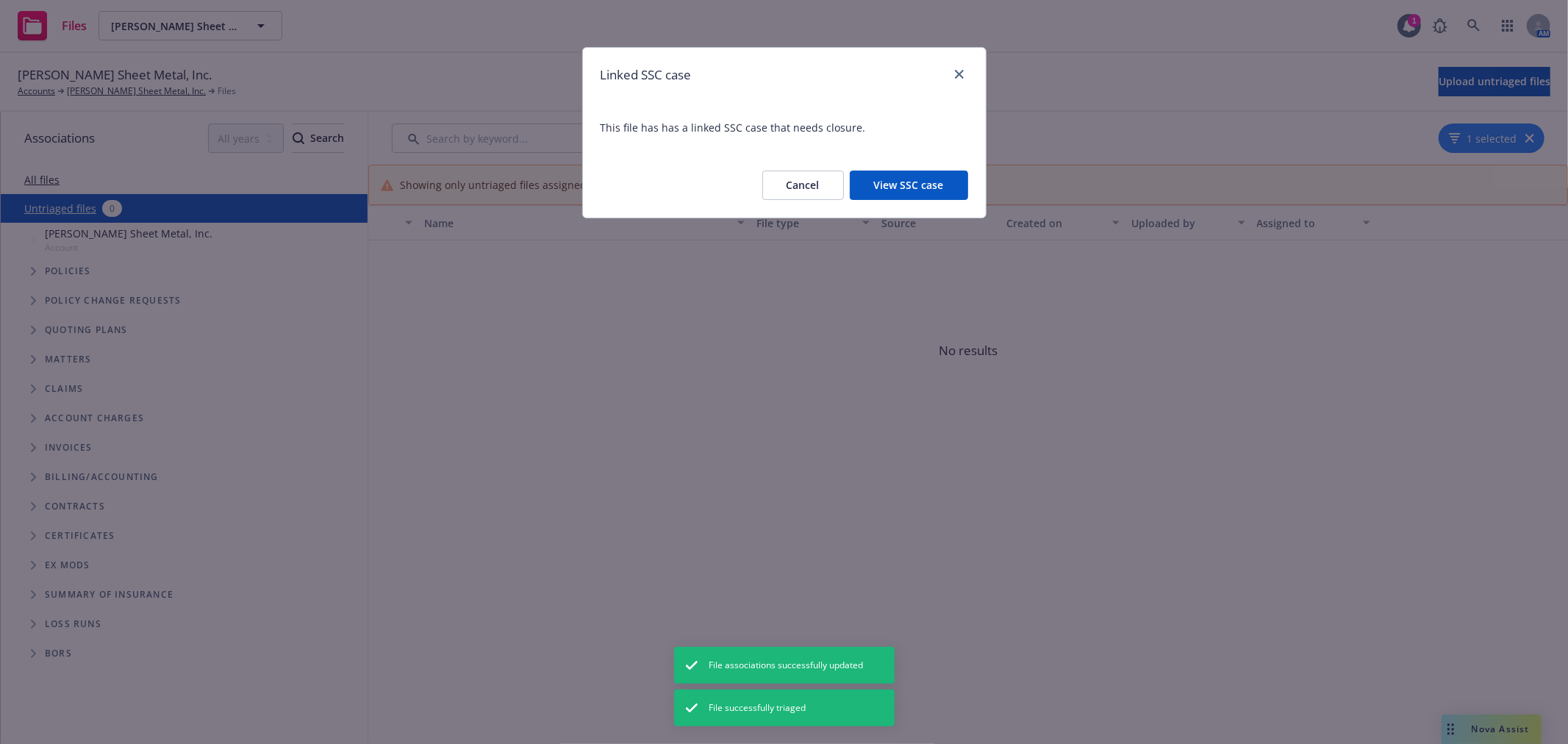
click at [935, 186] on button "View SSC case" at bounding box center [909, 185] width 119 height 29
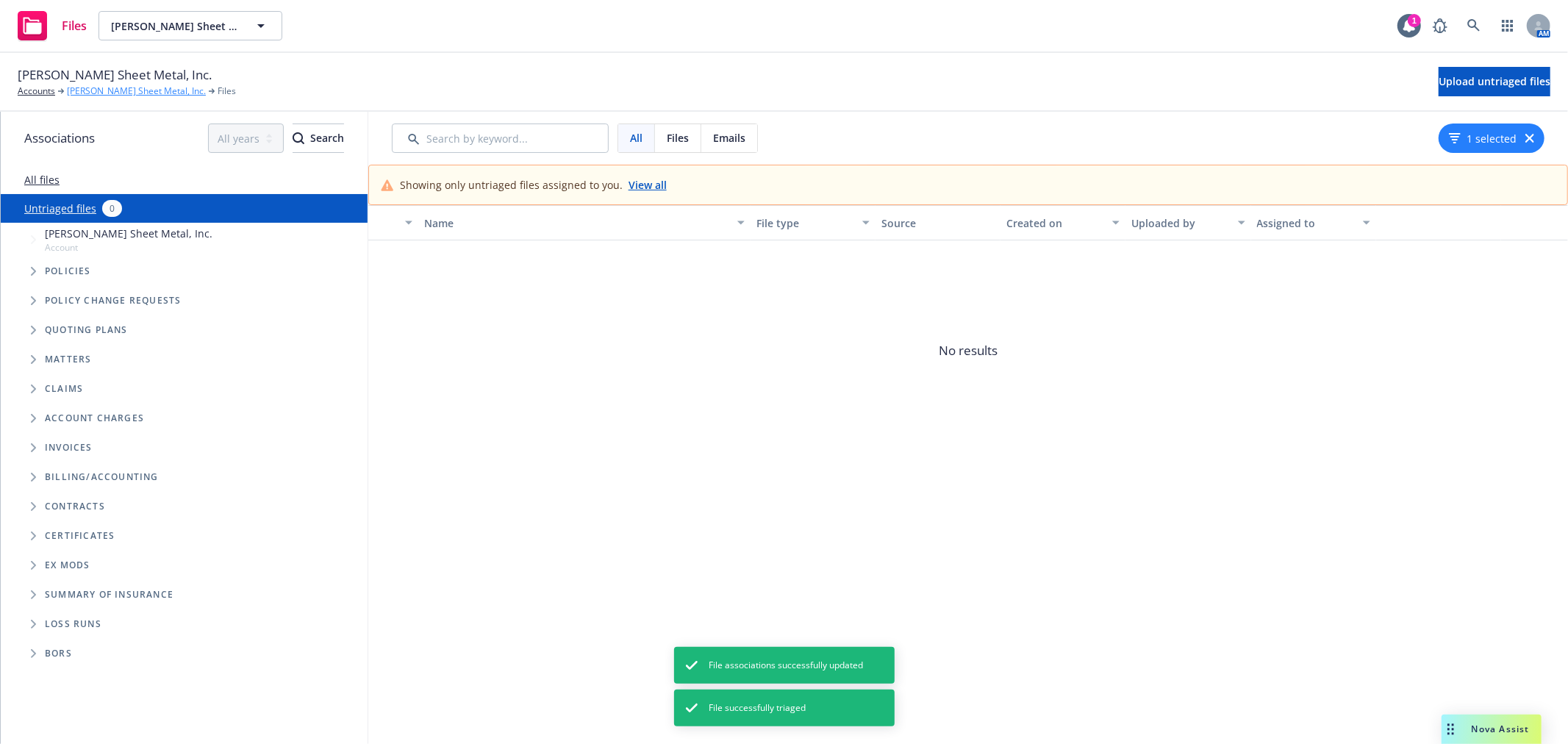
click at [134, 88] on link "[PERSON_NAME] Sheet Metal, Inc." at bounding box center [136, 91] width 139 height 13
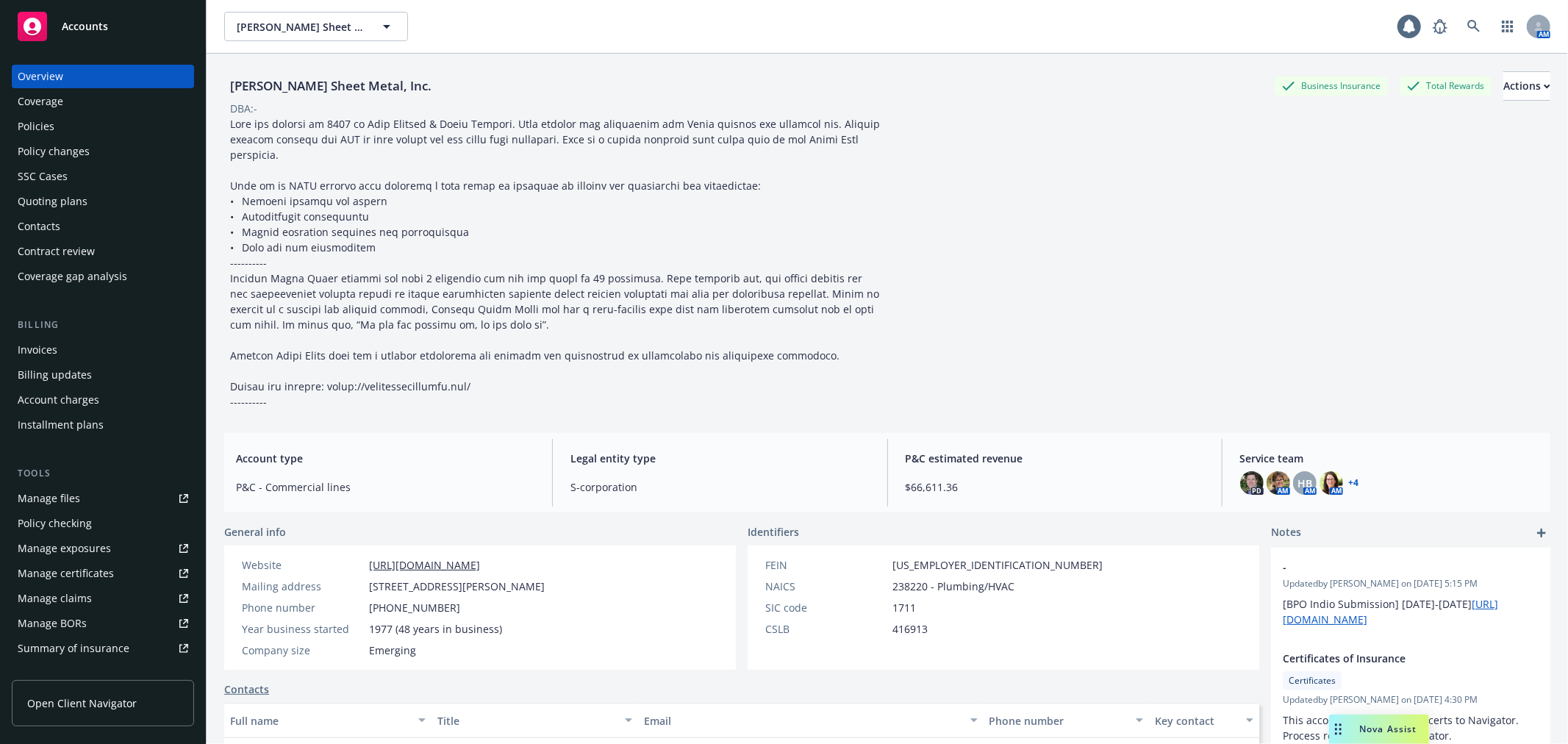
click at [99, 196] on div "Quoting plans" at bounding box center [102, 201] width 170 height 24
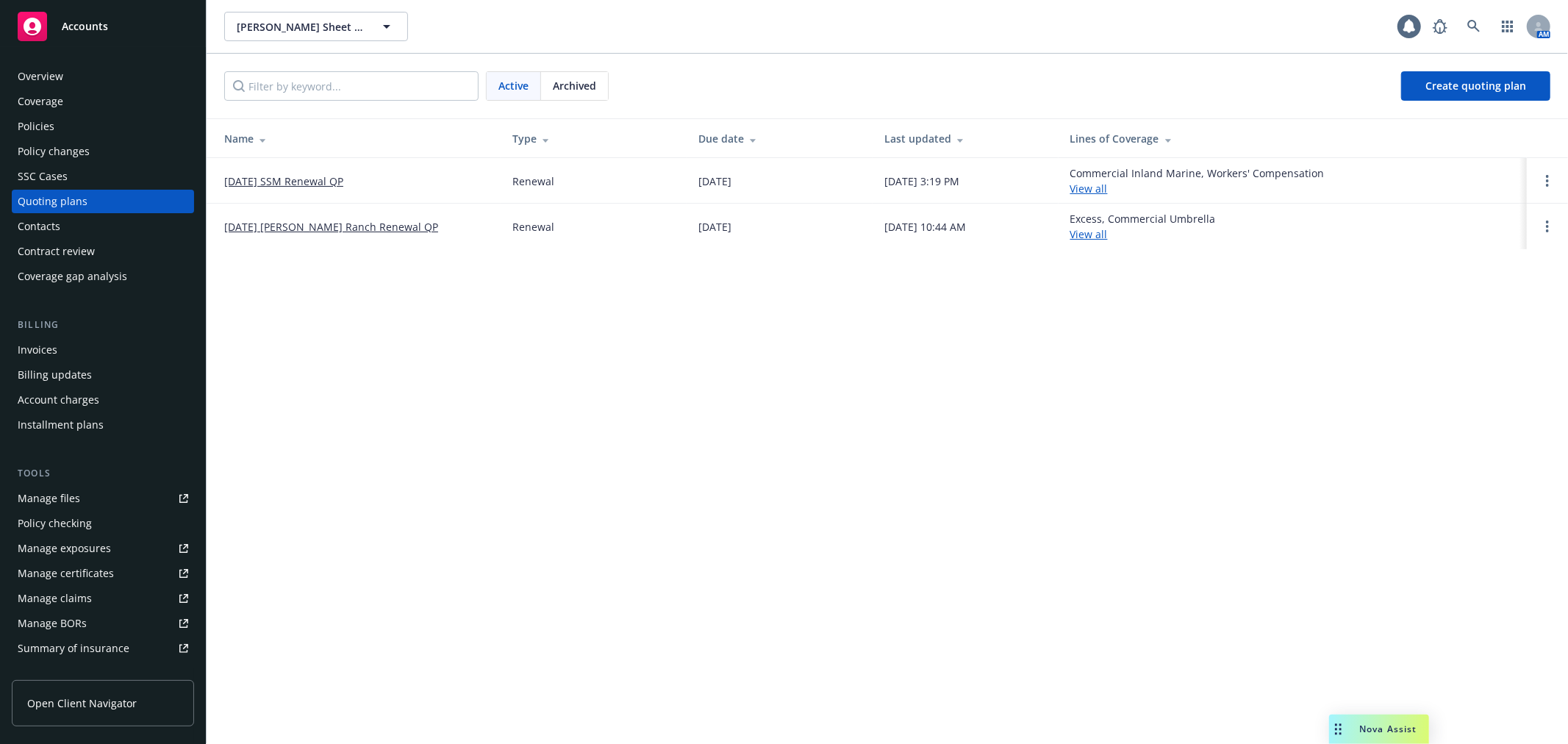
click at [297, 180] on link "[DATE] SSM Renewal QP" at bounding box center [284, 181] width 119 height 15
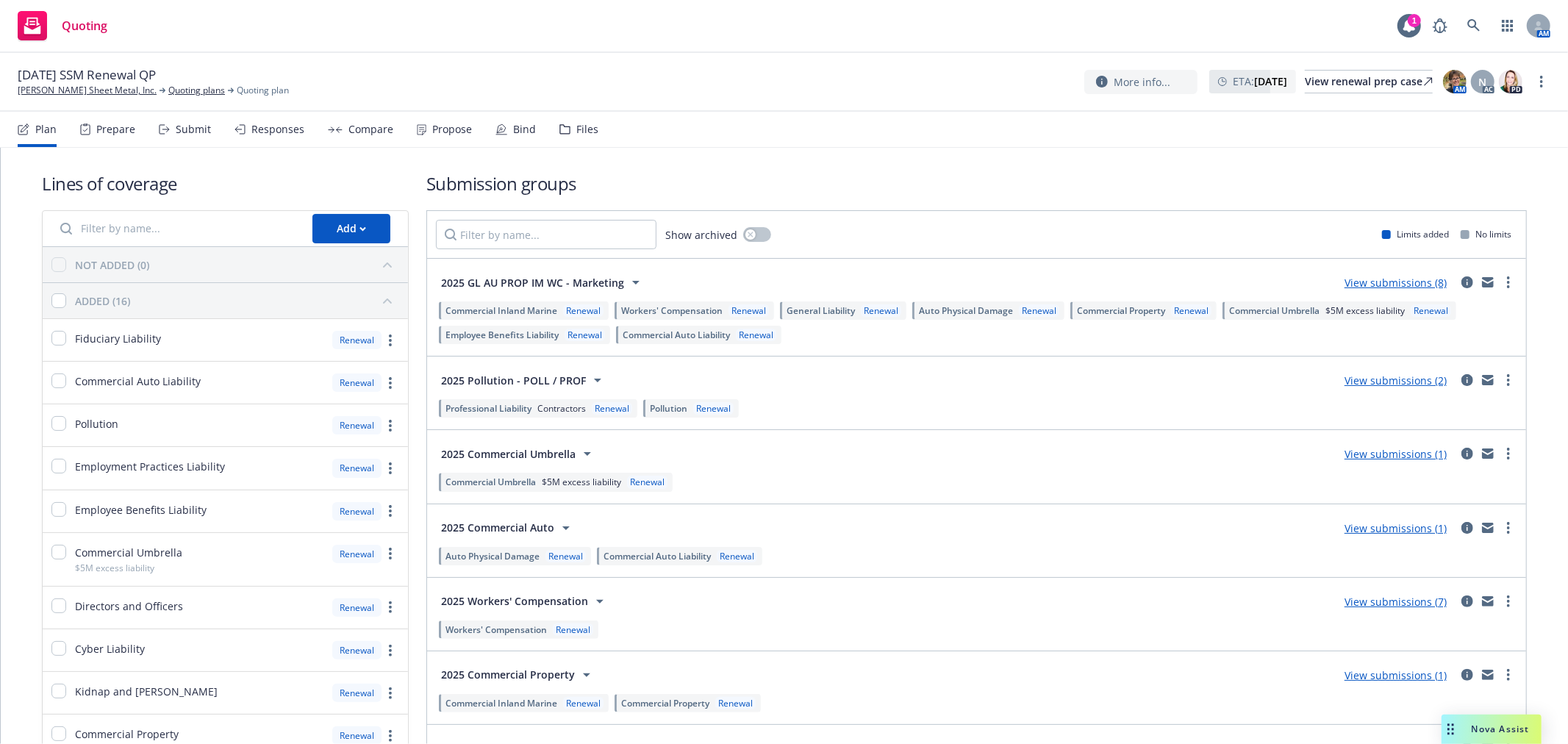
click at [262, 120] on div "Responses" at bounding box center [269, 129] width 70 height 35
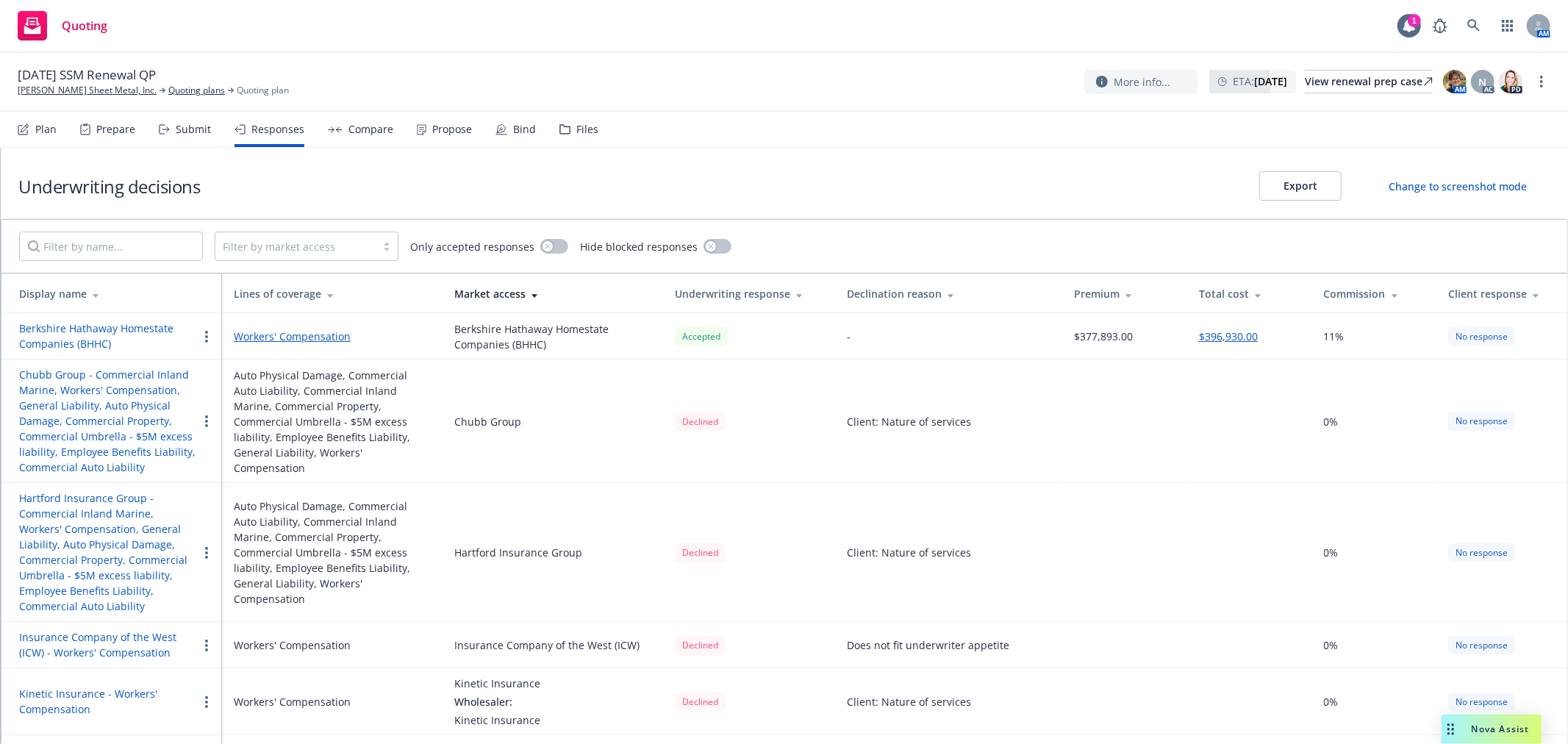
click at [184, 130] on div "Submit" at bounding box center [193, 129] width 35 height 12
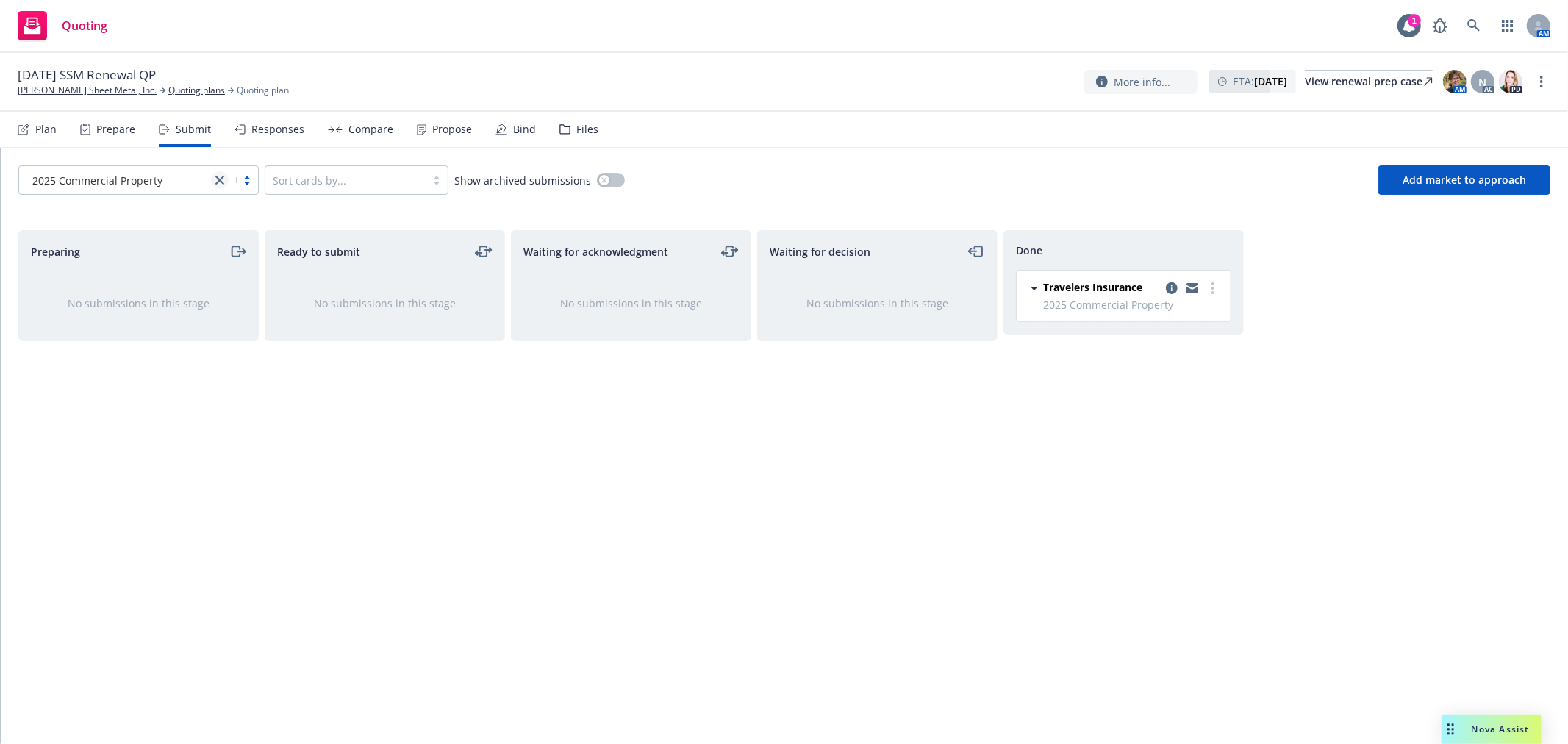
click at [219, 181] on icon "close" at bounding box center [220, 179] width 8 height 8
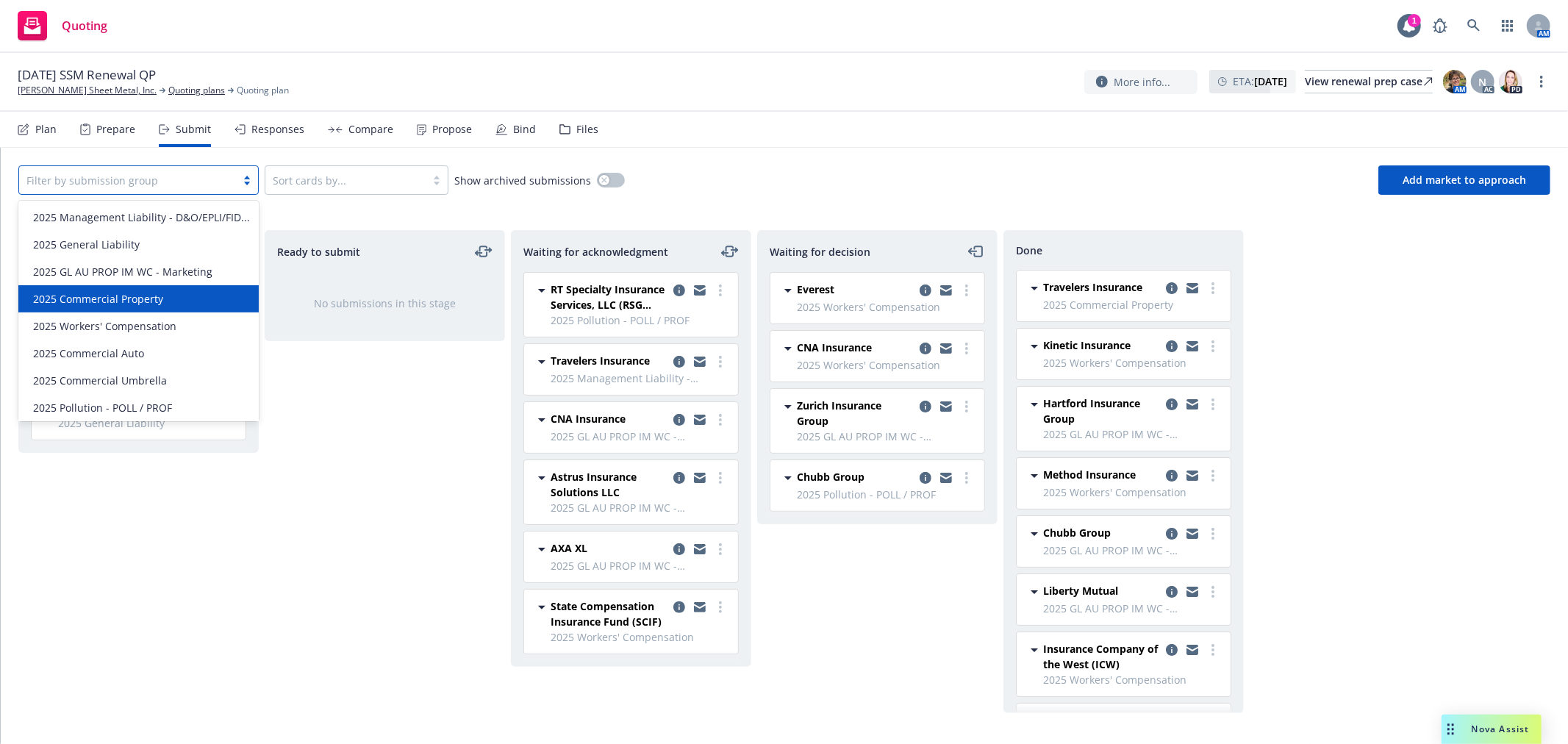
scroll to position [18, 0]
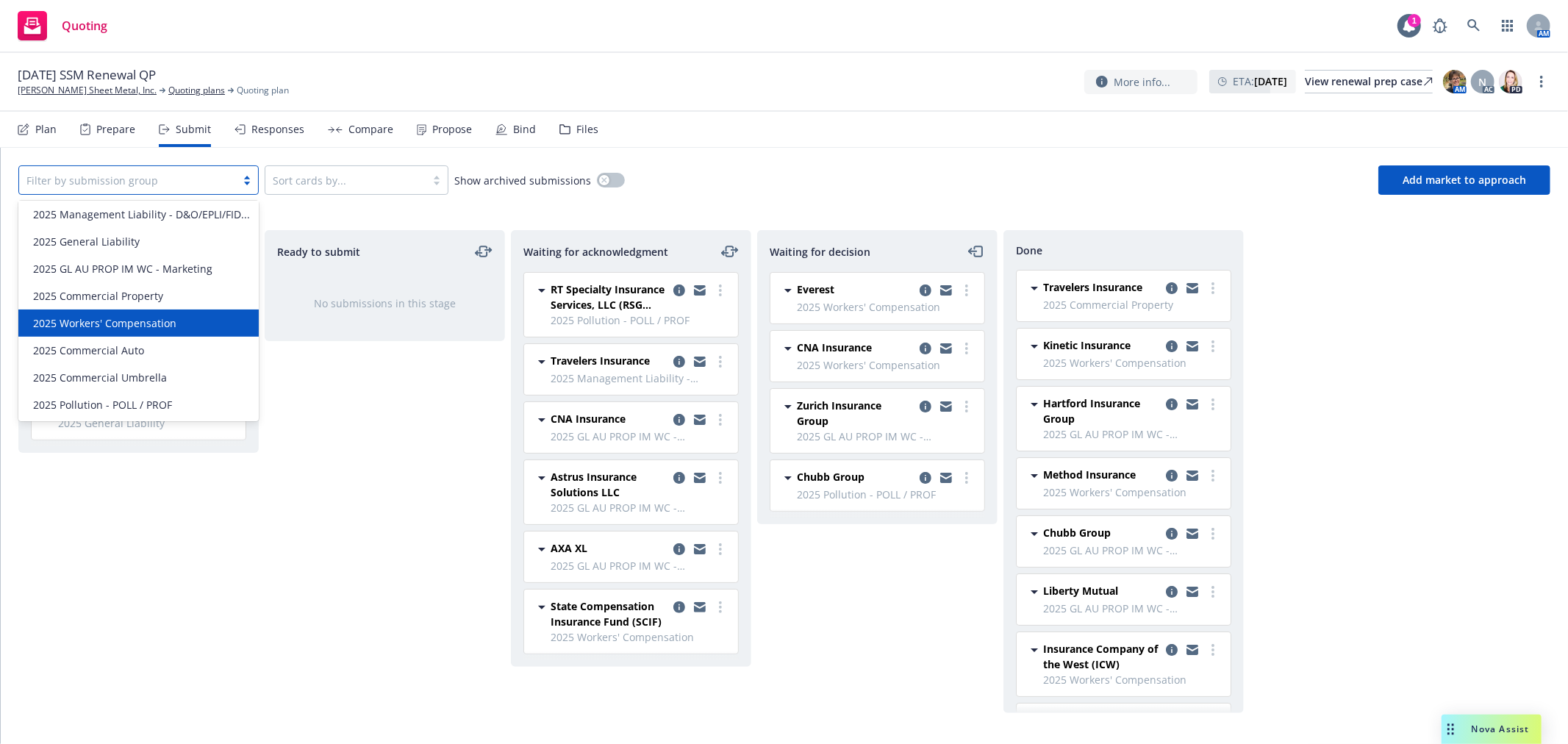
click at [195, 320] on div "2025 Workers' Compensation" at bounding box center [138, 323] width 223 height 15
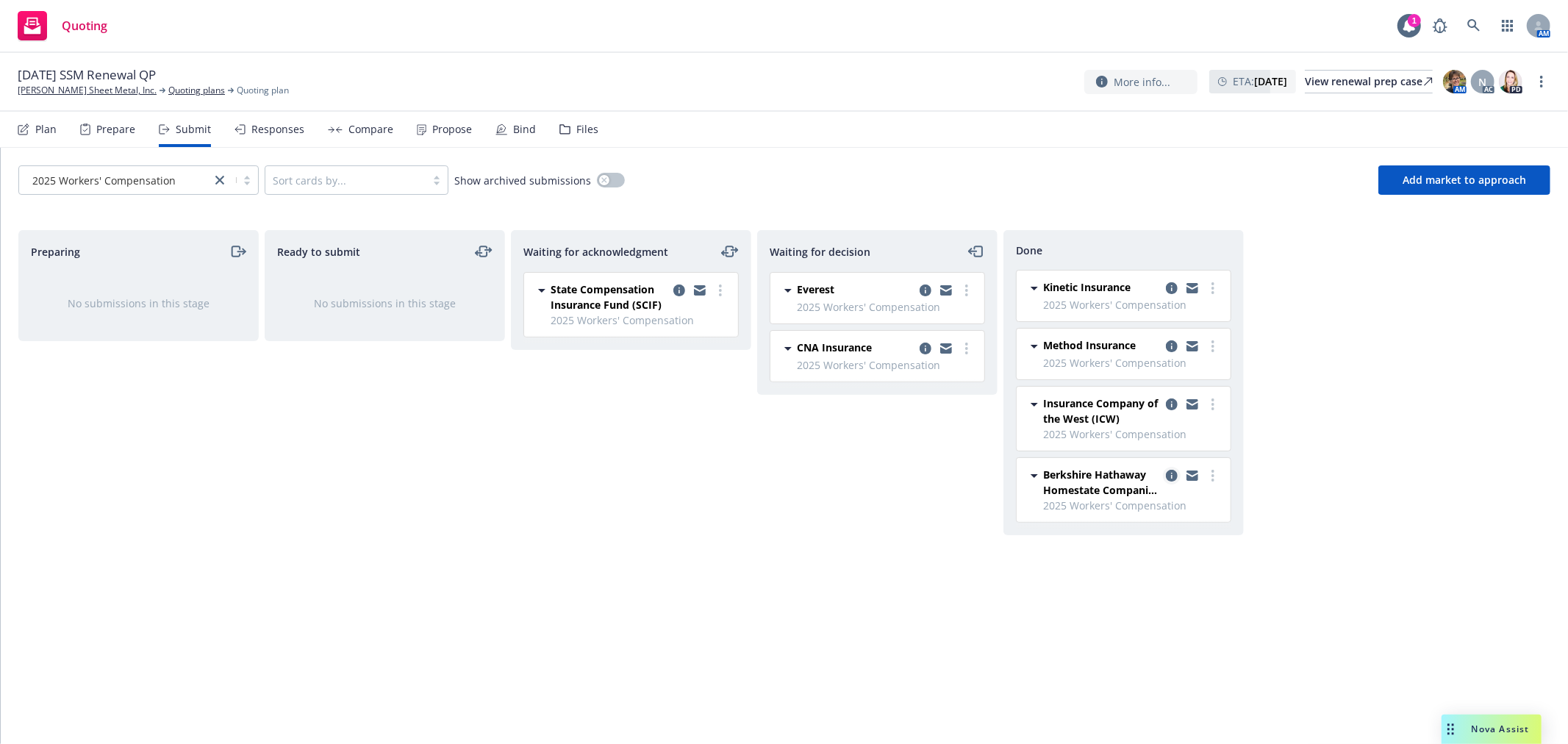
click at [1172, 470] on icon "copy logging email" at bounding box center [1171, 475] width 12 height 12
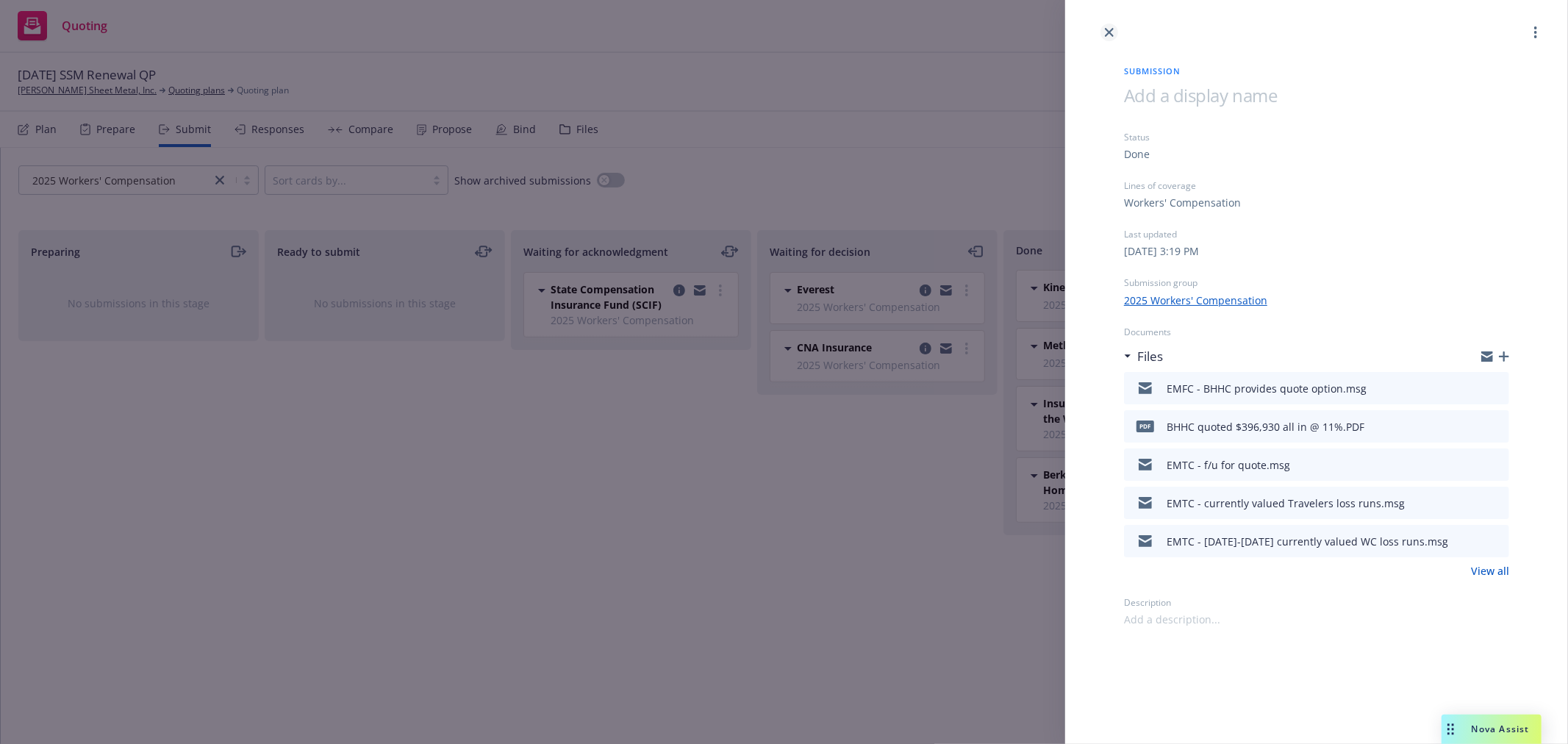
click at [1105, 33] on icon "close" at bounding box center [1109, 32] width 8 height 8
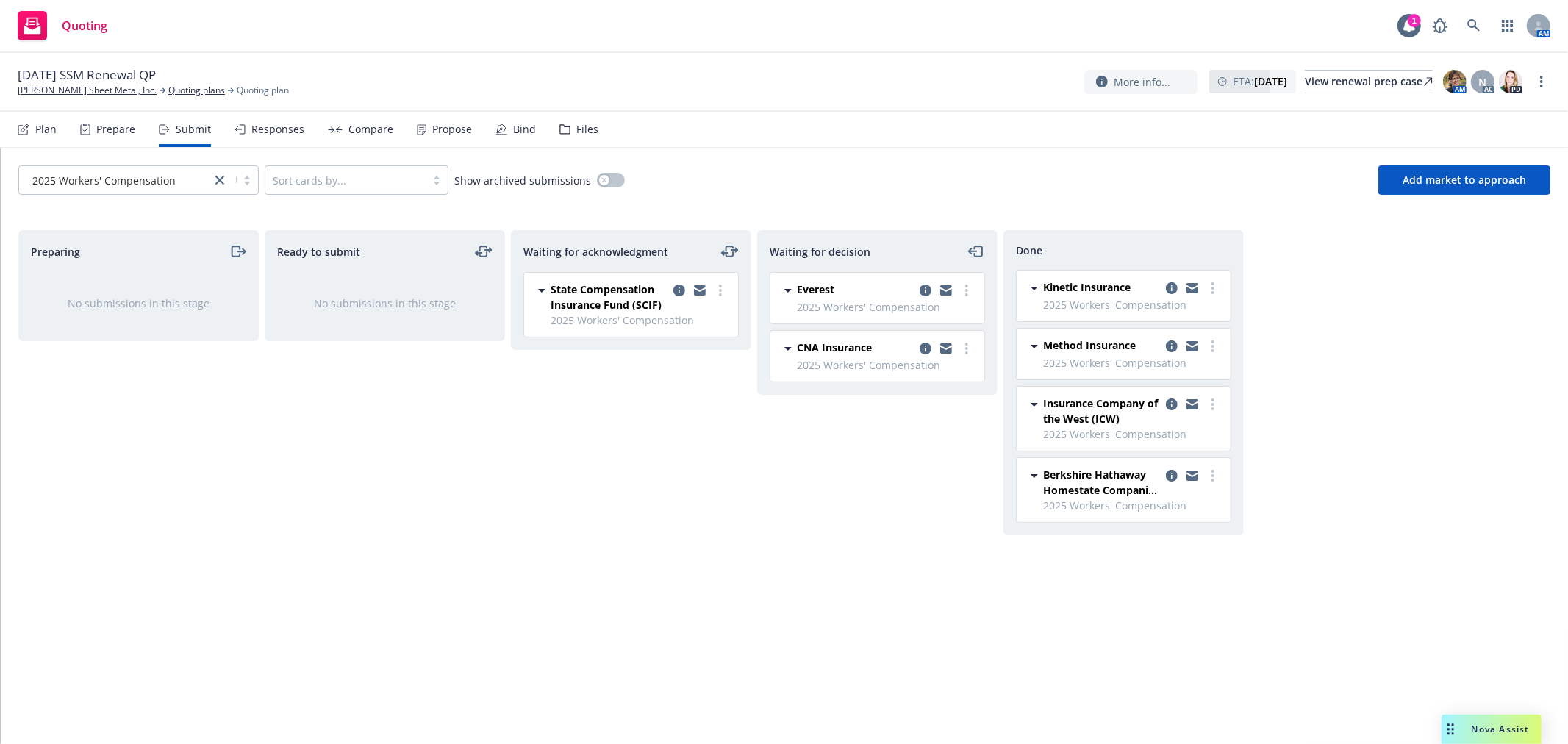
click at [578, 126] on div "Files" at bounding box center [587, 129] width 22 height 12
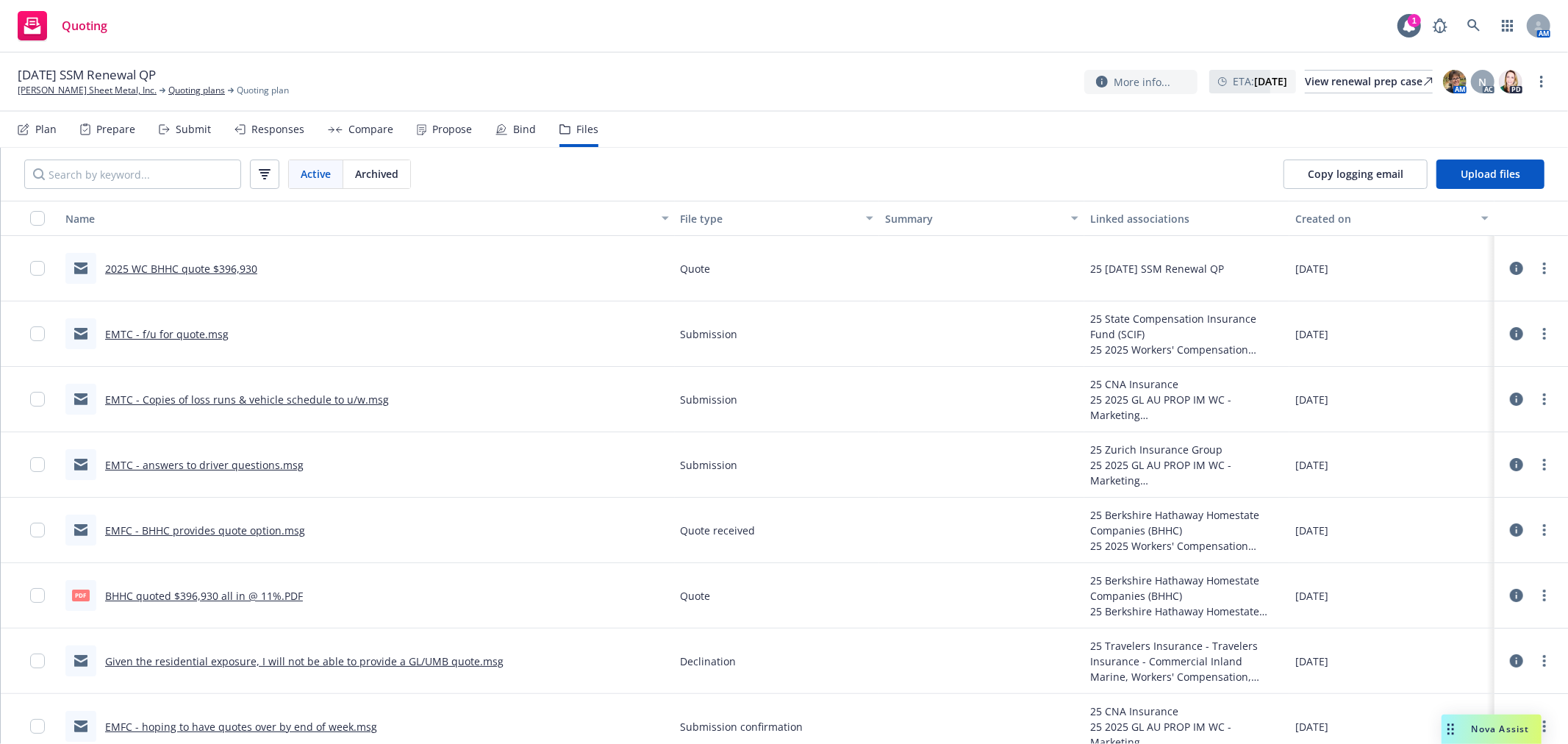
click at [185, 267] on link "2025 WC BHHC quote $396,930" at bounding box center [181, 269] width 153 height 14
click at [1447, 25] on icon at bounding box center [1440, 25] width 18 height 18
click at [90, 87] on link "Simpson Sheet Metal, Inc." at bounding box center [87, 90] width 139 height 13
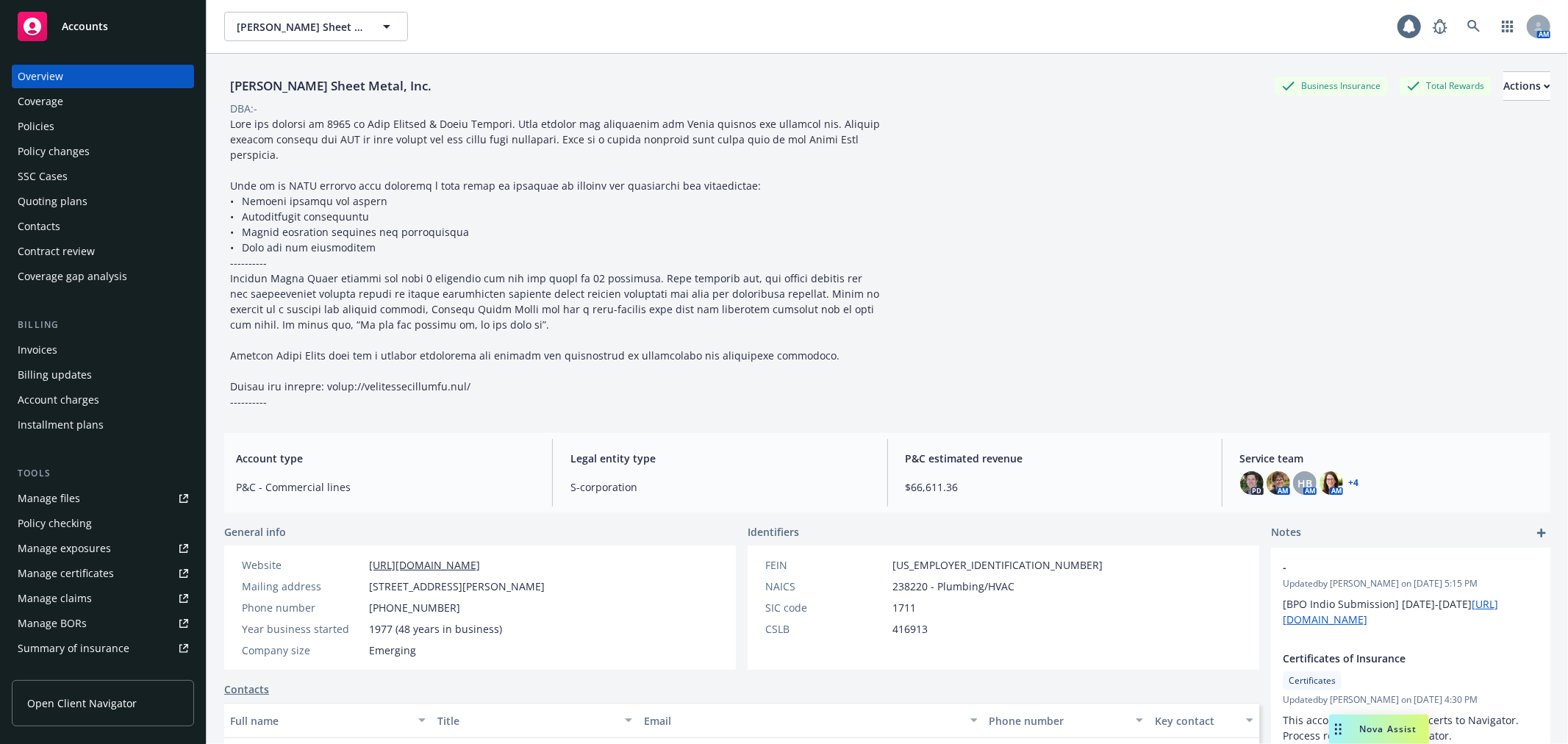
click at [99, 149] on div "Policy changes" at bounding box center [102, 151] width 170 height 24
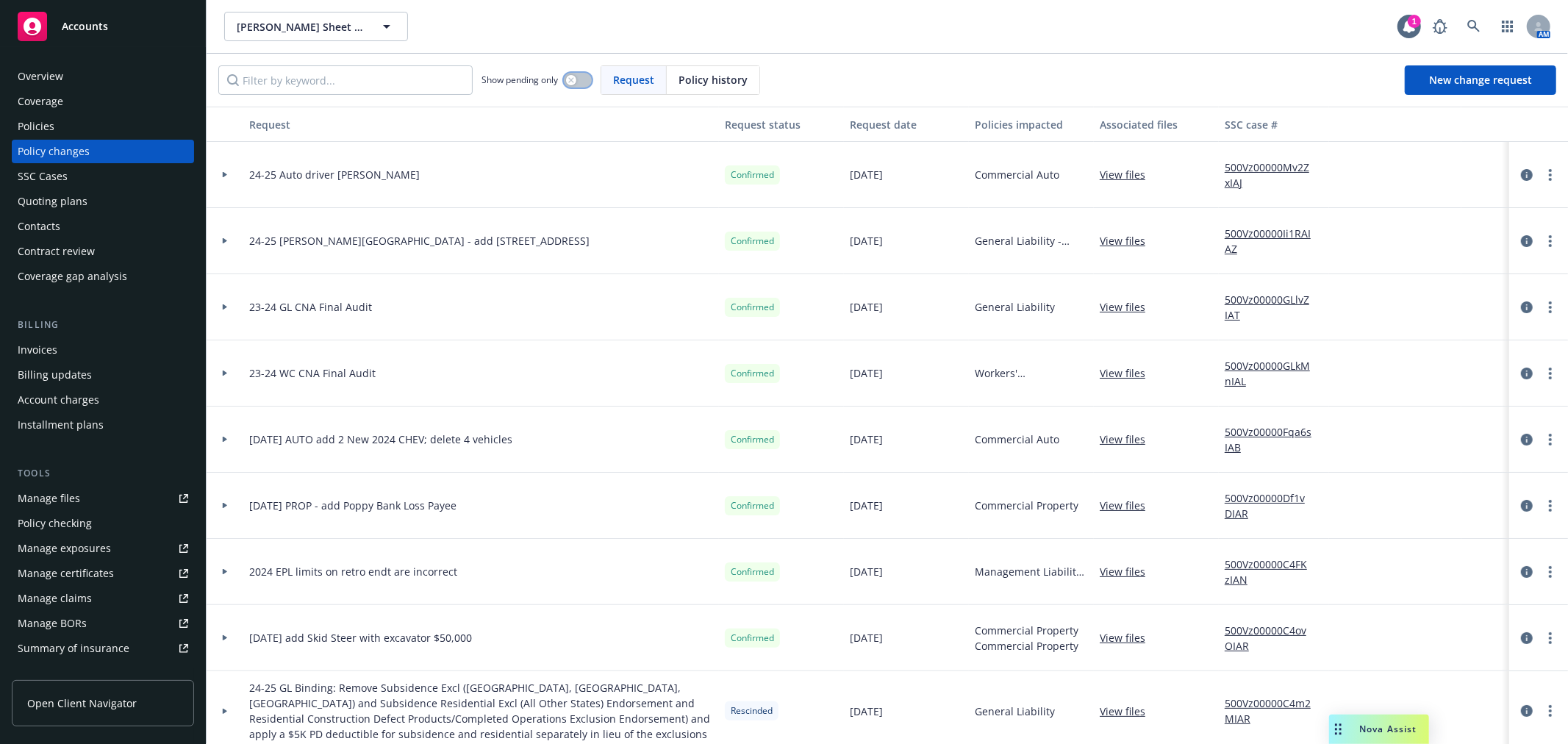
click at [568, 79] on div "button" at bounding box center [571, 79] width 10 height 10
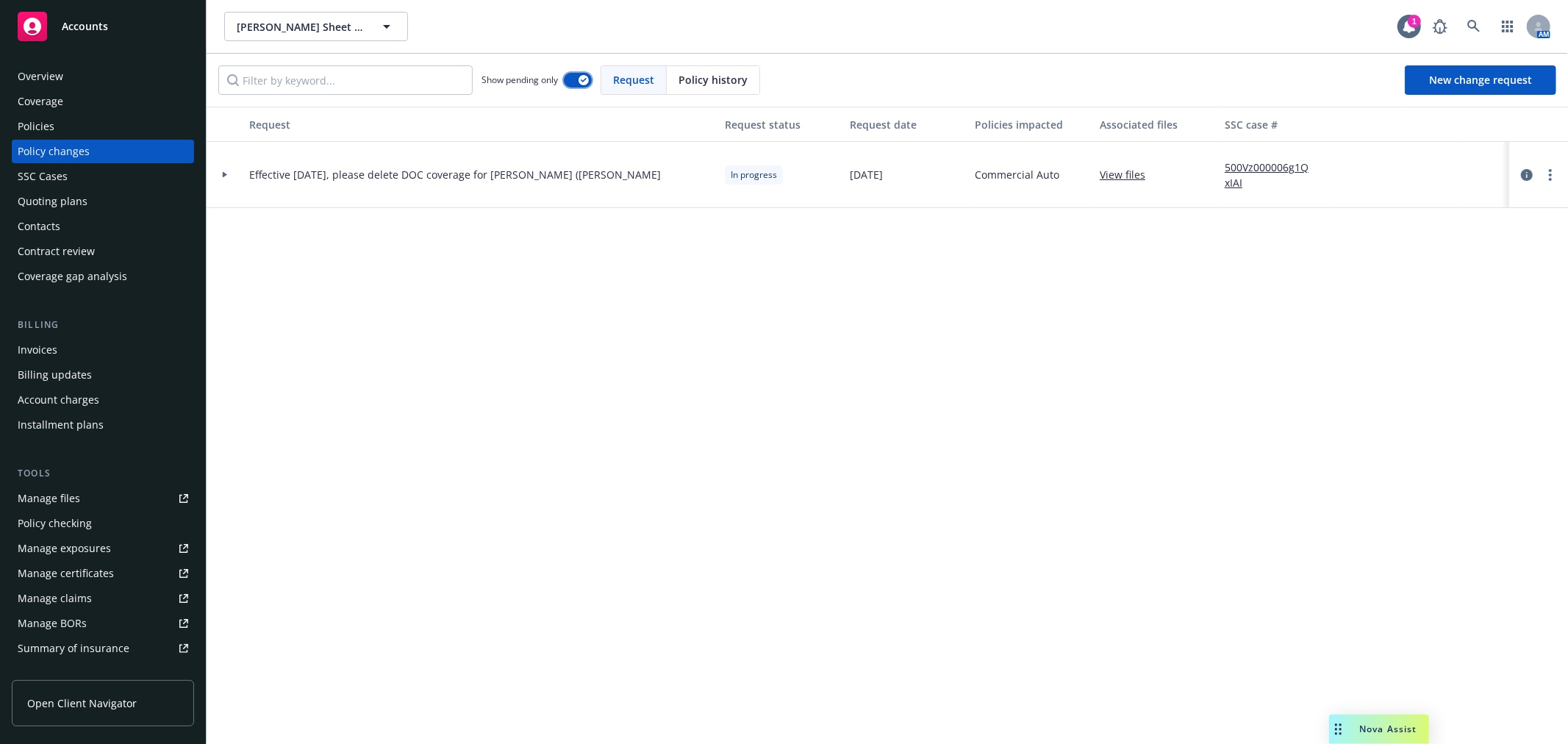
click at [568, 79] on button "button" at bounding box center [578, 79] width 28 height 15
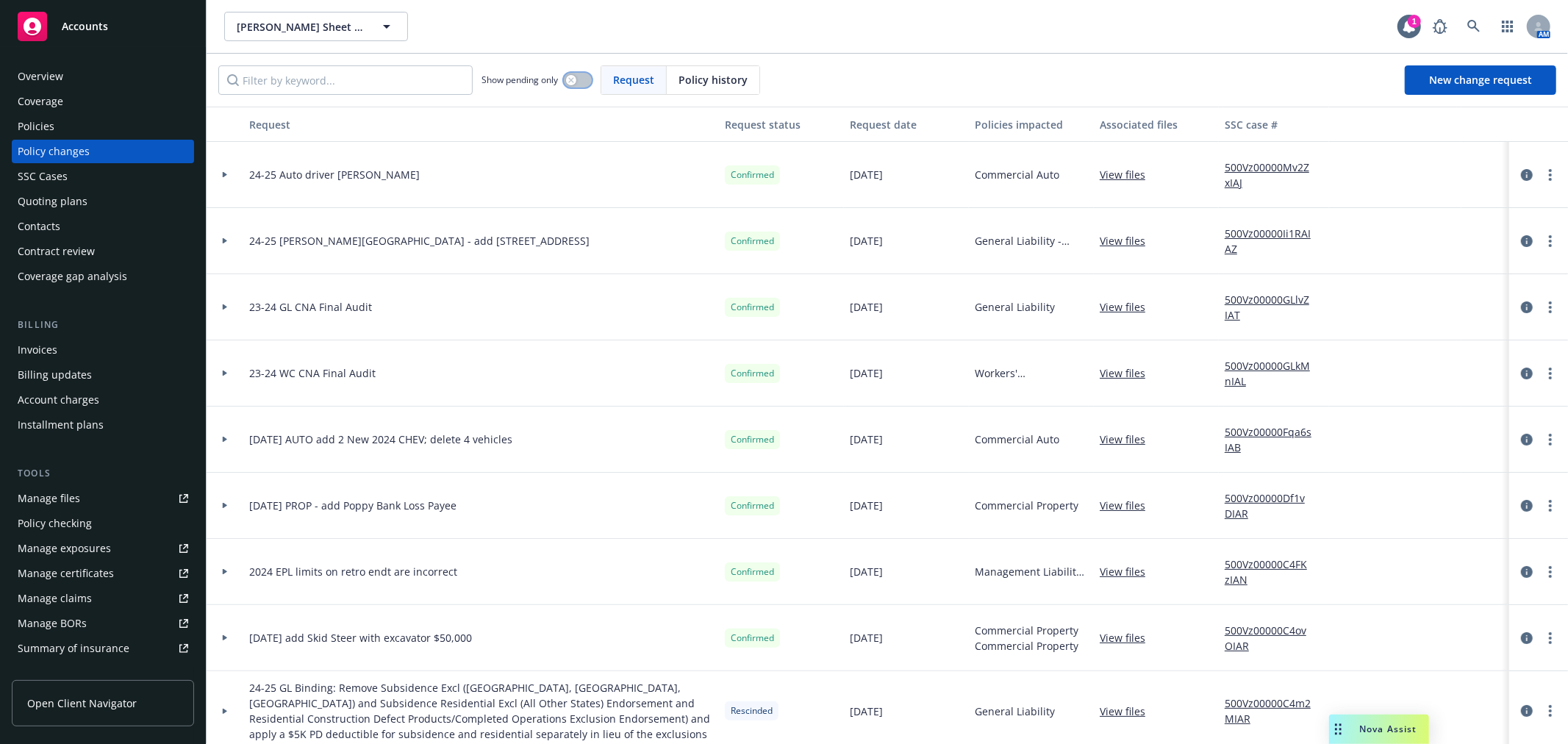
click at [568, 79] on div "button" at bounding box center [571, 79] width 10 height 10
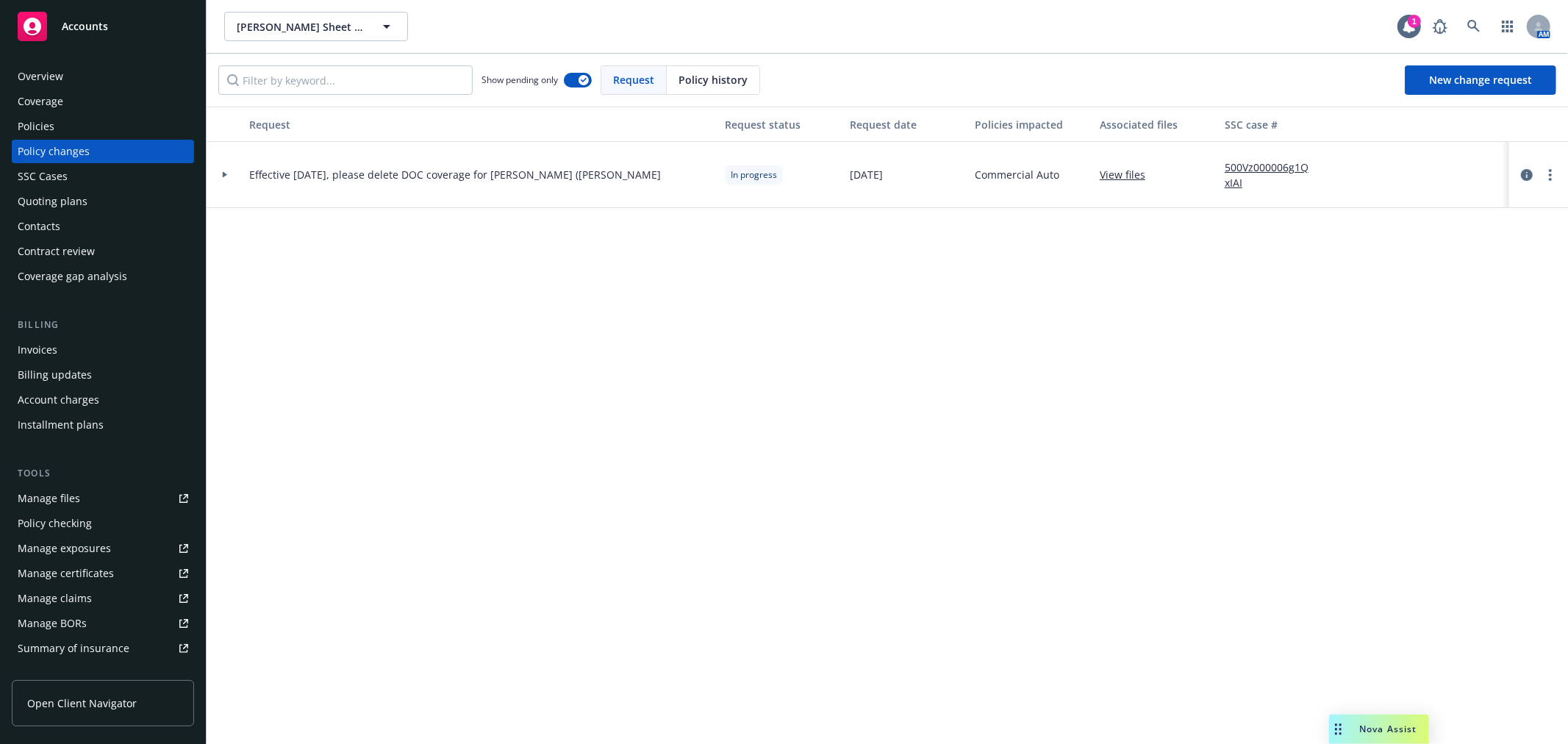
click at [109, 185] on div "SSC Cases" at bounding box center [102, 176] width 170 height 24
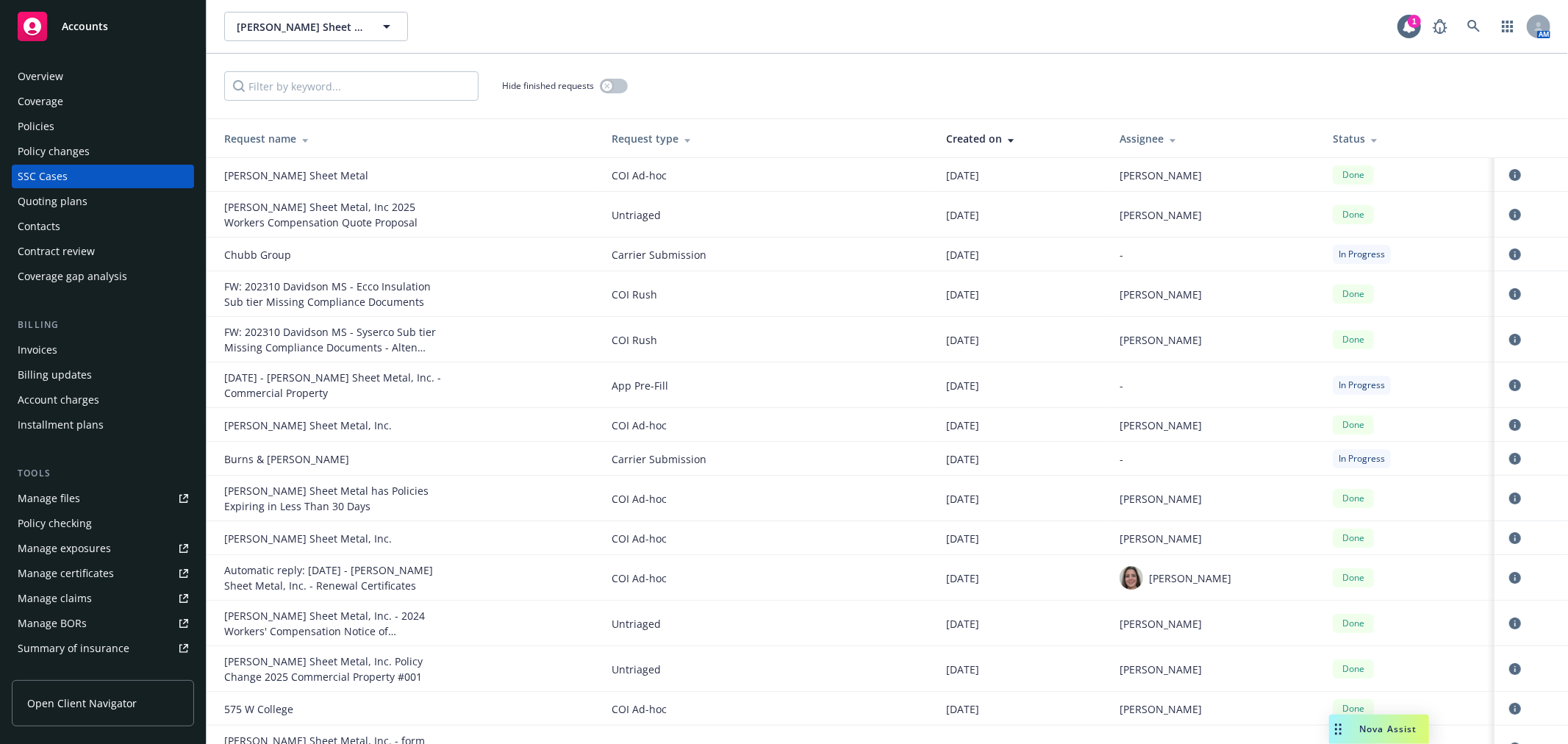
click at [1279, 136] on div "Assignee" at bounding box center [1214, 139] width 190 height 15
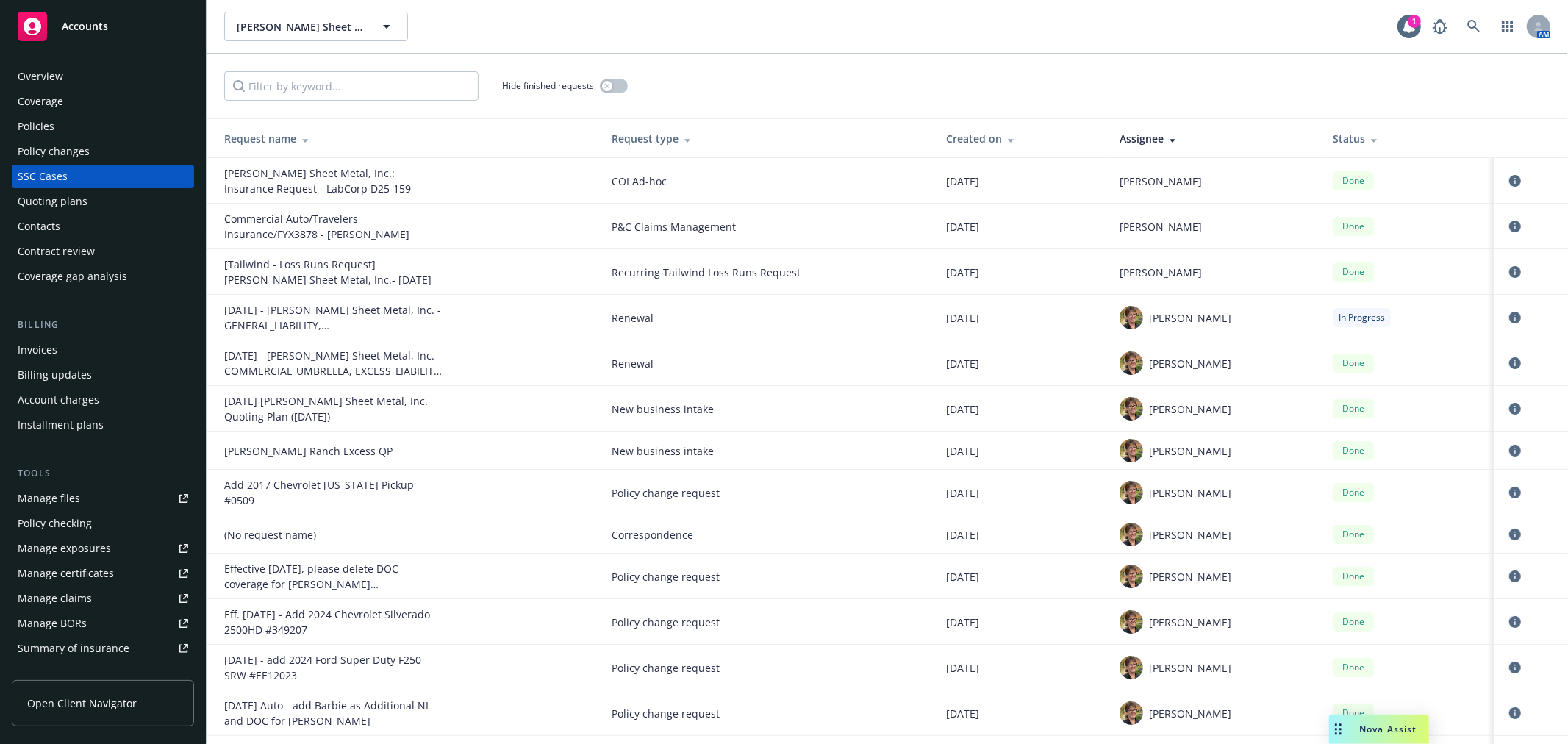
click at [1333, 136] on div "Status" at bounding box center [1408, 139] width 150 height 15
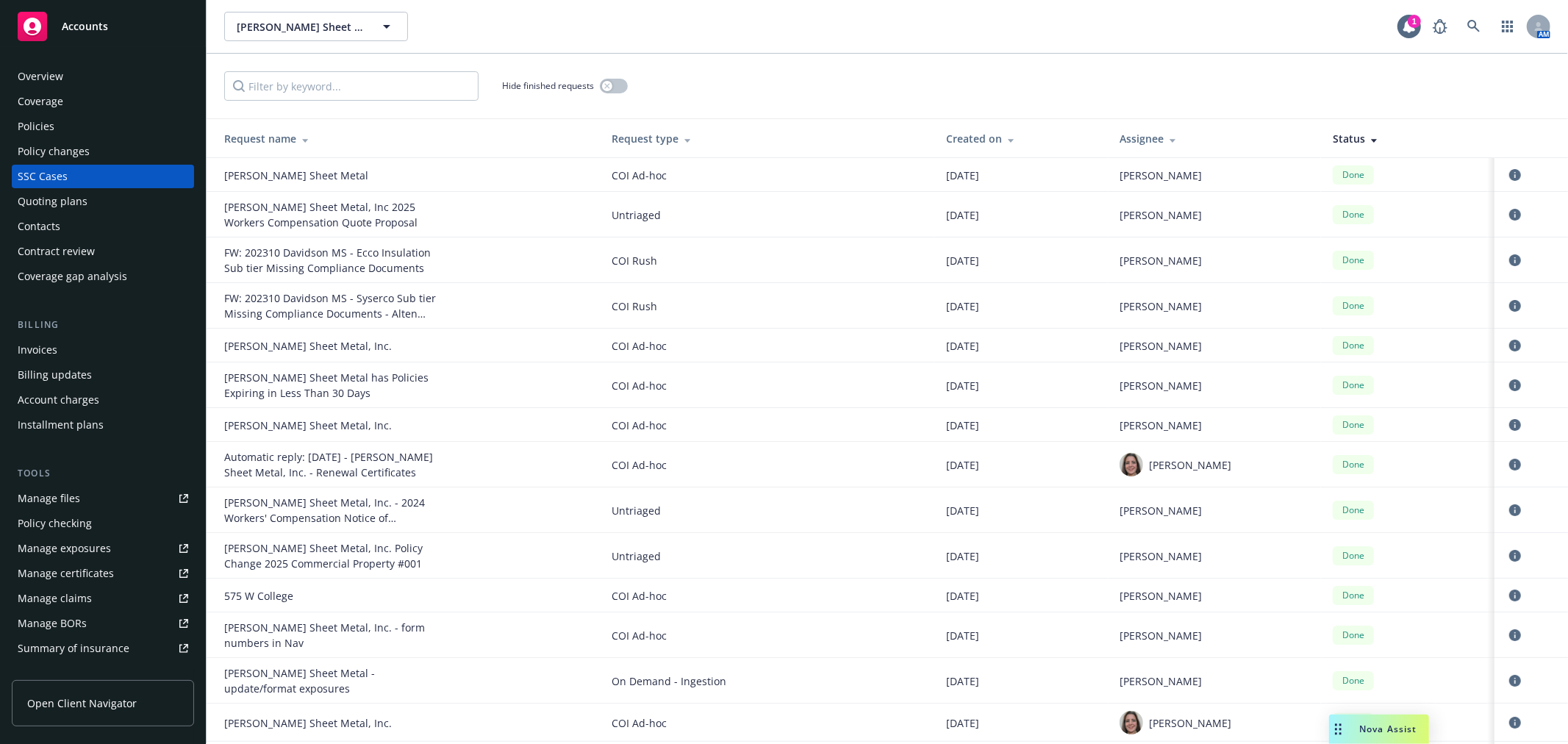
click at [1333, 136] on div "Status" at bounding box center [1408, 139] width 150 height 15
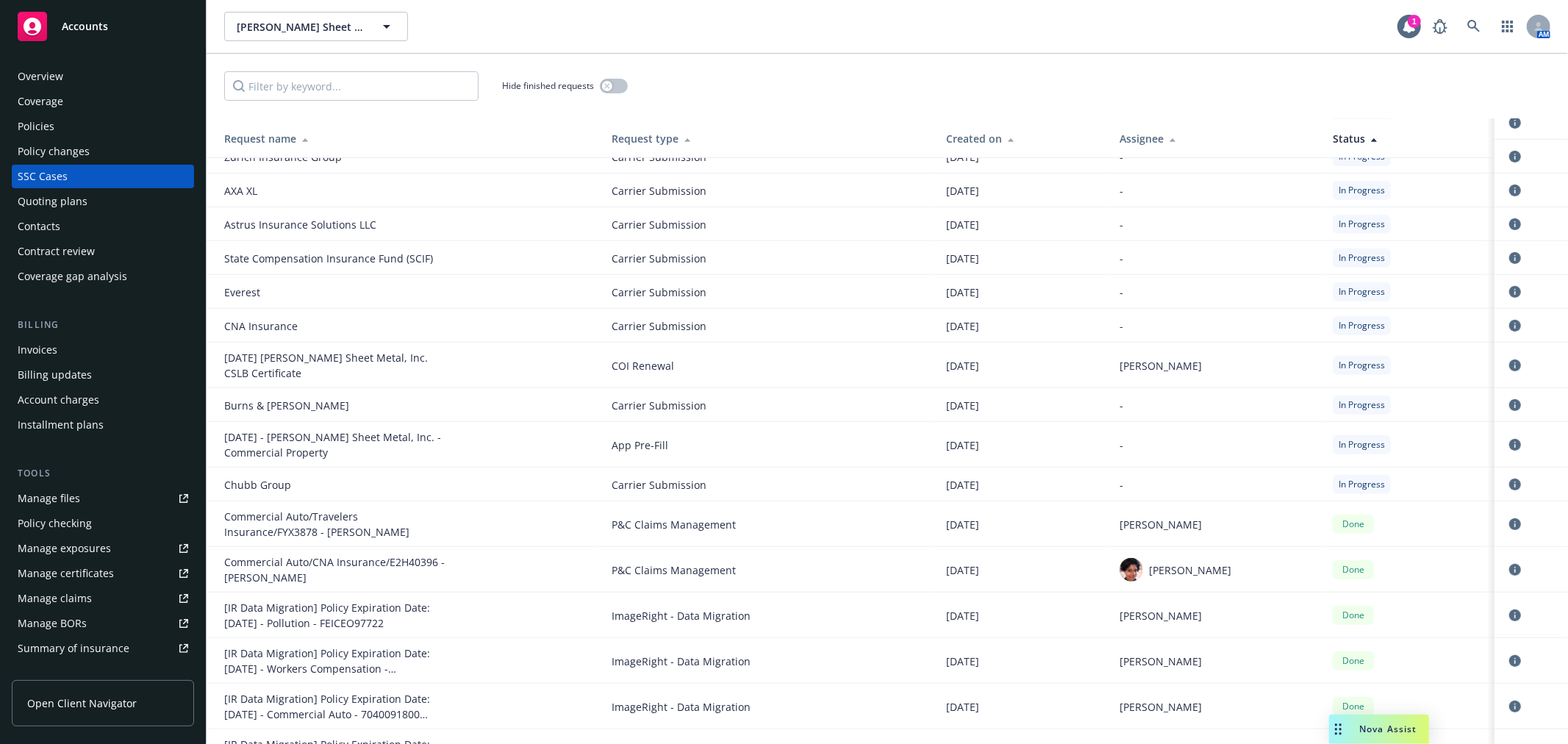
scroll to position [489, 0]
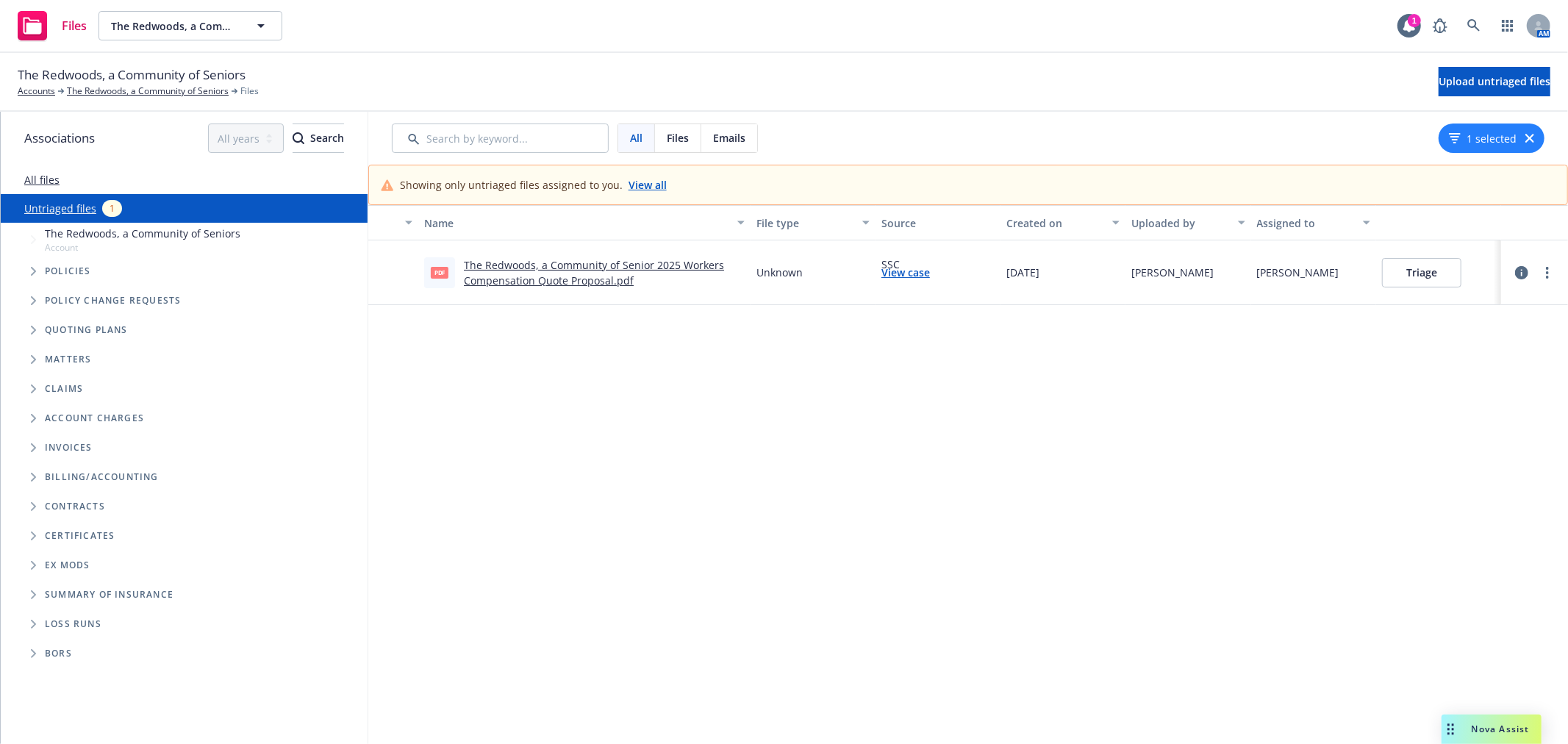
click at [605, 266] on link "The Redwoods, a Community of Senior 2025 Workers Compensation Quote Proposal.pdf" at bounding box center [594, 273] width 260 height 29
click at [1425, 269] on button "Triage" at bounding box center [1422, 273] width 79 height 29
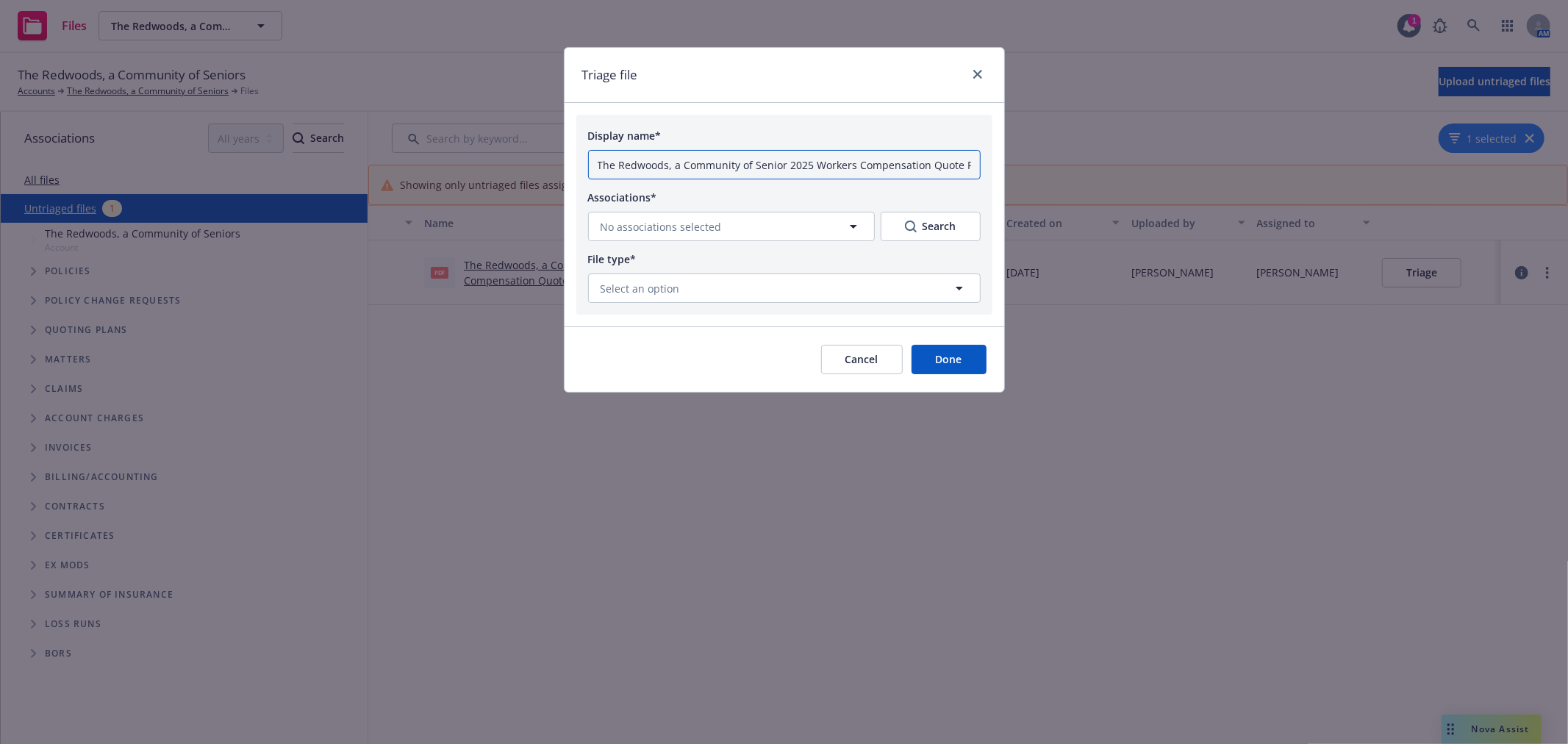
click at [812, 173] on input "The Redwoods, a Community of Senior 2025 Workers Compensation Quote Proposal.pdf" at bounding box center [784, 165] width 392 height 29
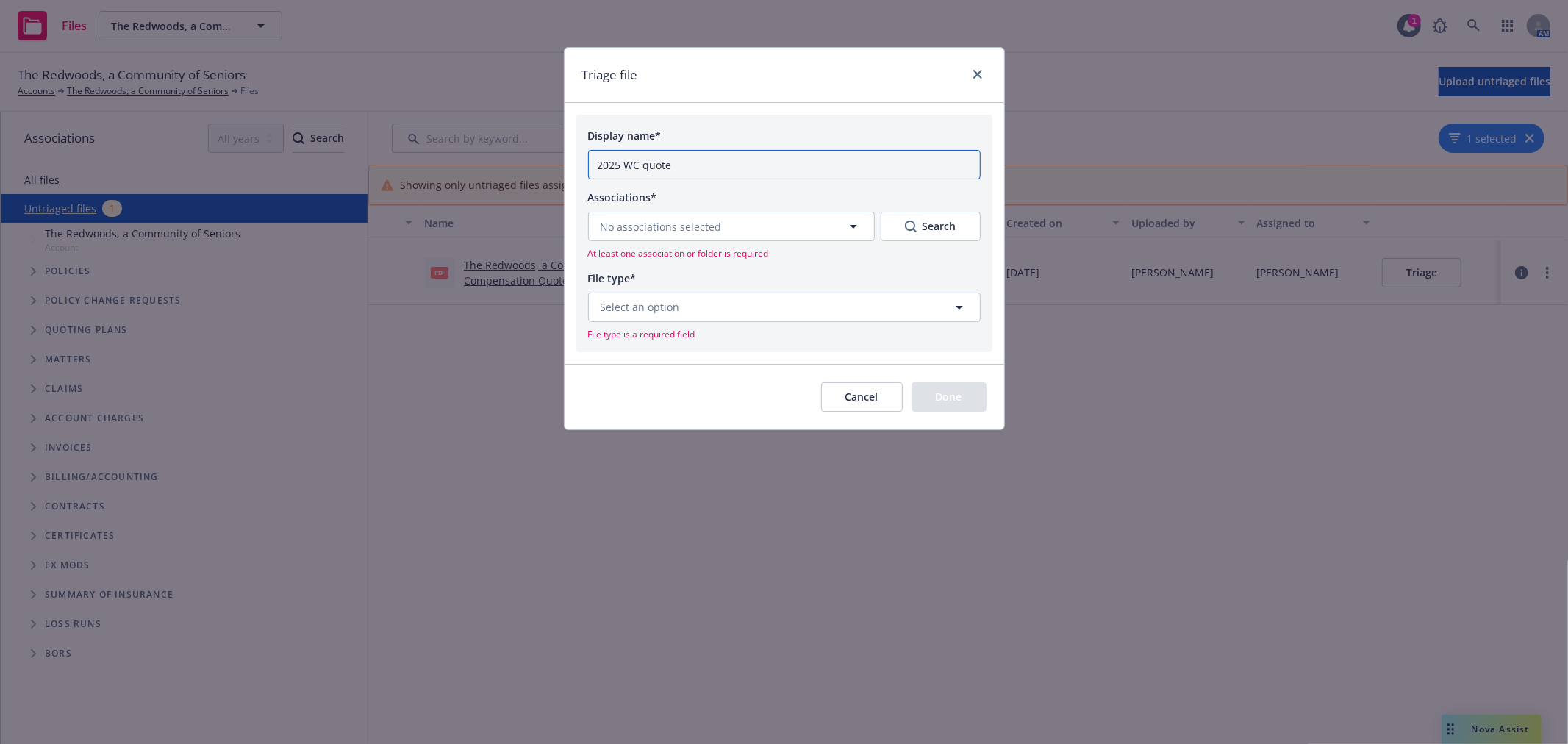
paste input "$372,303"
type input "2025 WC quote $372,303 - BHHC"
click at [773, 230] on button "No associations selected" at bounding box center [731, 226] width 287 height 29
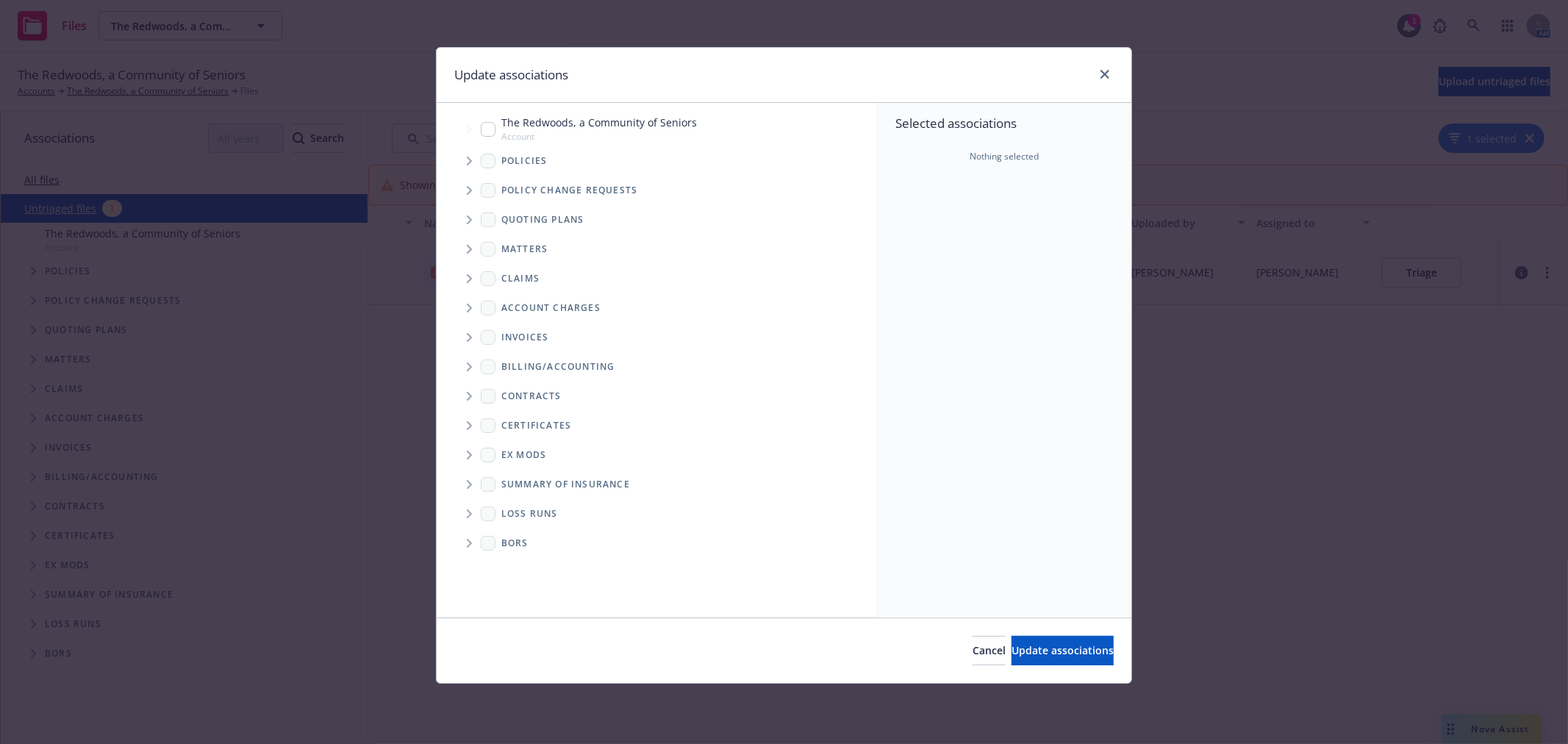
click at [467, 216] on icon "Tree Example" at bounding box center [470, 220] width 6 height 8
drag, startPoint x: 504, startPoint y: 251, endPoint x: 524, endPoint y: 264, distance: 23.9
click at [504, 252] on input "Tree Example" at bounding box center [506, 251] width 15 height 15
checkbox input "true"
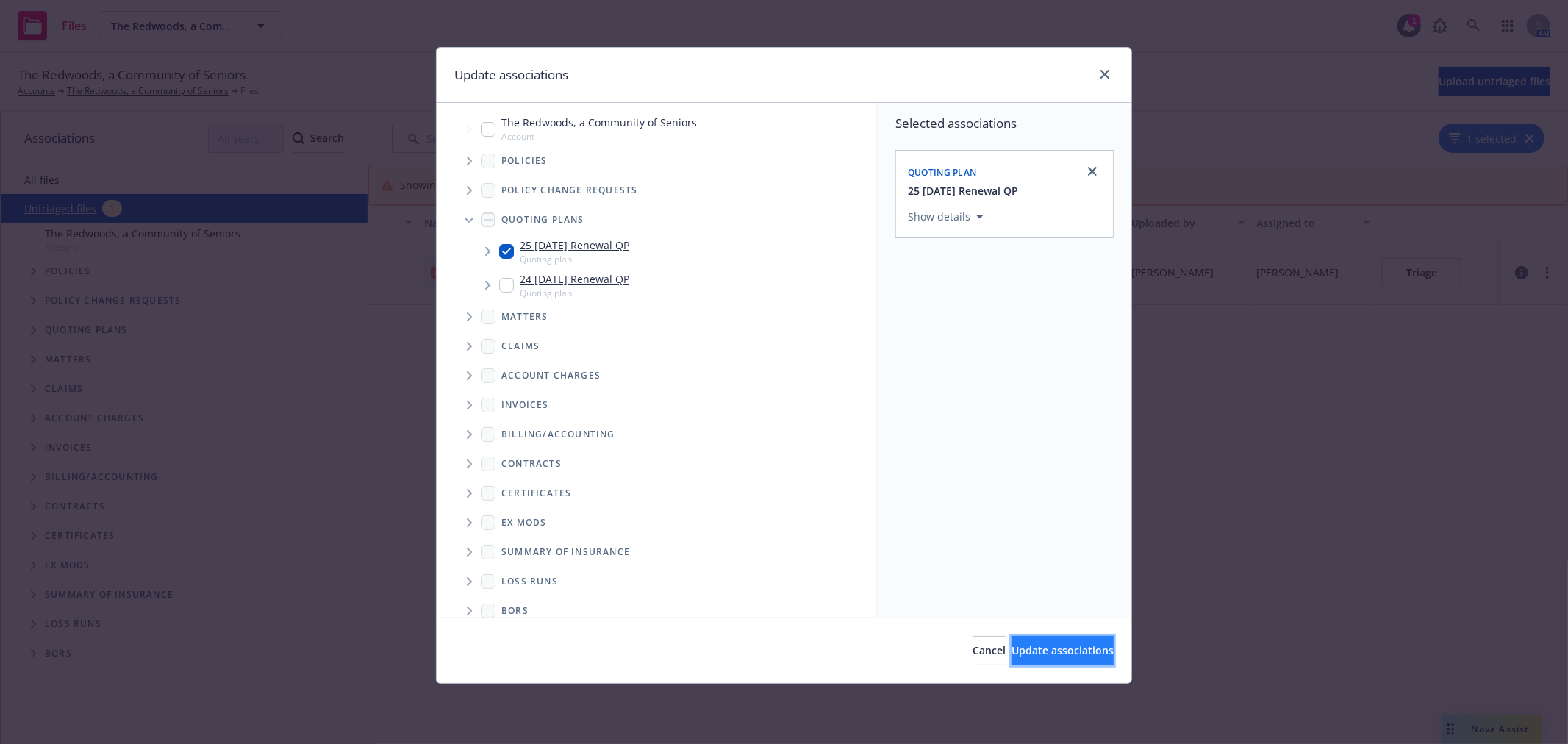
click at [1055, 649] on span "Update associations" at bounding box center [1063, 650] width 102 height 14
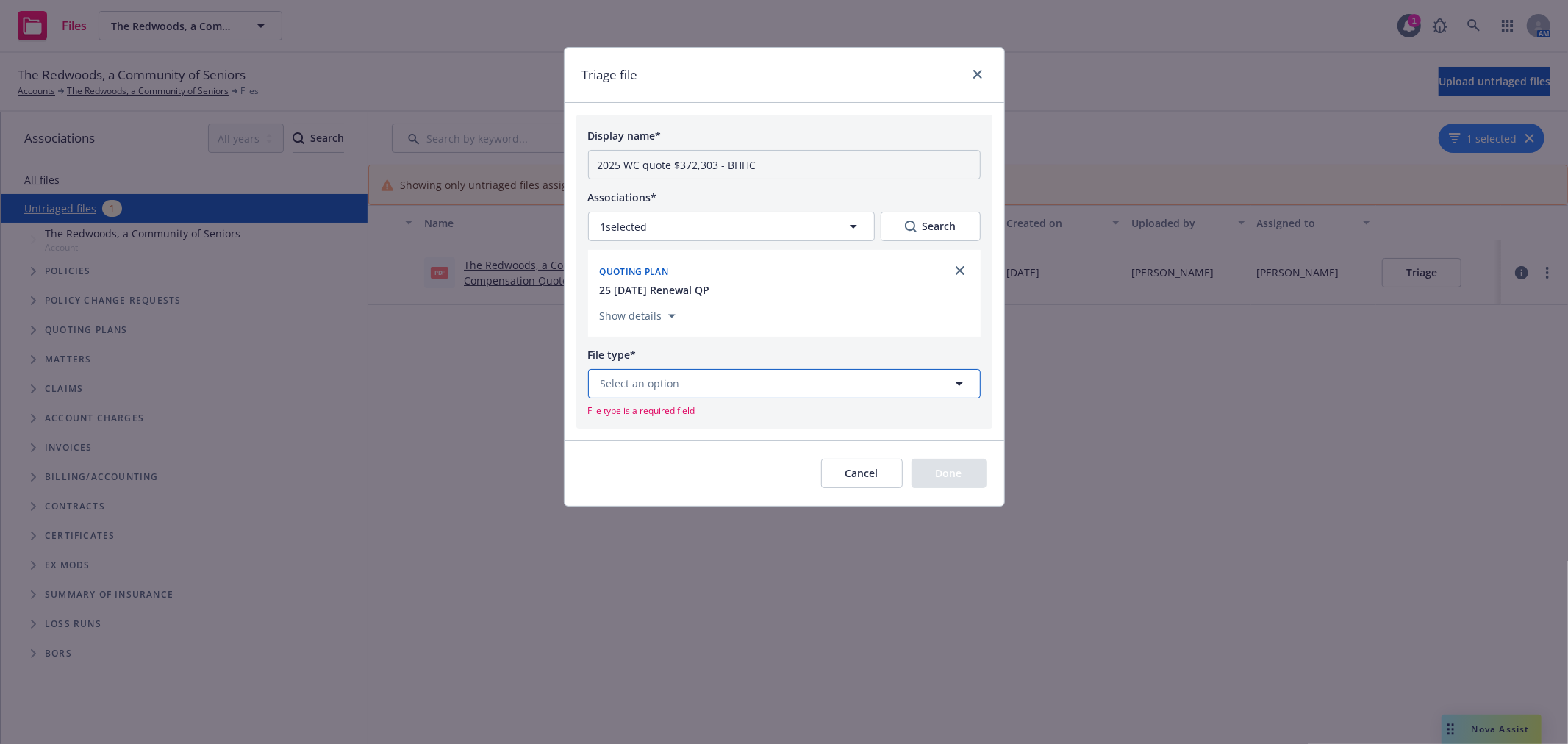
click at [730, 384] on button "Select an option" at bounding box center [784, 384] width 392 height 29
type input "quo"
click at [695, 414] on div "Quote" at bounding box center [784, 424] width 391 height 39
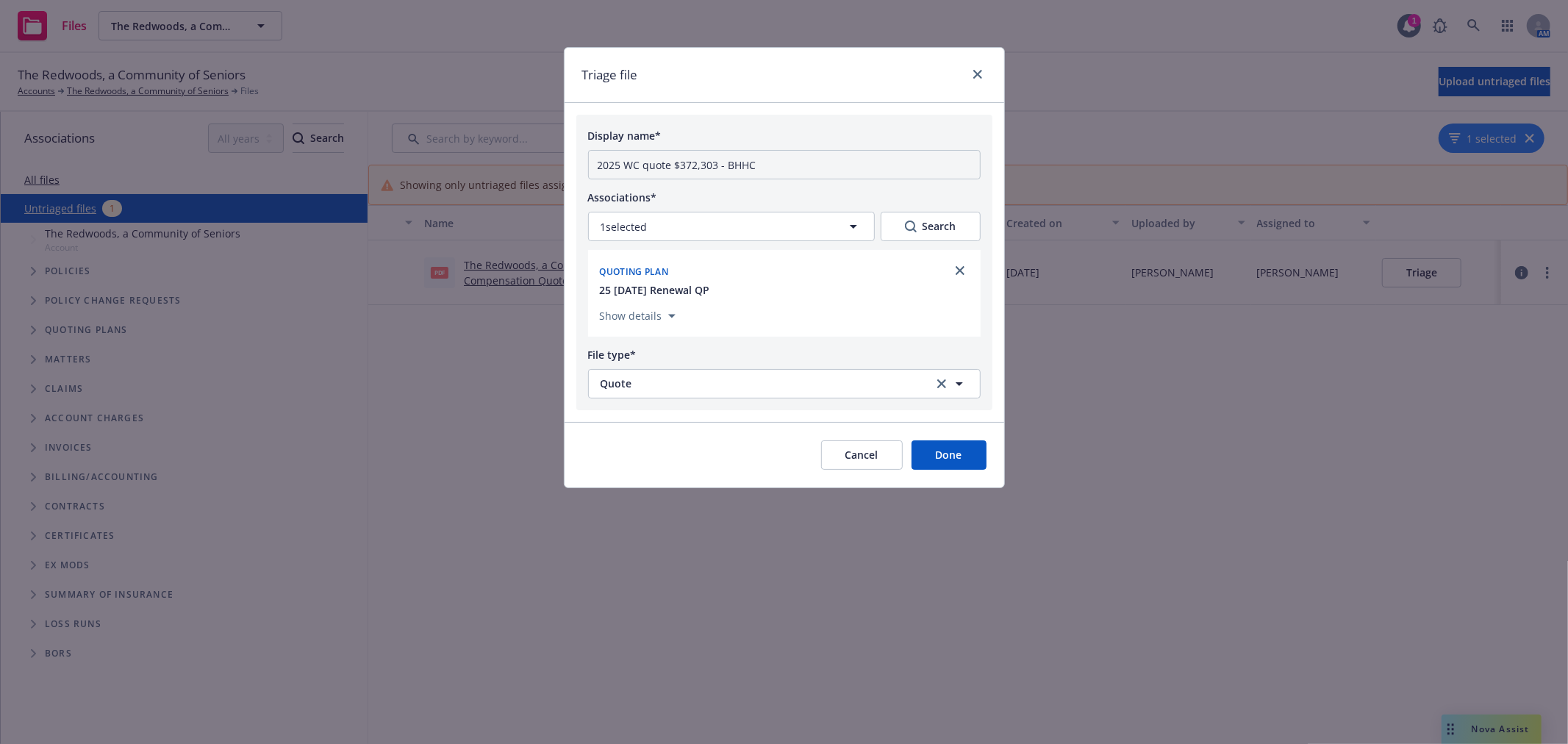
click at [973, 464] on button "Done" at bounding box center [949, 455] width 75 height 29
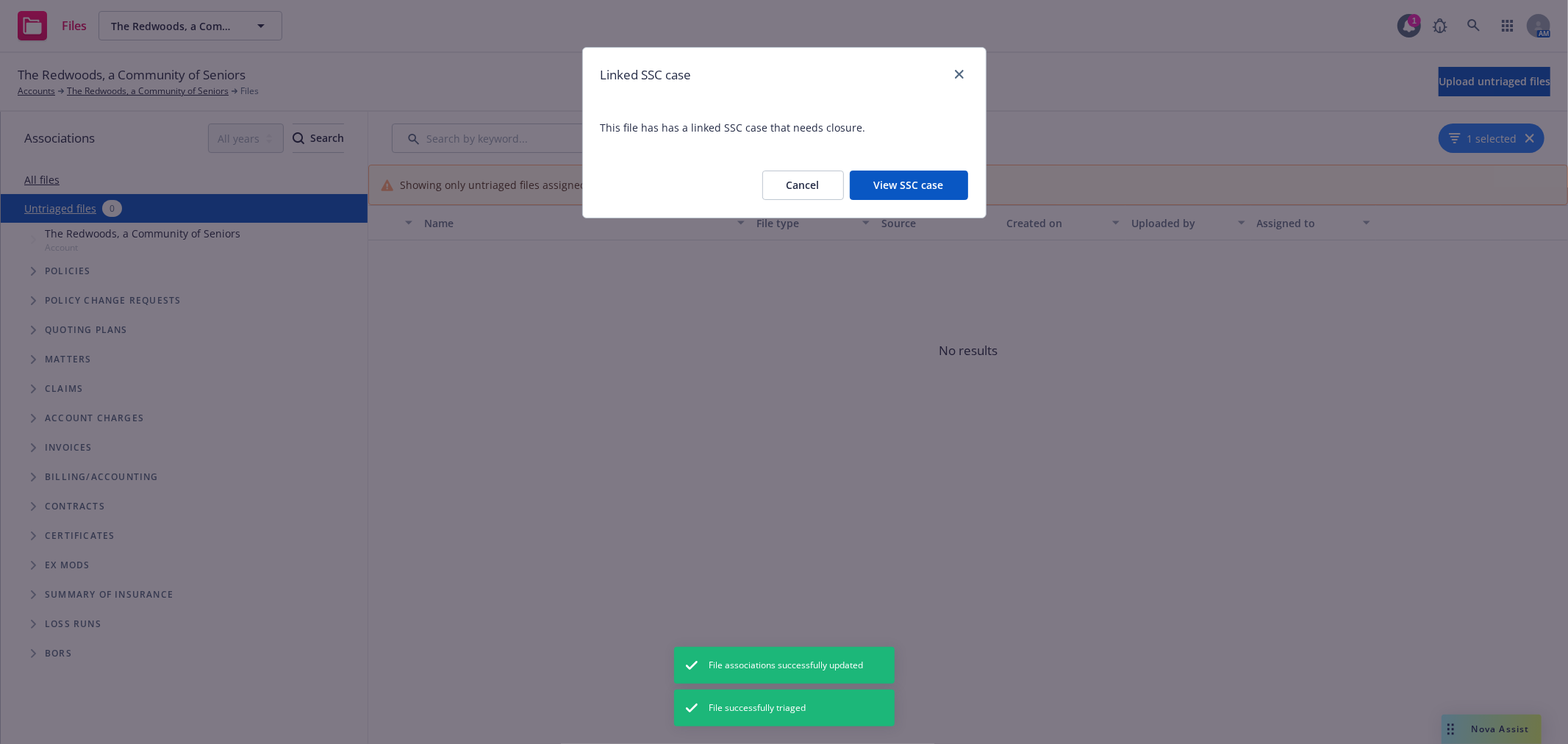
click at [916, 178] on button "View SSC case" at bounding box center [909, 185] width 119 height 29
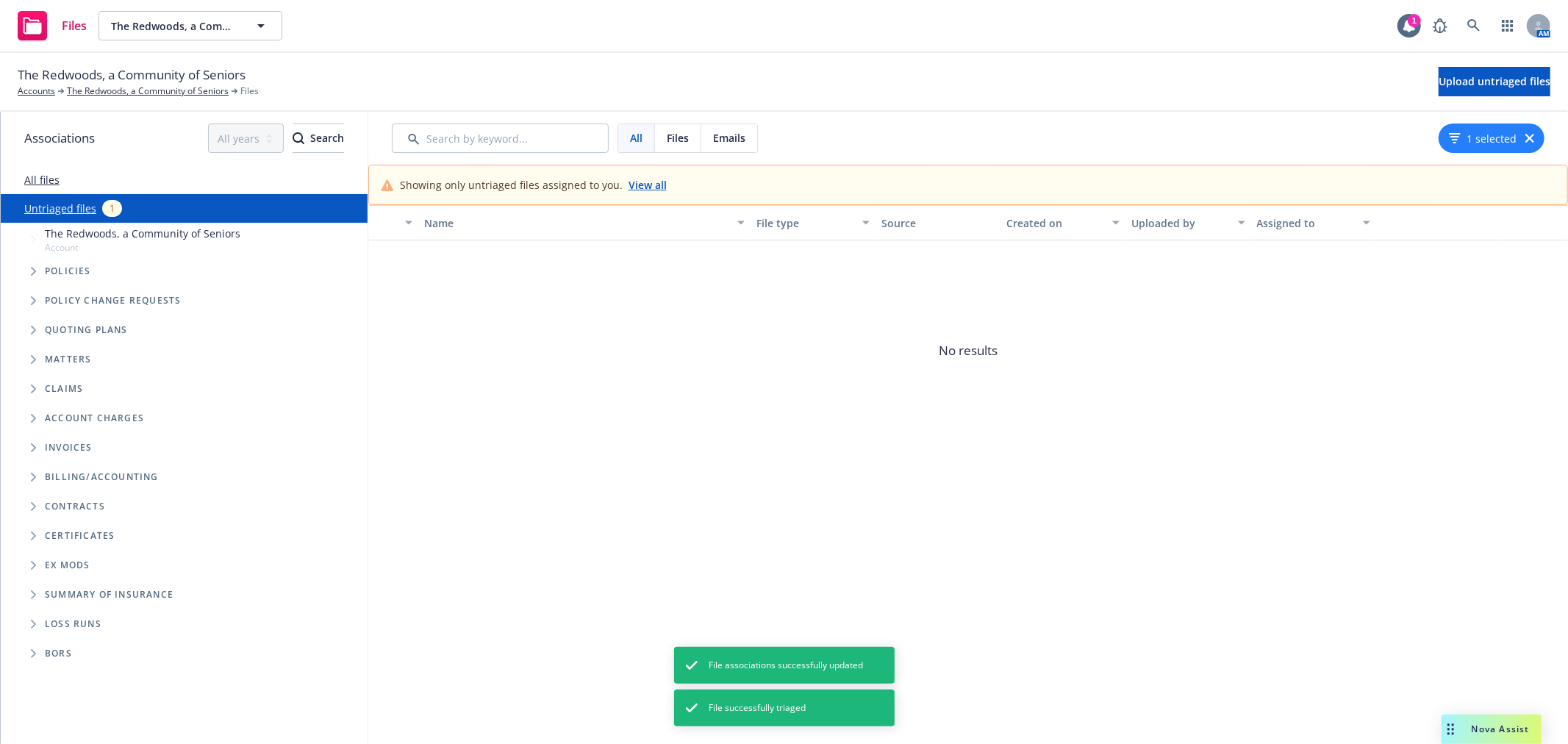
click at [139, 84] on span "The Redwoods, a Community of Seniors" at bounding box center [132, 75] width 228 height 19
click at [140, 85] on link "The Redwoods, a Community of Seniors" at bounding box center [148, 91] width 162 height 13
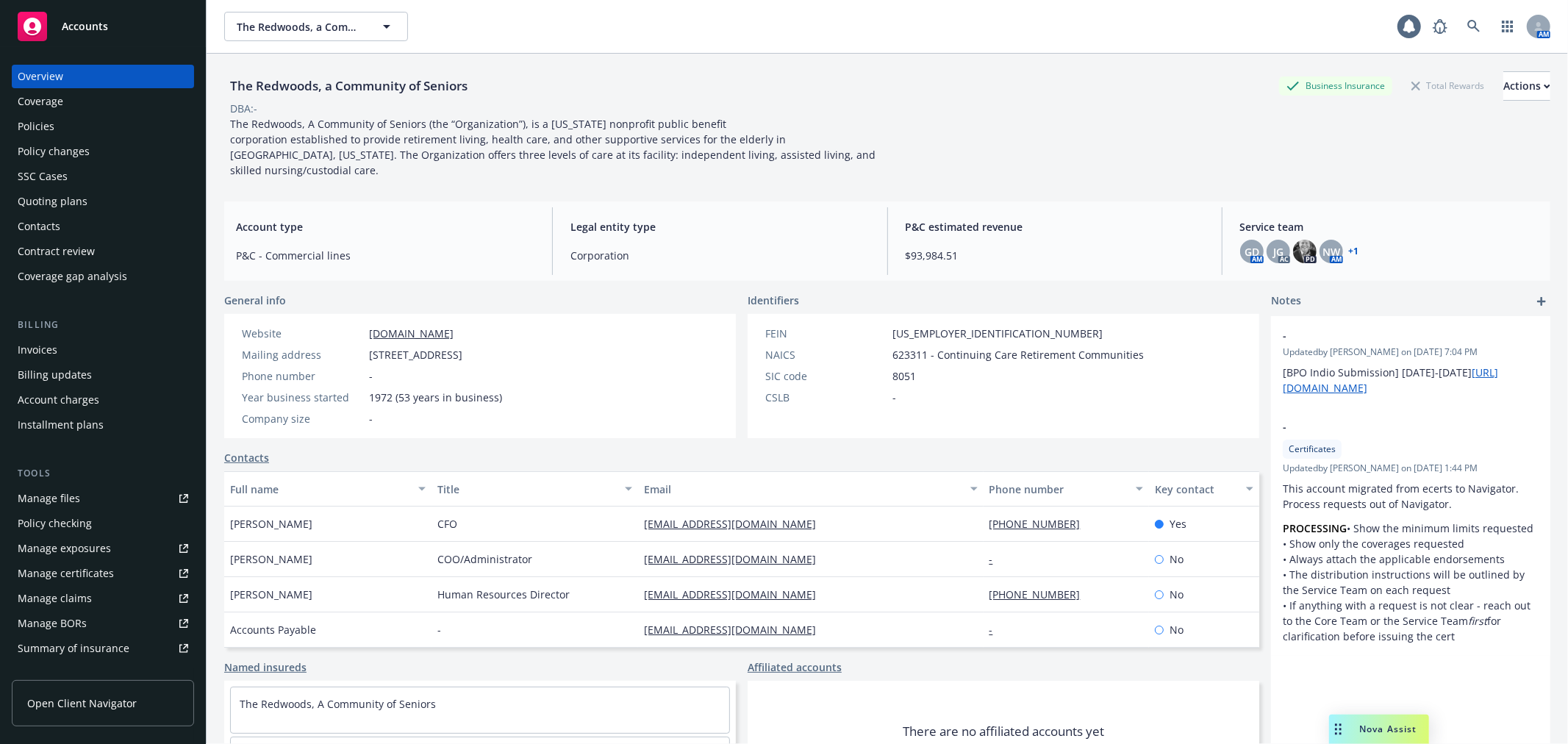
click at [116, 189] on div "Quoting plans" at bounding box center [102, 201] width 170 height 24
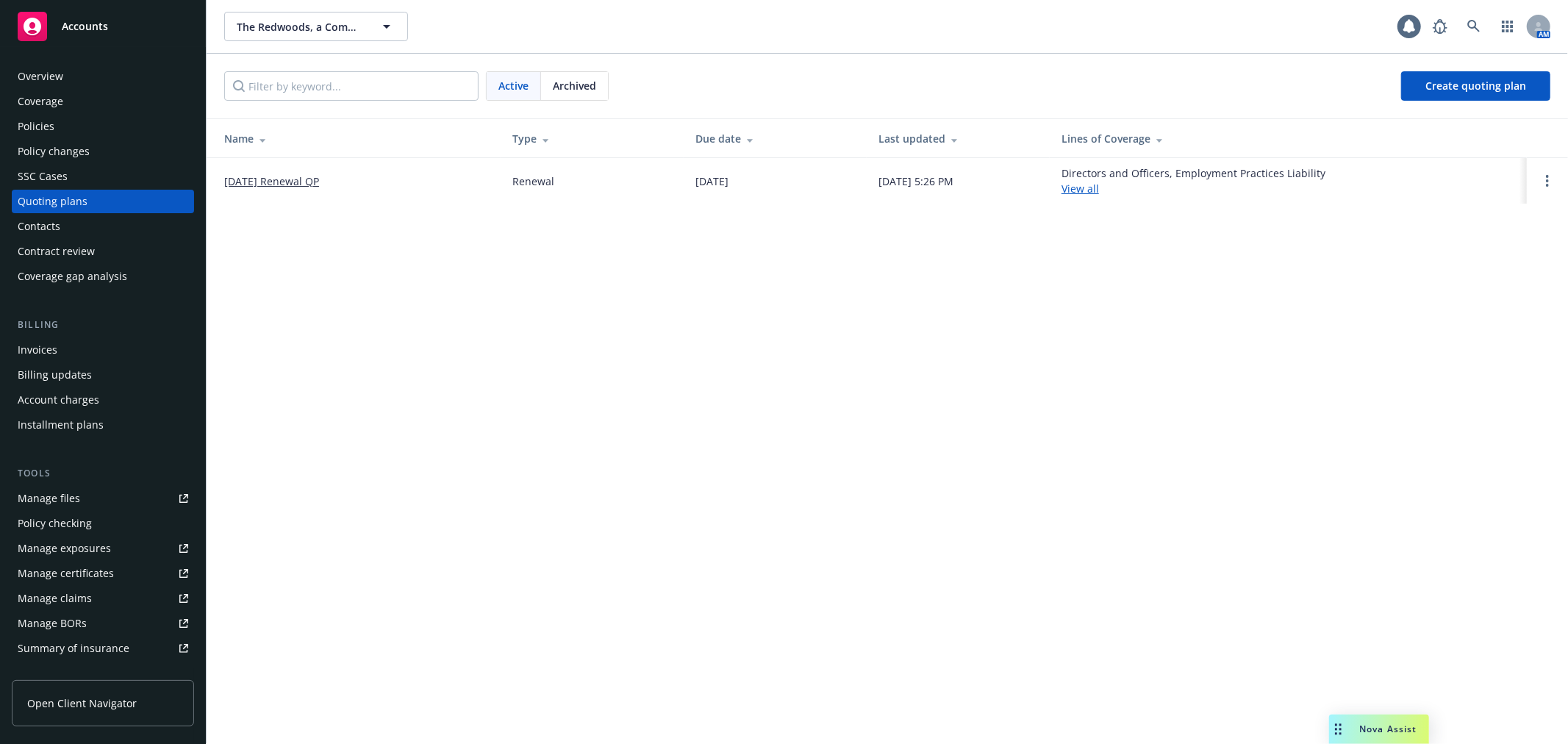
click at [274, 173] on link "[DATE] Renewal QP" at bounding box center [271, 181] width 95 height 15
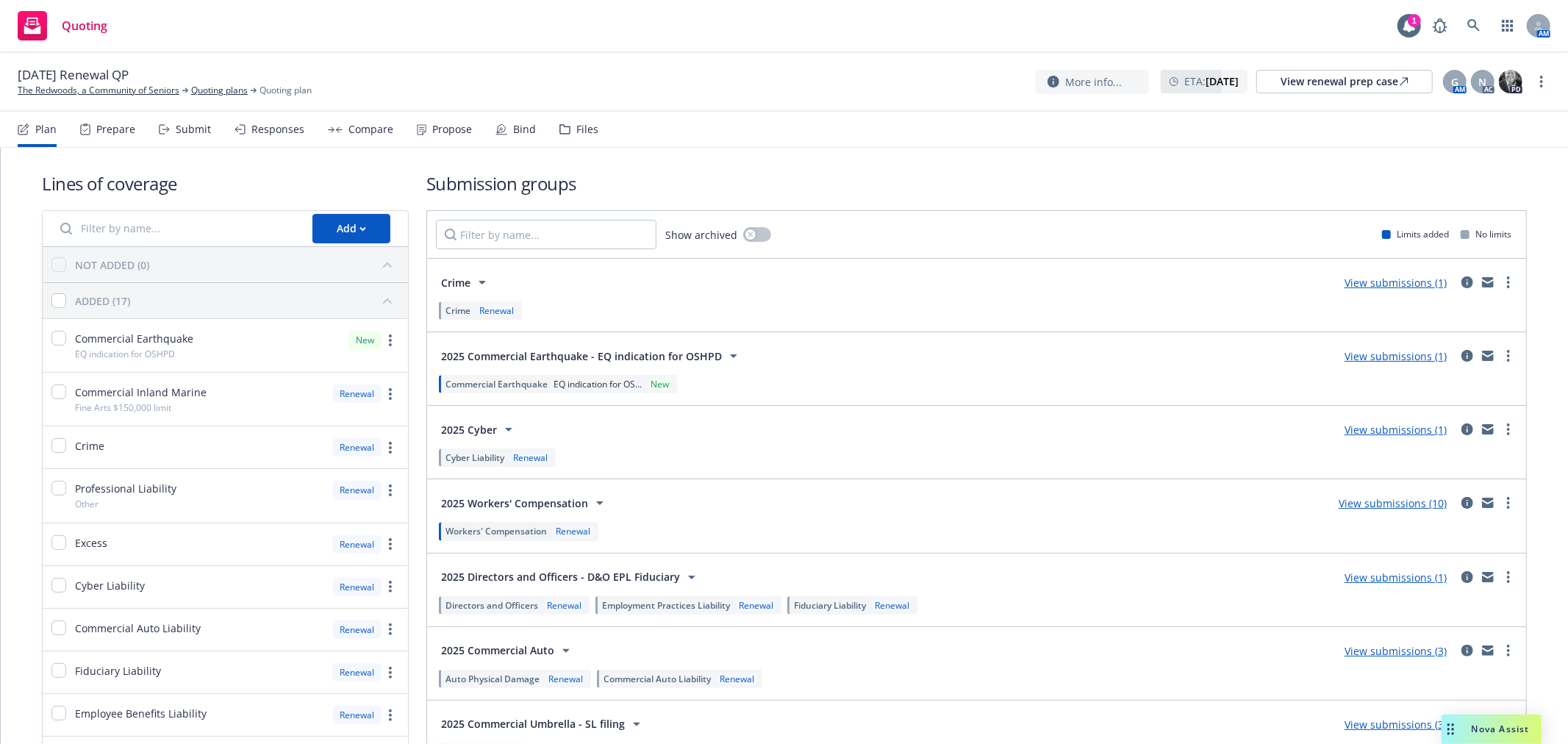
click at [190, 128] on div "Submit" at bounding box center [193, 129] width 35 height 12
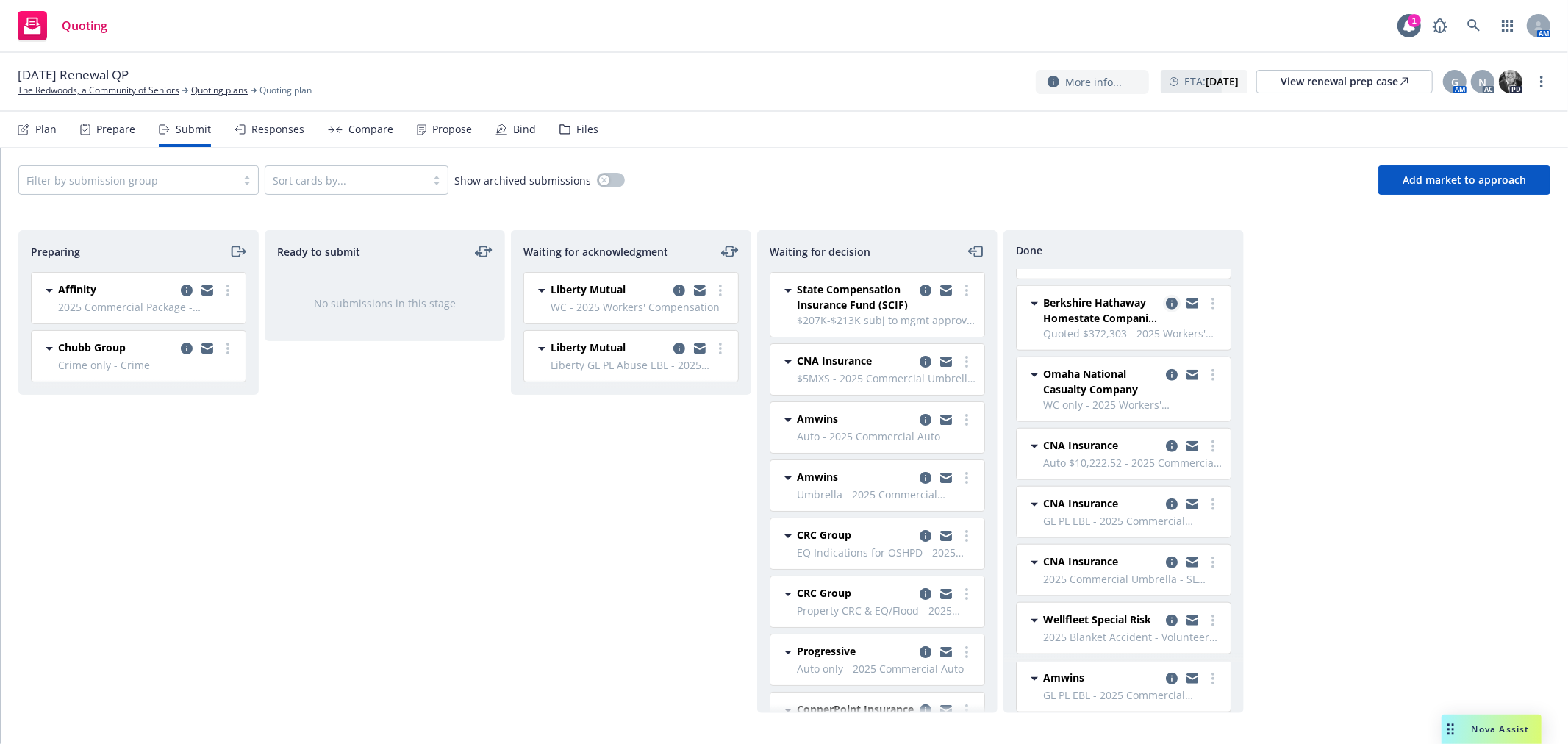
click at [1166, 297] on icon "copy logging email" at bounding box center [1171, 303] width 12 height 12
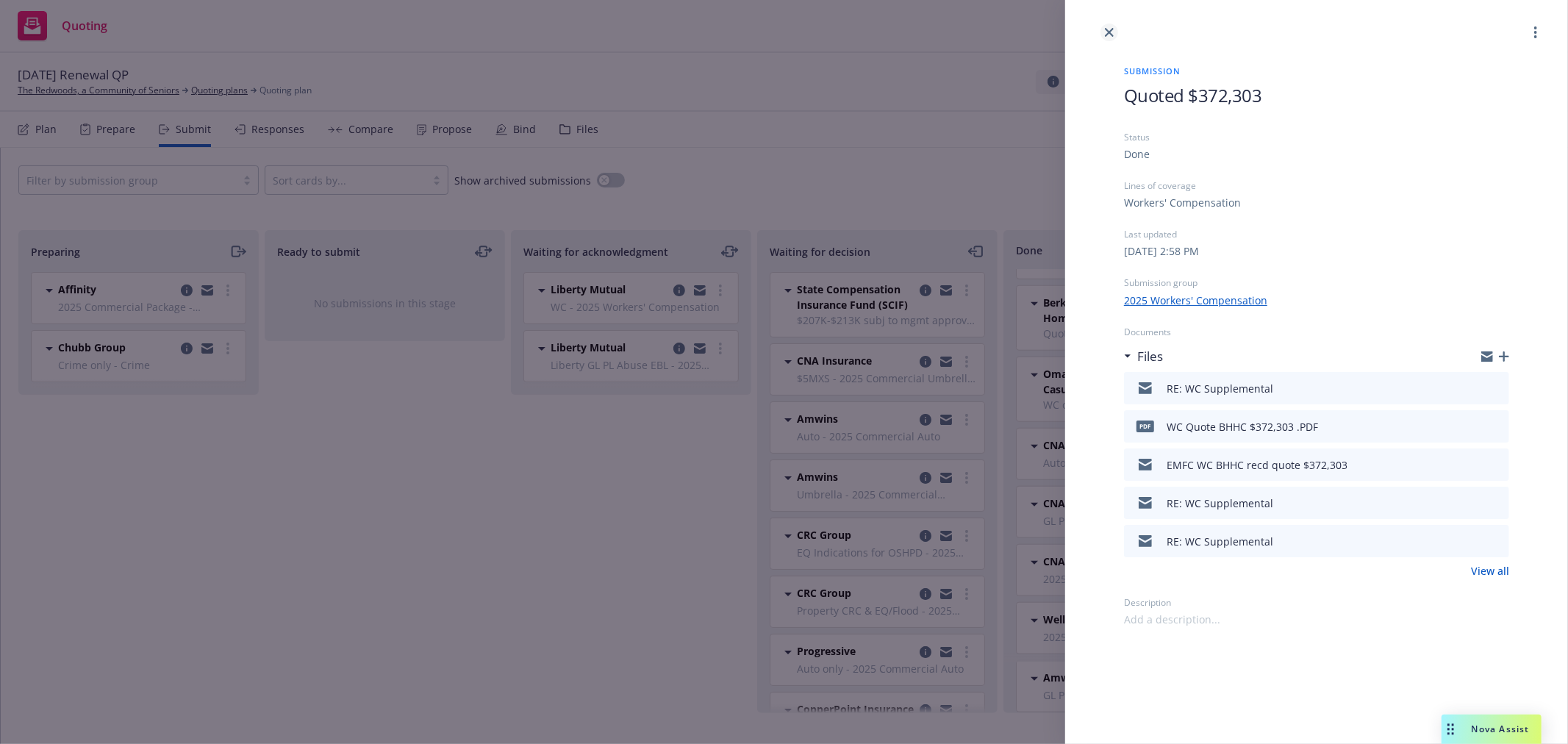
click at [1113, 33] on icon "close" at bounding box center [1109, 32] width 8 height 8
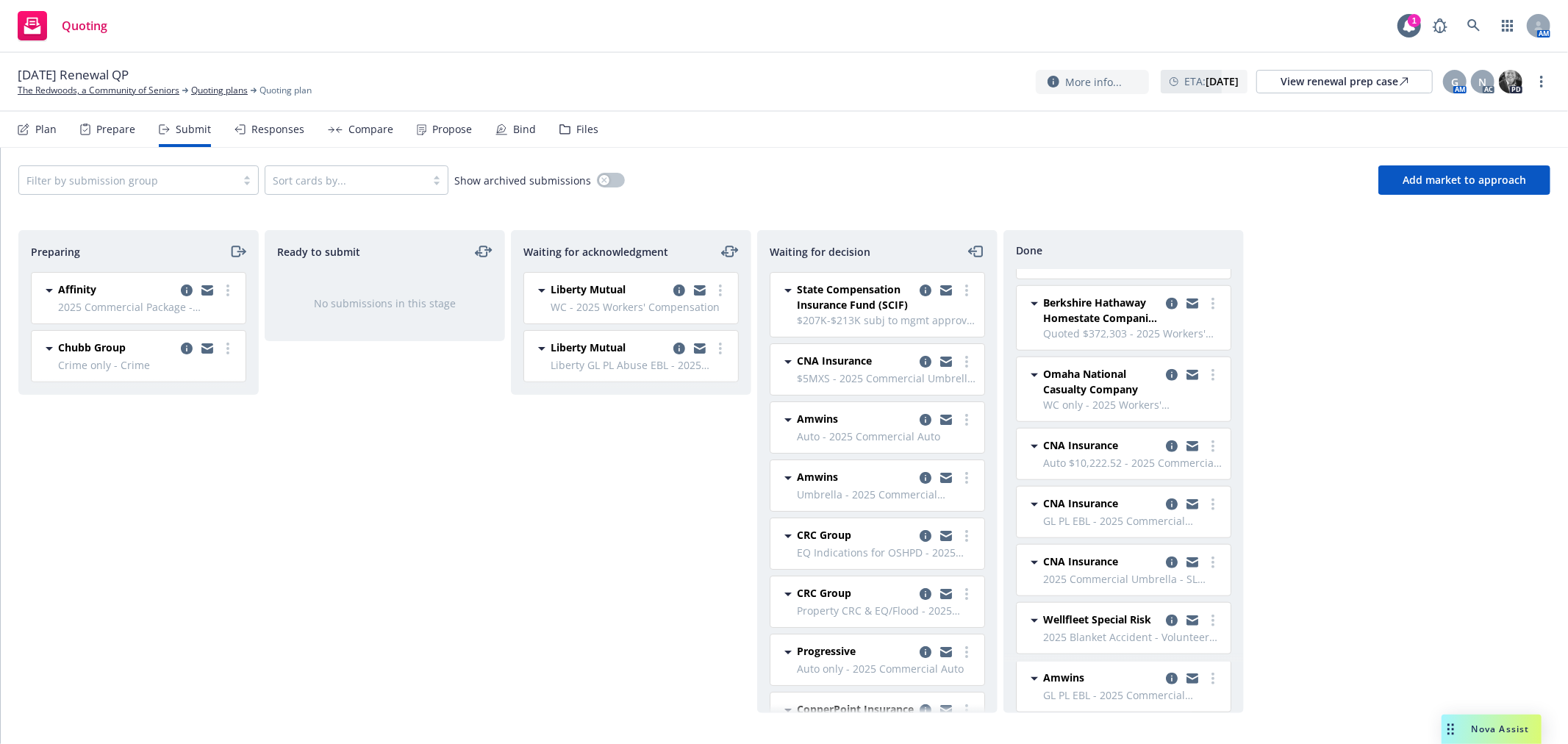
click at [586, 130] on div "Files" at bounding box center [587, 129] width 22 height 12
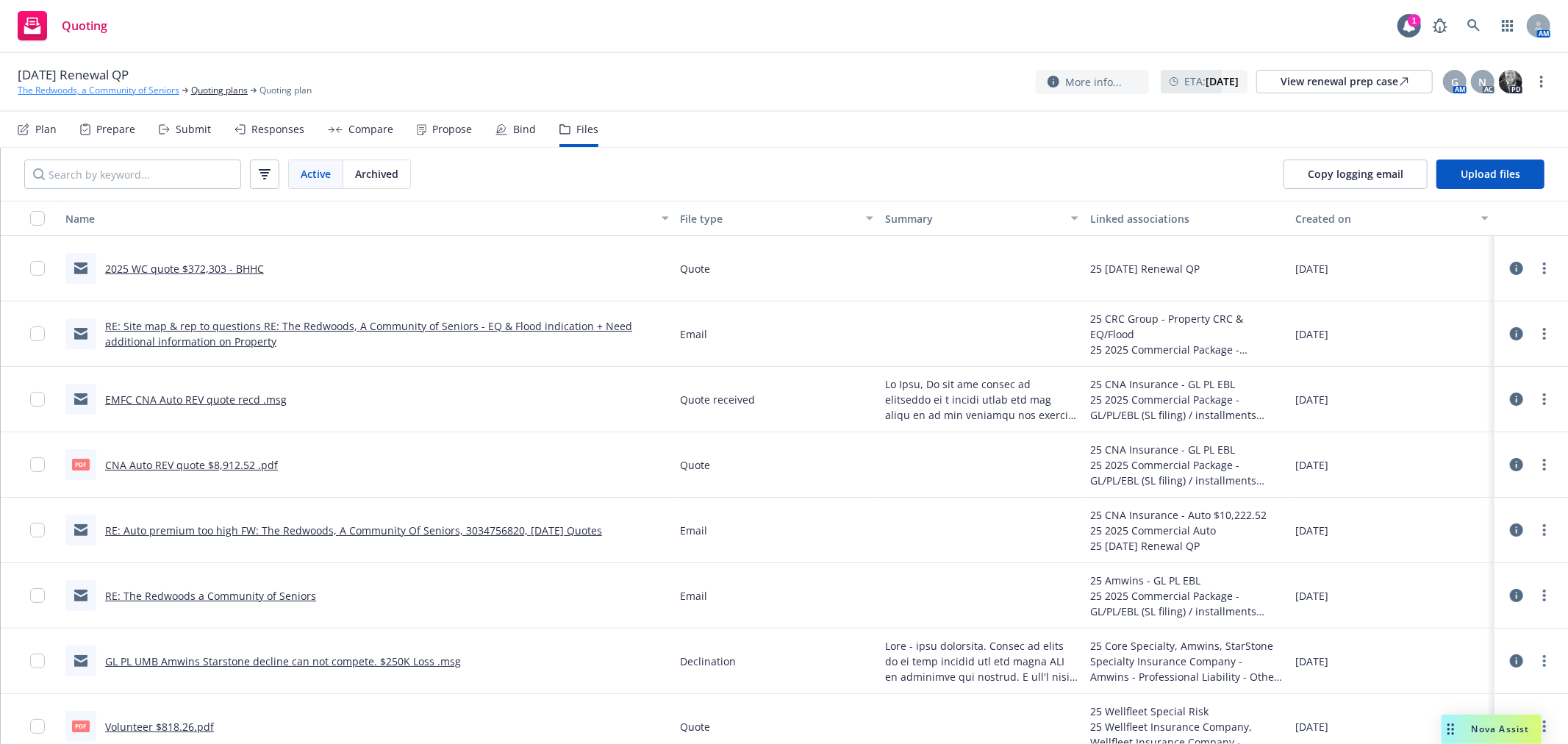
click at [134, 90] on link "The Redwoods, a Community of Seniors" at bounding box center [99, 90] width 162 height 13
